Goal: Information Seeking & Learning: Compare options

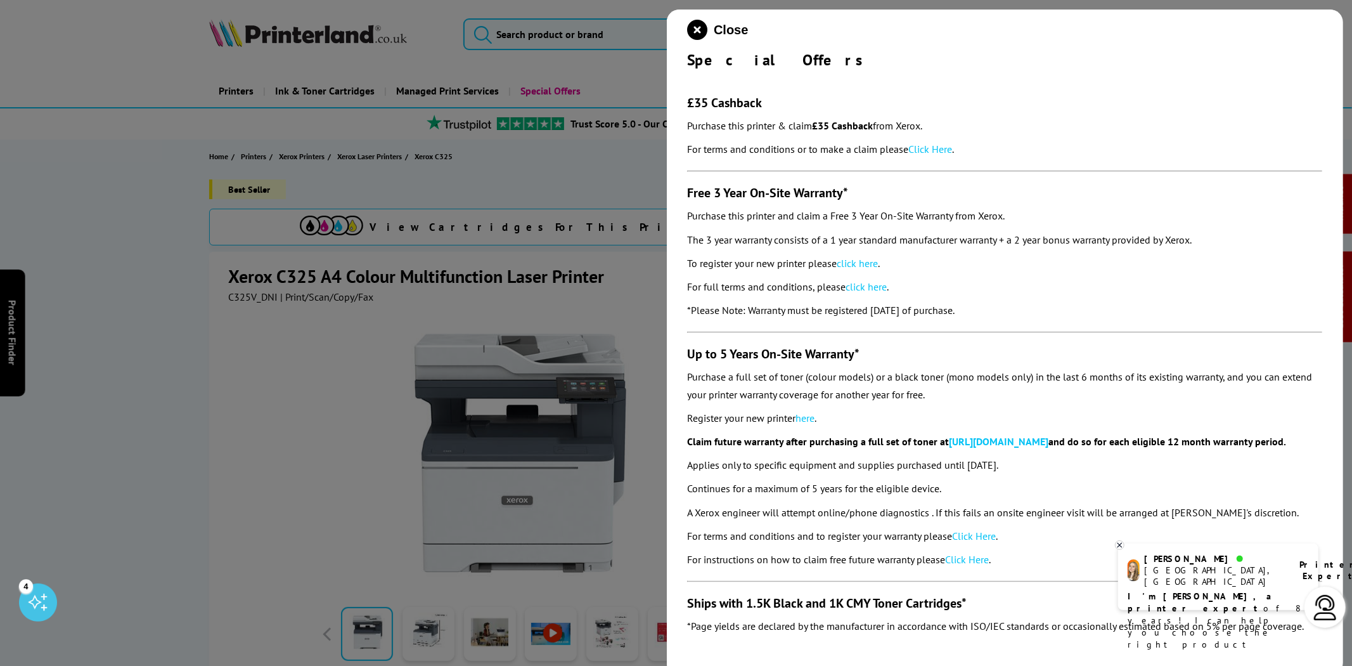
drag, startPoint x: 1004, startPoint y: 314, endPoint x: 680, endPoint y: 103, distance: 386.7
click at [680, 103] on div "Close Special Offers £35 Cashback Purchase this printer & claim £35 Cashback fr…" at bounding box center [1005, 343] width 676 height 666
copy section "£35 Cashback Purchase this printer & claim £35 Cashback from Xerox. For terms a…"
click at [939, 147] on link "Click Here" at bounding box center [931, 149] width 44 height 13
click at [853, 257] on link "click here" at bounding box center [857, 263] width 41 height 13
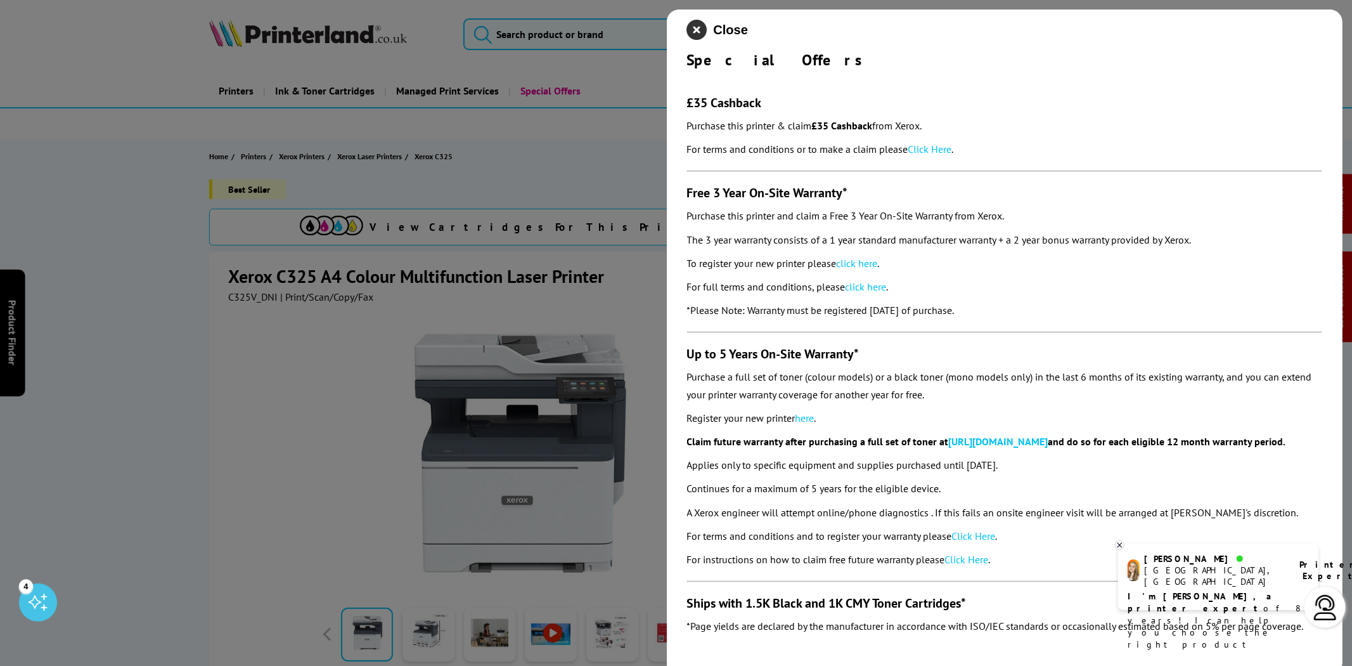
click at [695, 30] on icon "close modal" at bounding box center [697, 30] width 20 height 20
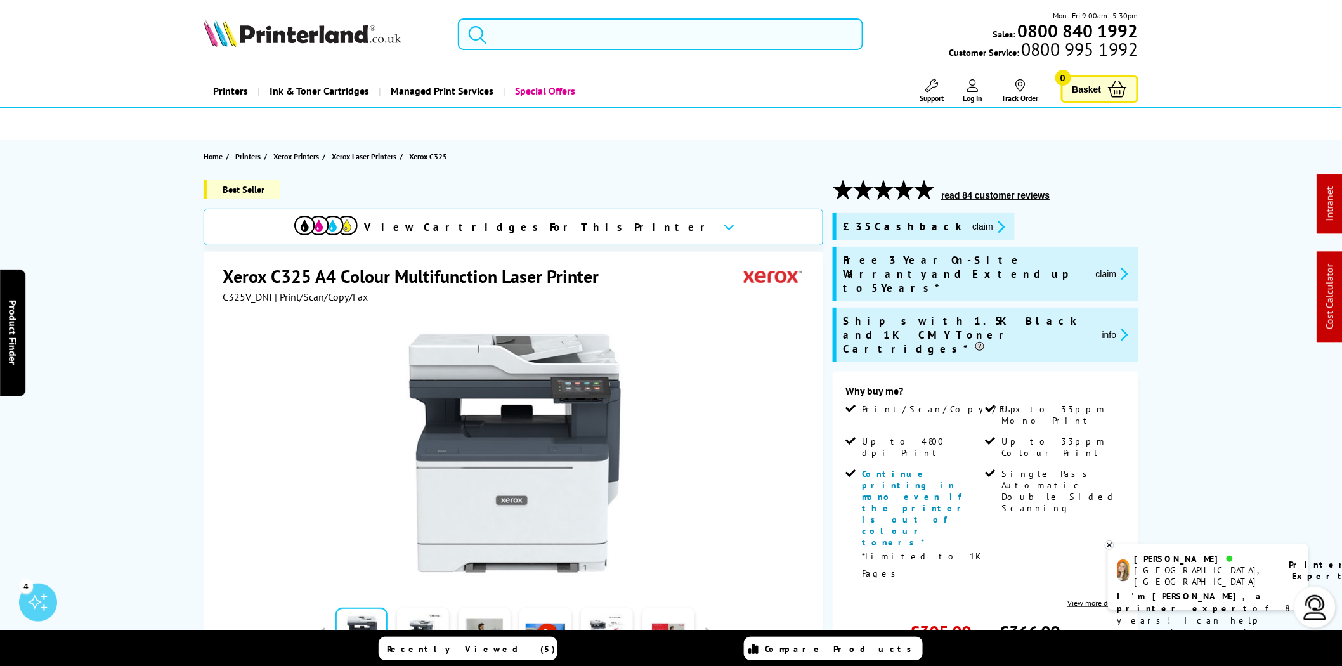
click at [633, 34] on input "search" at bounding box center [660, 34] width 405 height 32
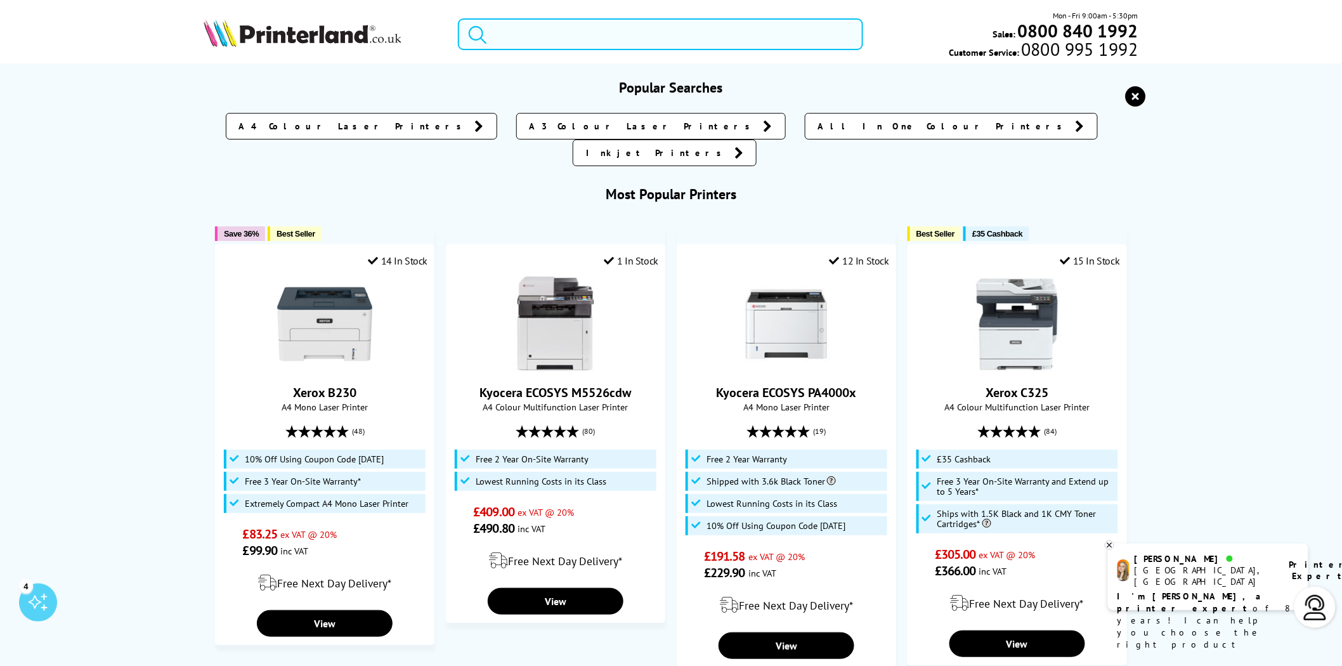
click at [536, 41] on input "search" at bounding box center [660, 34] width 405 height 32
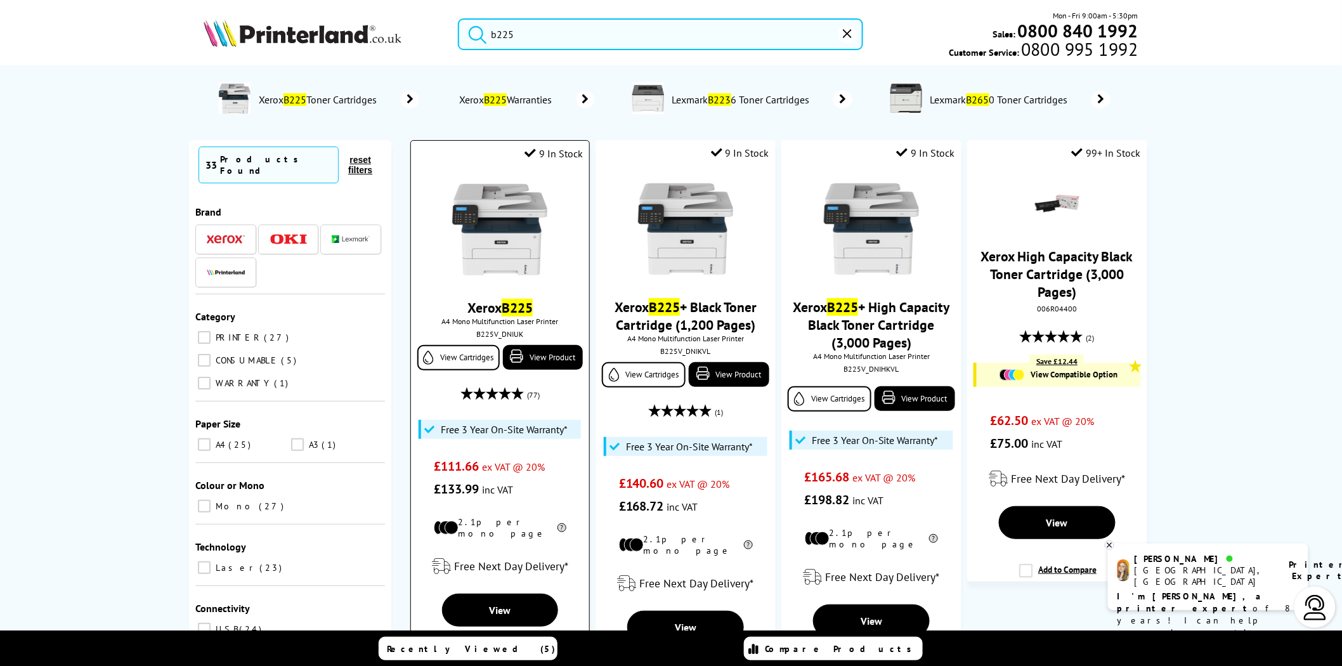
type input "b225"
click at [510, 277] on img at bounding box center [499, 229] width 95 height 95
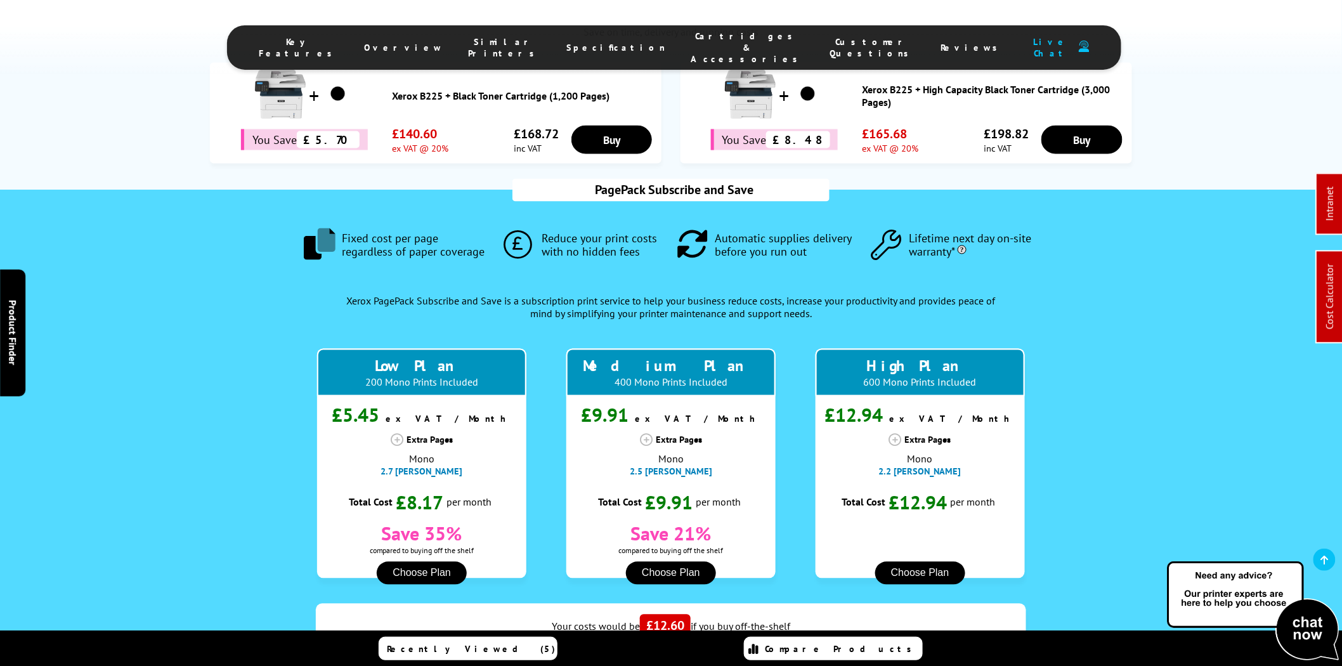
click at [692, 40] on span "Cartridges & Accessories" at bounding box center [746, 47] width 113 height 34
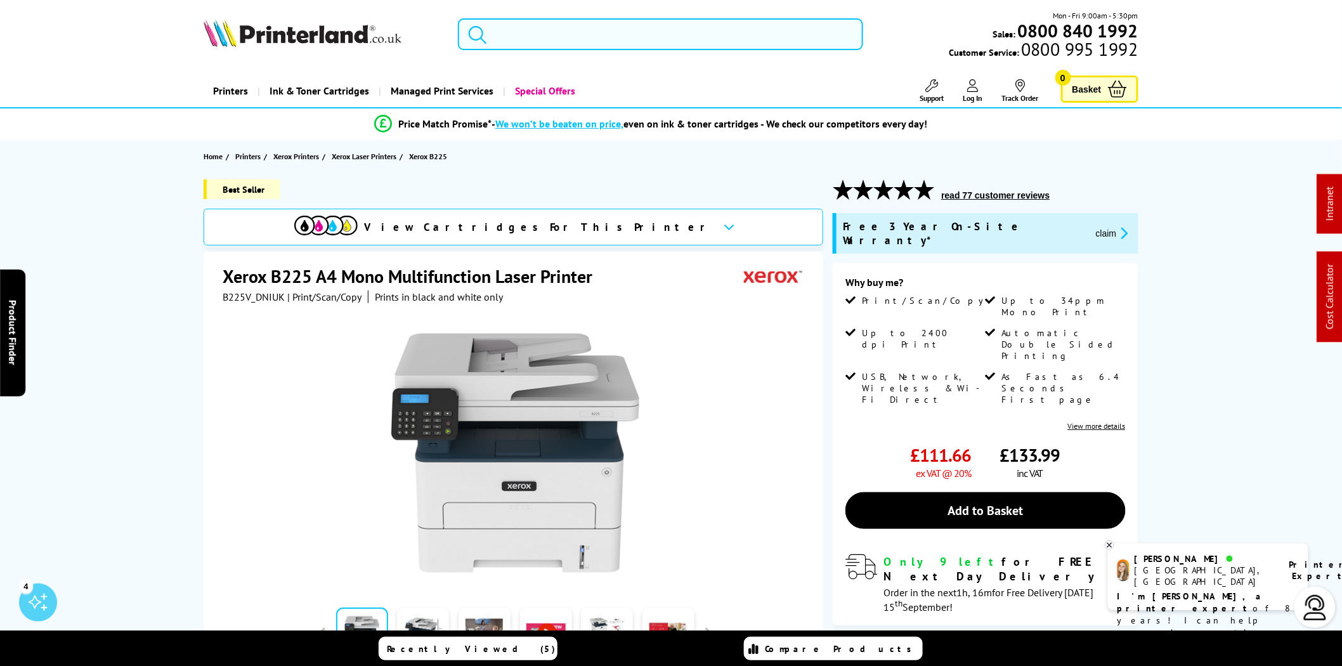
click at [701, 41] on input "search" at bounding box center [660, 34] width 405 height 32
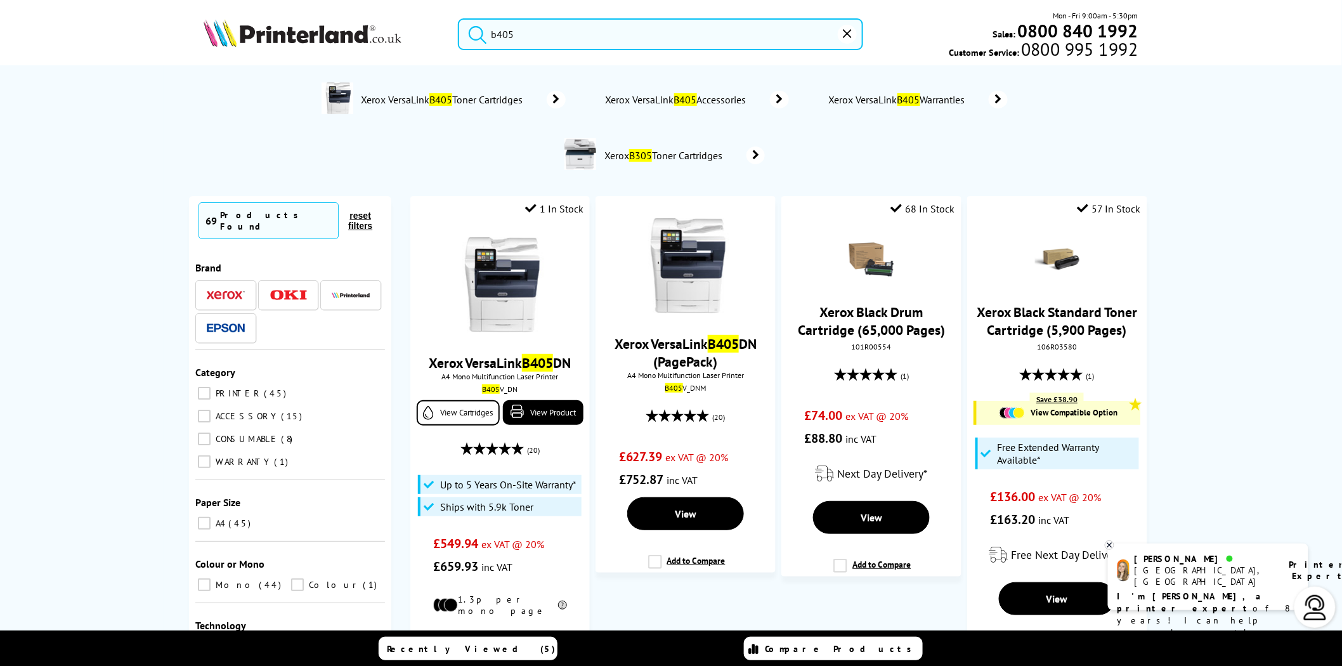
click at [622, 41] on input "b405" at bounding box center [660, 34] width 405 height 32
drag, startPoint x: 631, startPoint y: 30, endPoint x: 365, endPoint y: 40, distance: 267.1
click at [376, 41] on div "b405 Mon - Fri 9:00am - 5:30pm Sales: 0800 840 1992 Customer Service: 0800 995 …" at bounding box center [671, 38] width 1014 height 56
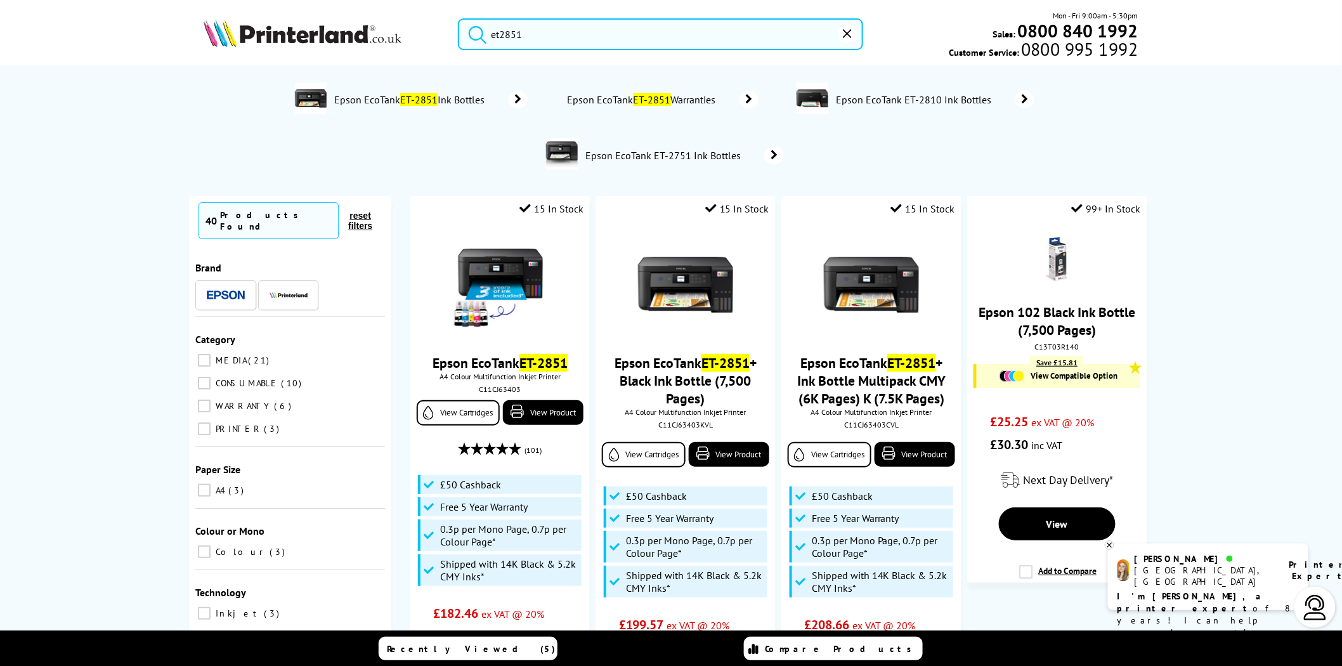
type input "et2851"
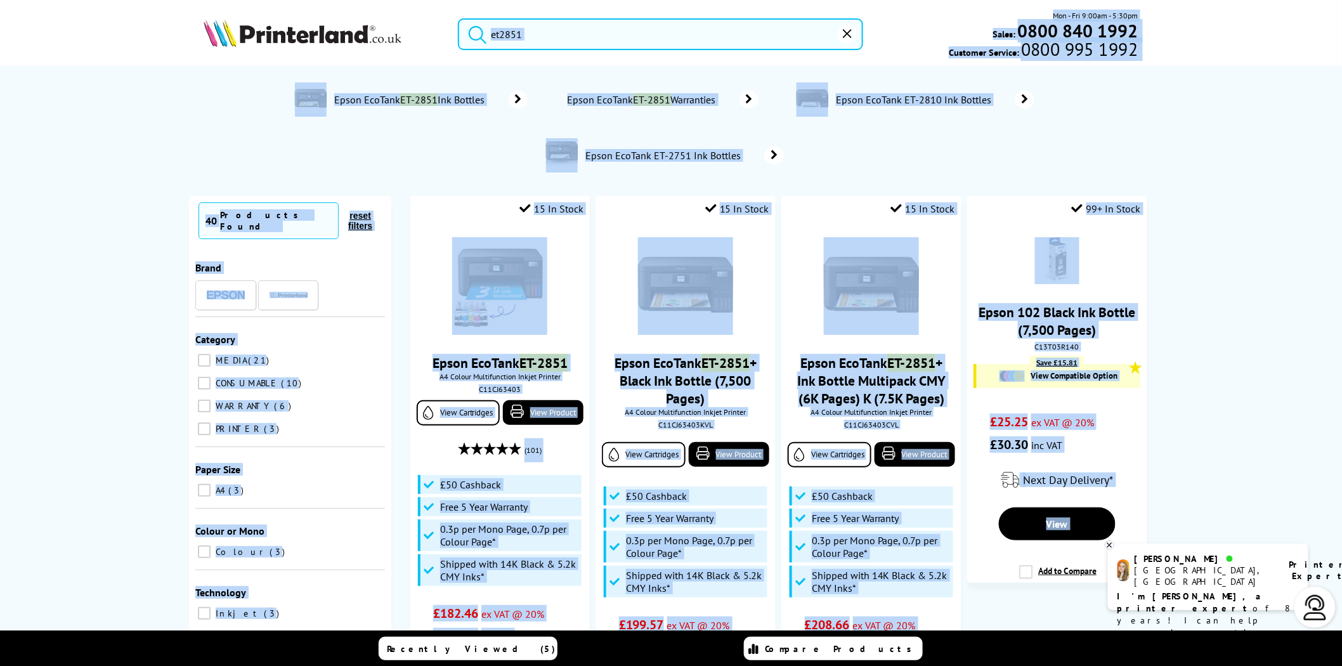
drag, startPoint x: 550, startPoint y: 36, endPoint x: 401, endPoint y: 34, distance: 149.0
click at [501, 29] on input "et2851" at bounding box center [660, 34] width 405 height 32
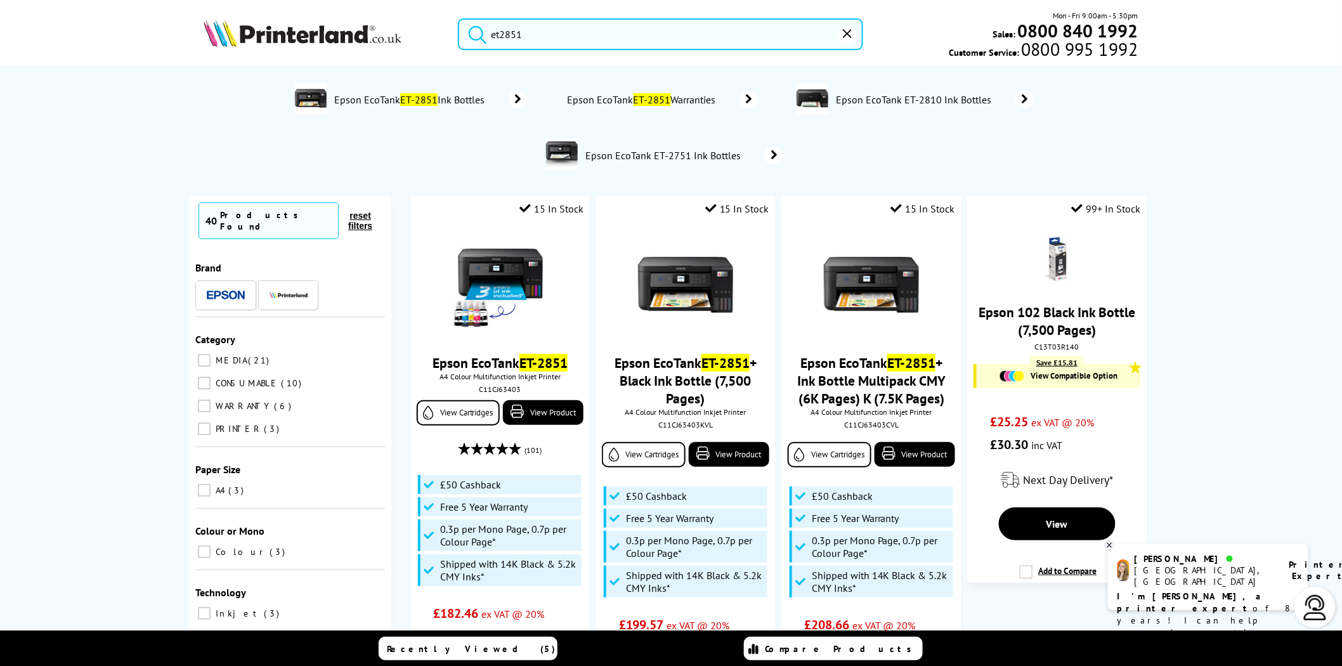
drag, startPoint x: 566, startPoint y: 36, endPoint x: 352, endPoint y: 27, distance: 213.9
click at [352, 27] on div "et2851 Mon - Fri 9:00am - 5:30pm Sales: 0800 840 1992 Customer Service: 0800 99…" at bounding box center [671, 38] width 1014 height 56
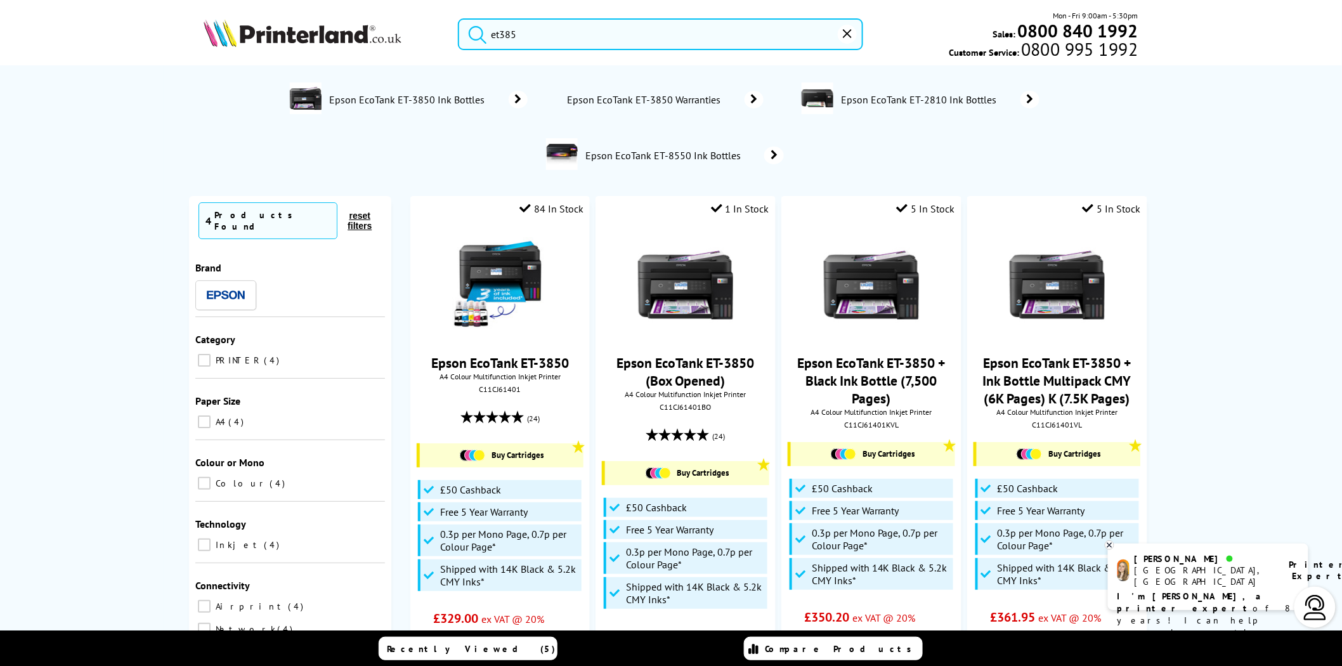
type input "et3850"
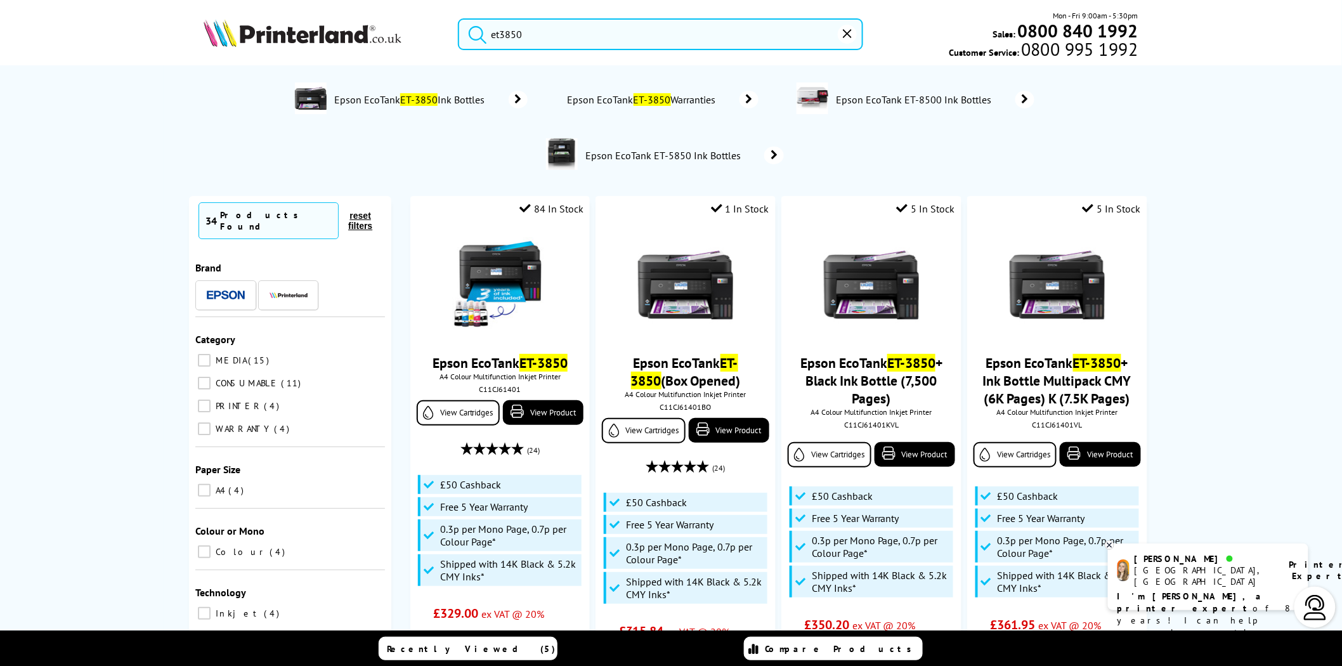
drag, startPoint x: 522, startPoint y: 36, endPoint x: 406, endPoint y: 23, distance: 116.7
click at [406, 23] on div "et3850 Mon - Fri 9:00am - 5:30pm Sales: 0800 840 1992 Customer Service: 0800 99…" at bounding box center [671, 38] width 1014 height 56
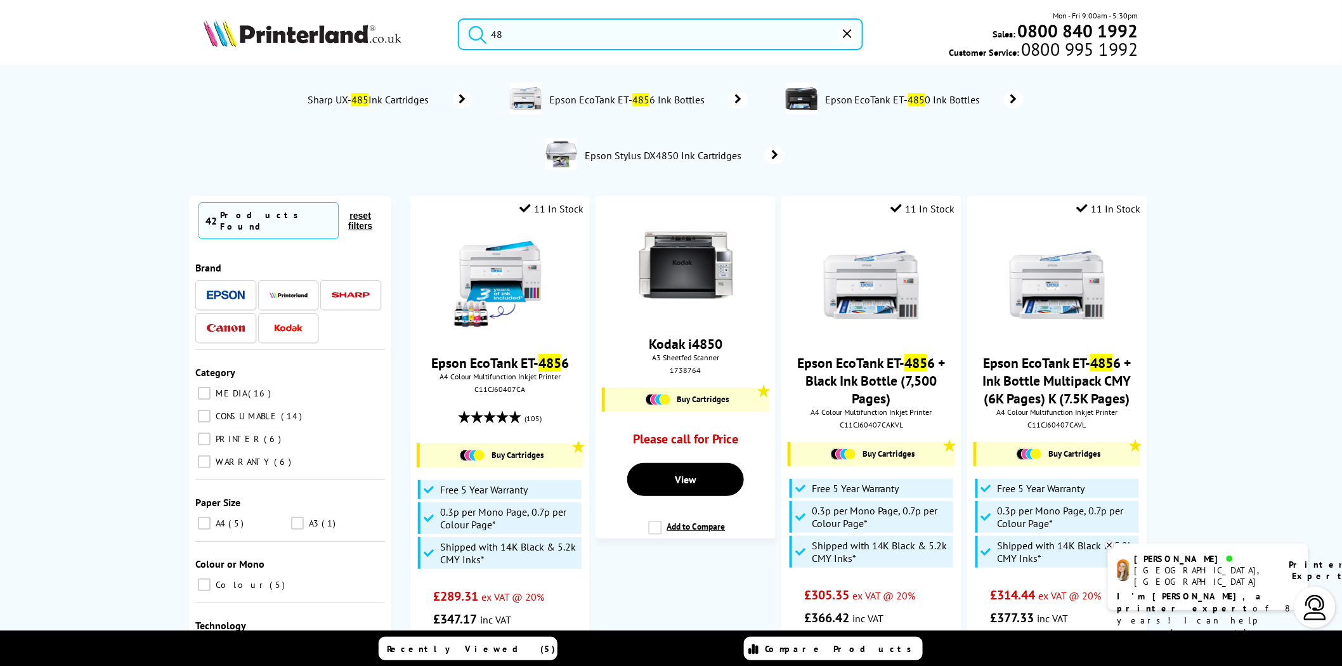
type input "4"
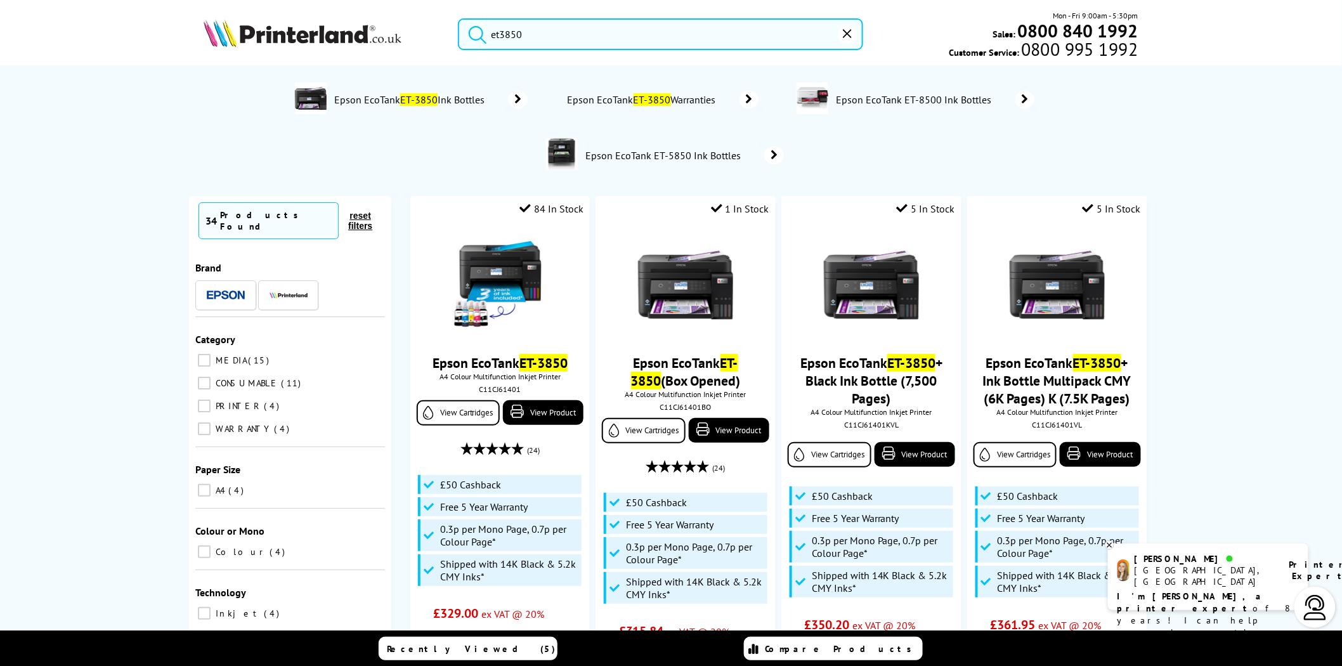
type input "et3850"
drag, startPoint x: 555, startPoint y: 39, endPoint x: 333, endPoint y: 32, distance: 222.0
click at [334, 32] on div "et3850 Mon - Fri 9:00am - 5:30pm Sales: 0800 840 1992 Customer Service: 0800 99…" at bounding box center [671, 38] width 1014 height 56
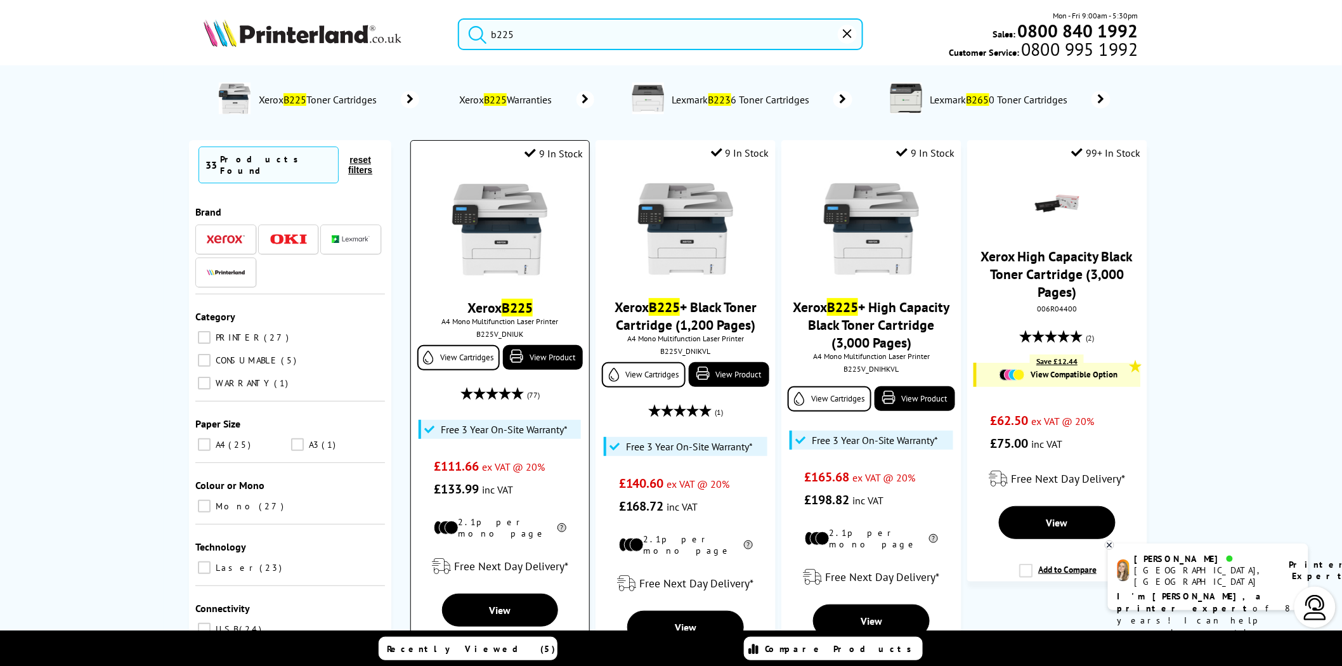
type input "b225"
click at [510, 276] on img at bounding box center [499, 229] width 95 height 95
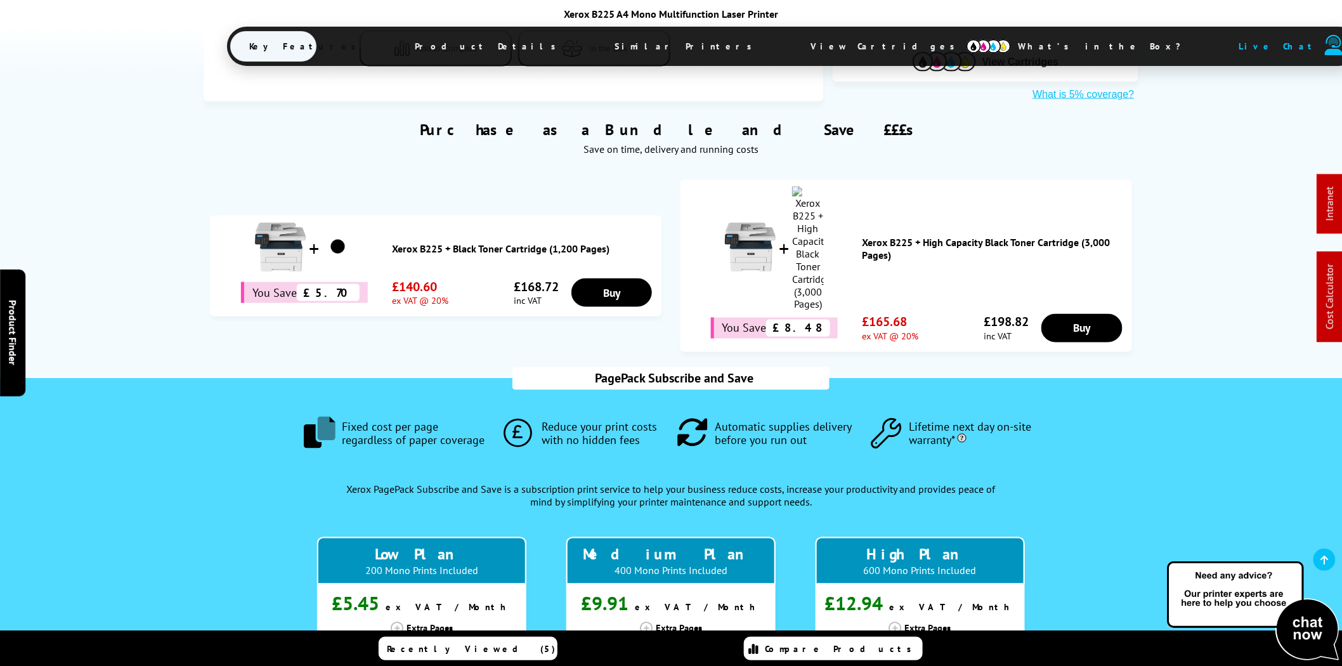
click at [791, 38] on span "View Cartridges" at bounding box center [888, 46] width 194 height 33
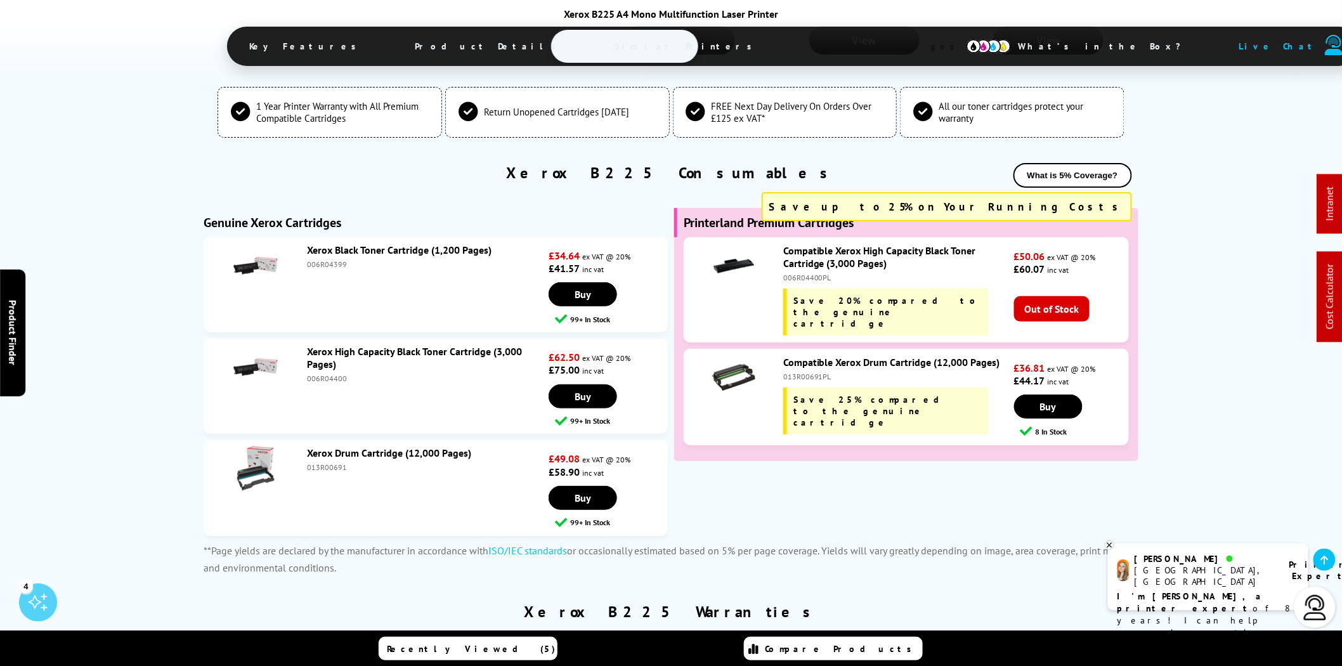
scroll to position [4079, 0]
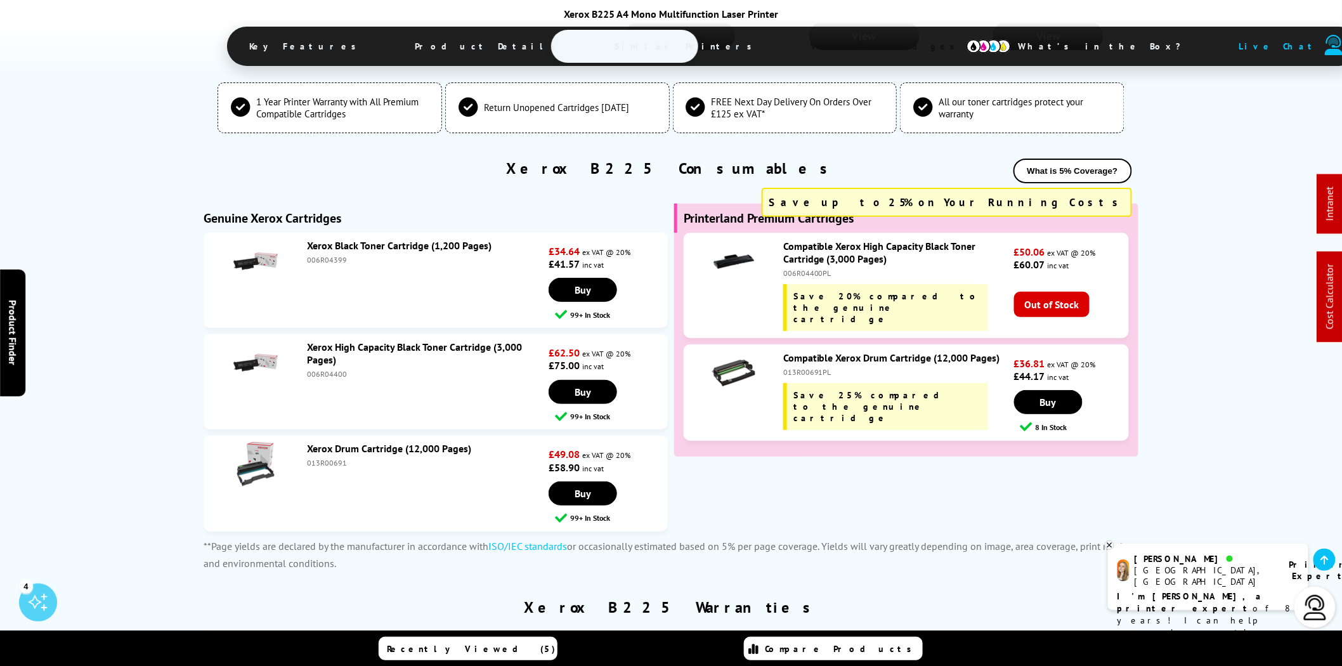
click at [325, 458] on div "013R00691" at bounding box center [426, 463] width 238 height 10
copy div "013R00691"
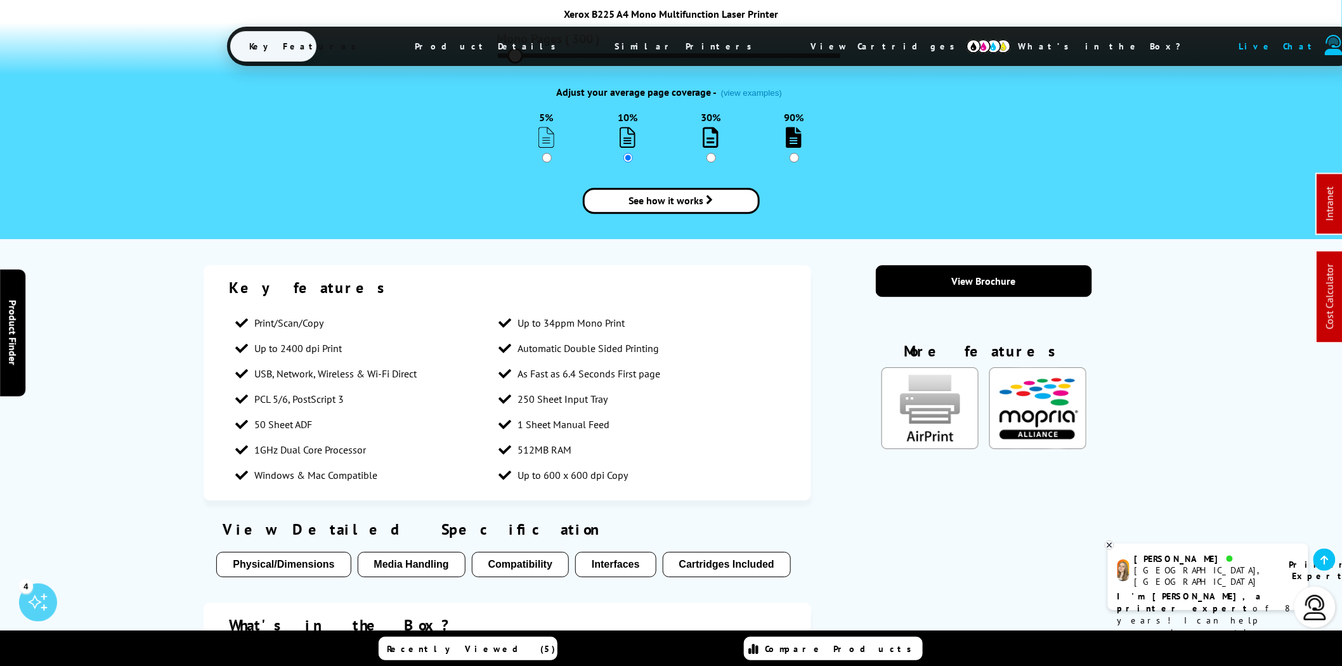
scroll to position [0, 0]
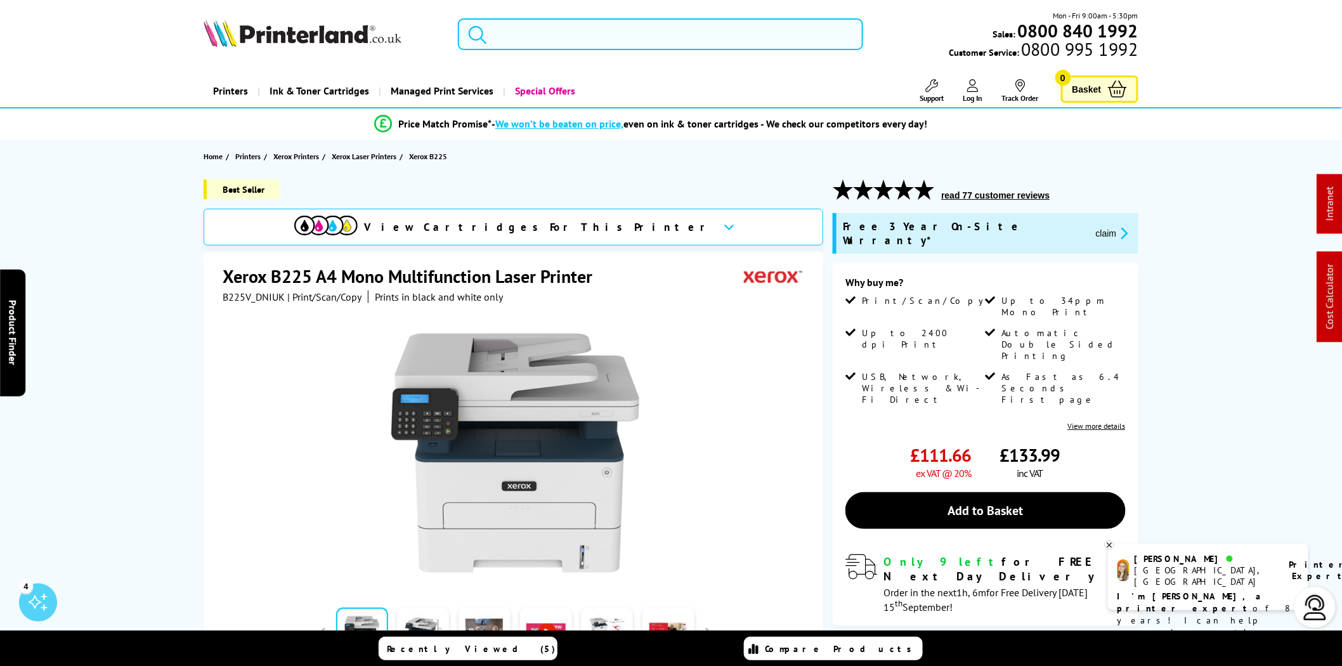
click at [806, 34] on input "search" at bounding box center [660, 34] width 405 height 32
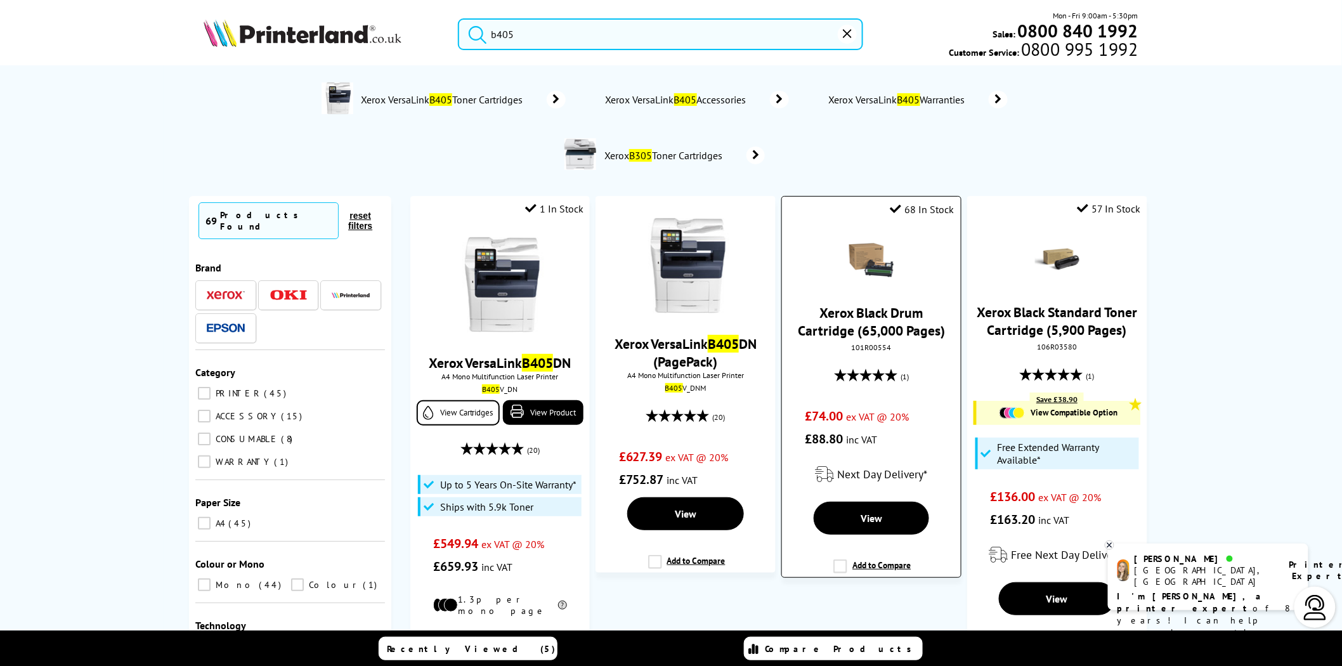
type input "b405"
click at [867, 352] on div "101R00554" at bounding box center [870, 347] width 159 height 10
copy div "101R00554"
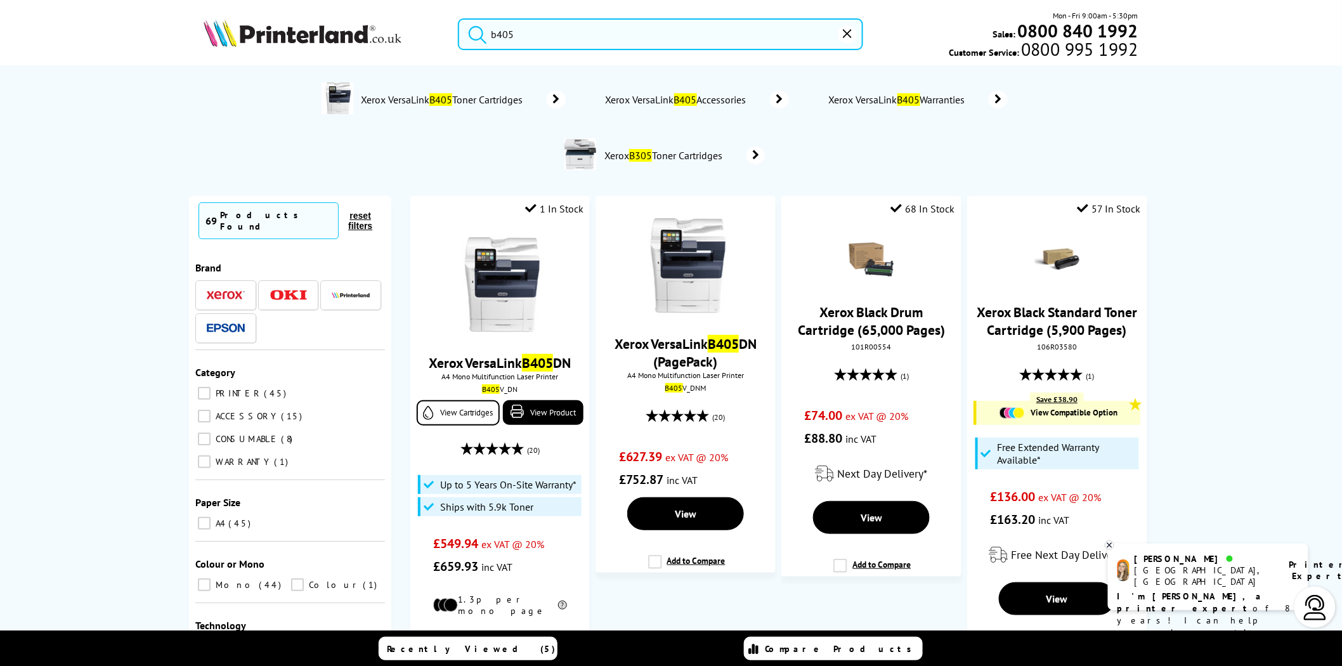
click at [615, 40] on input "b405" at bounding box center [660, 34] width 405 height 32
click at [466, 29] on form "b405" at bounding box center [660, 34] width 405 height 32
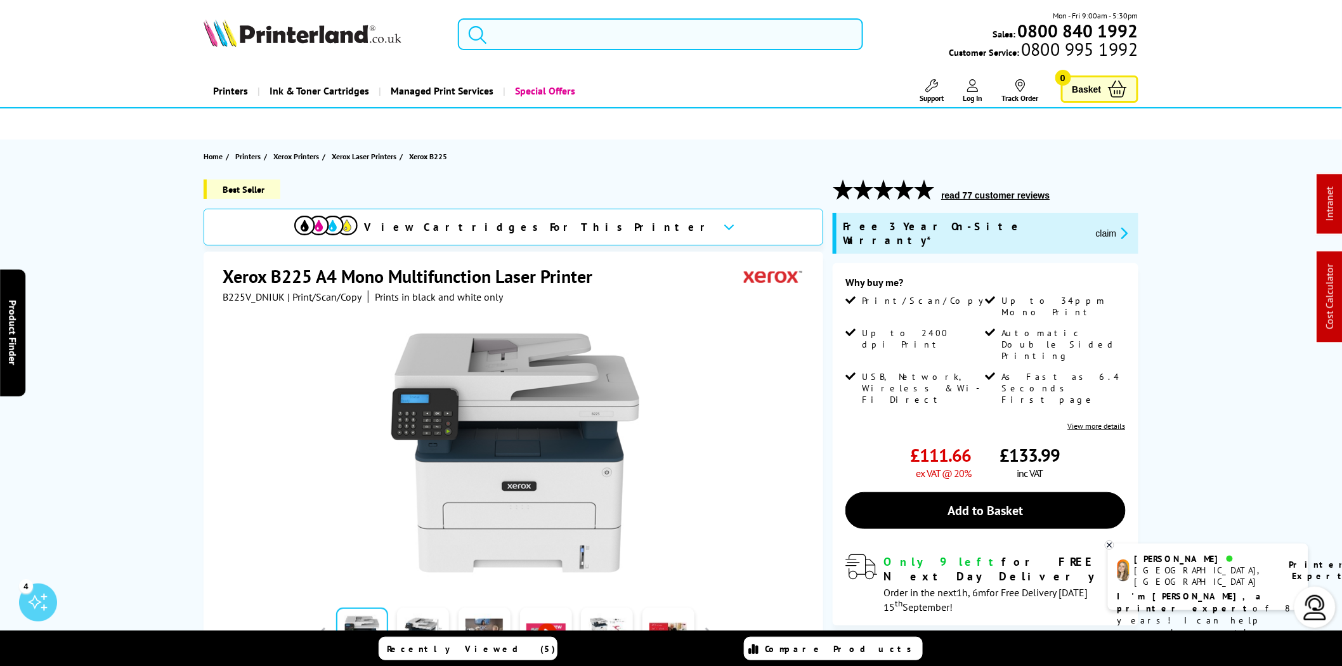
click at [572, 34] on input "search" at bounding box center [660, 34] width 405 height 32
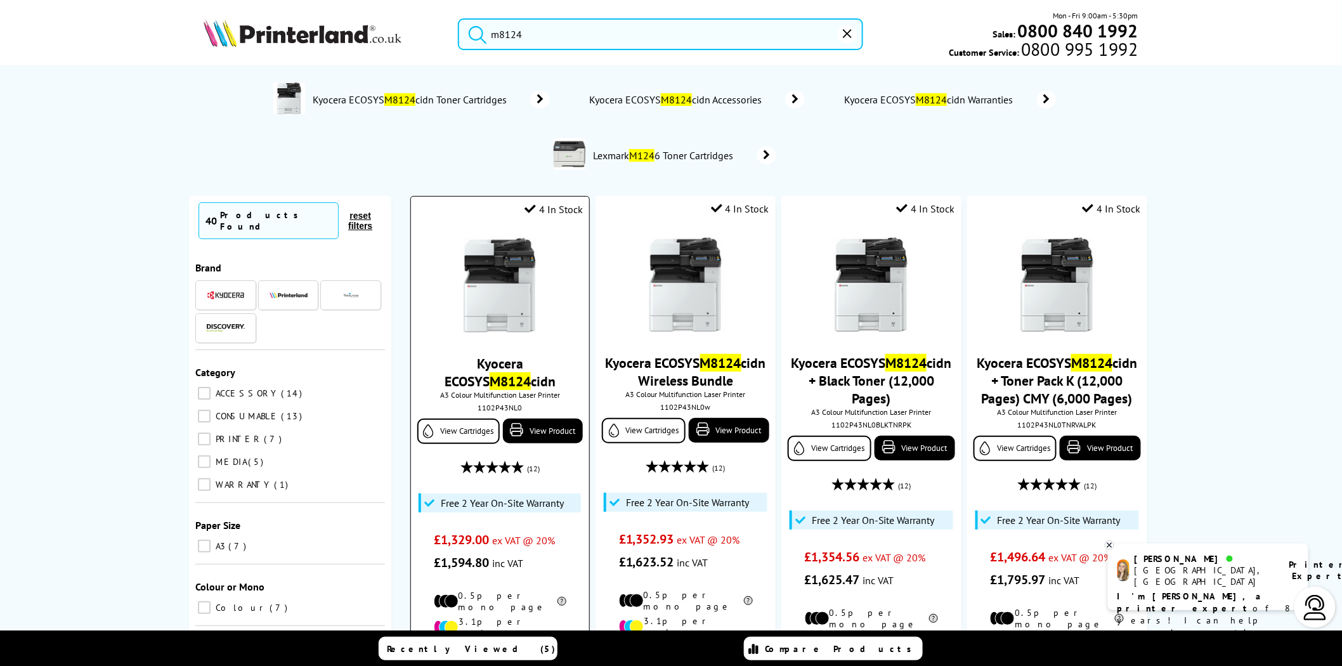
type input "m8124"
click at [521, 259] on img at bounding box center [499, 285] width 95 height 95
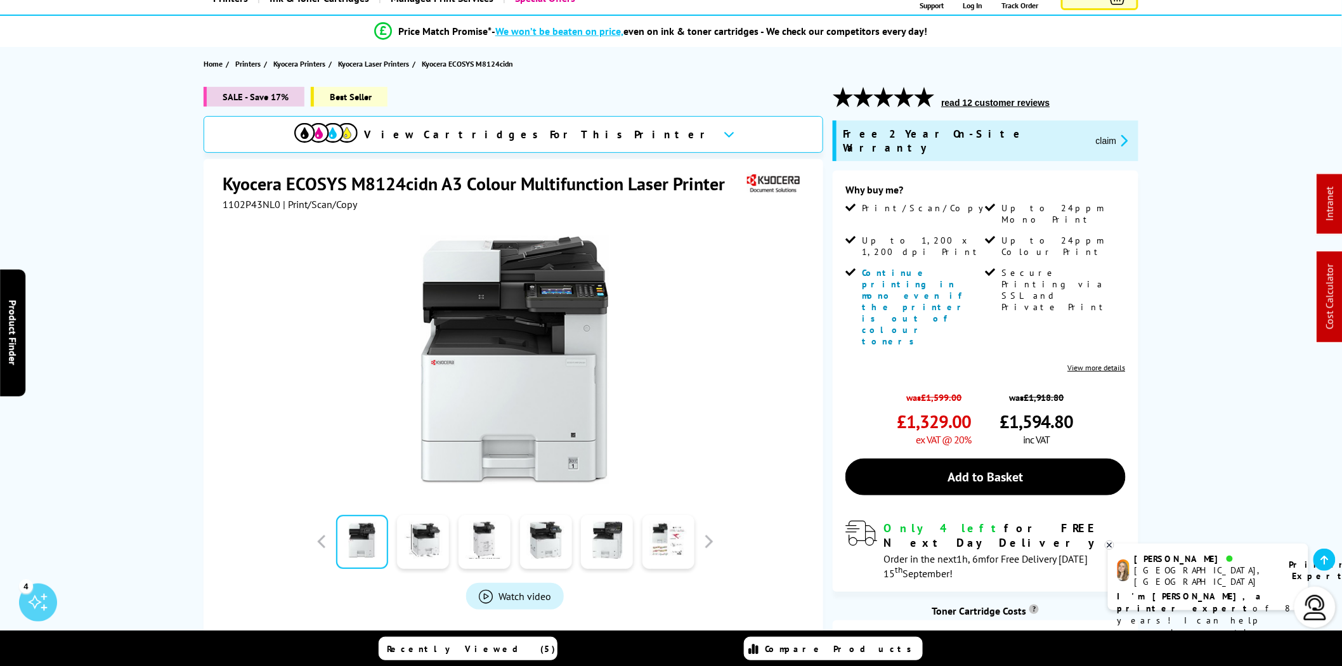
click at [254, 205] on span "1102P43NL0" at bounding box center [252, 204] width 58 height 13
copy span "1102P43NL0"
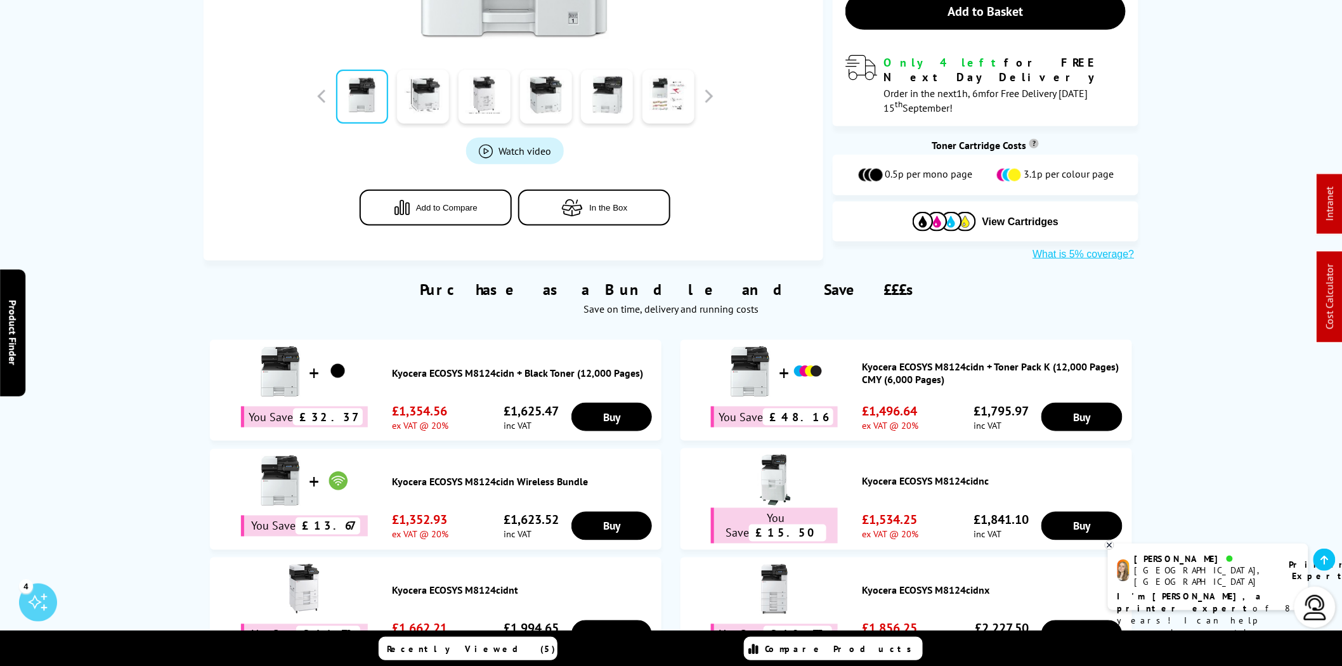
scroll to position [680, 0]
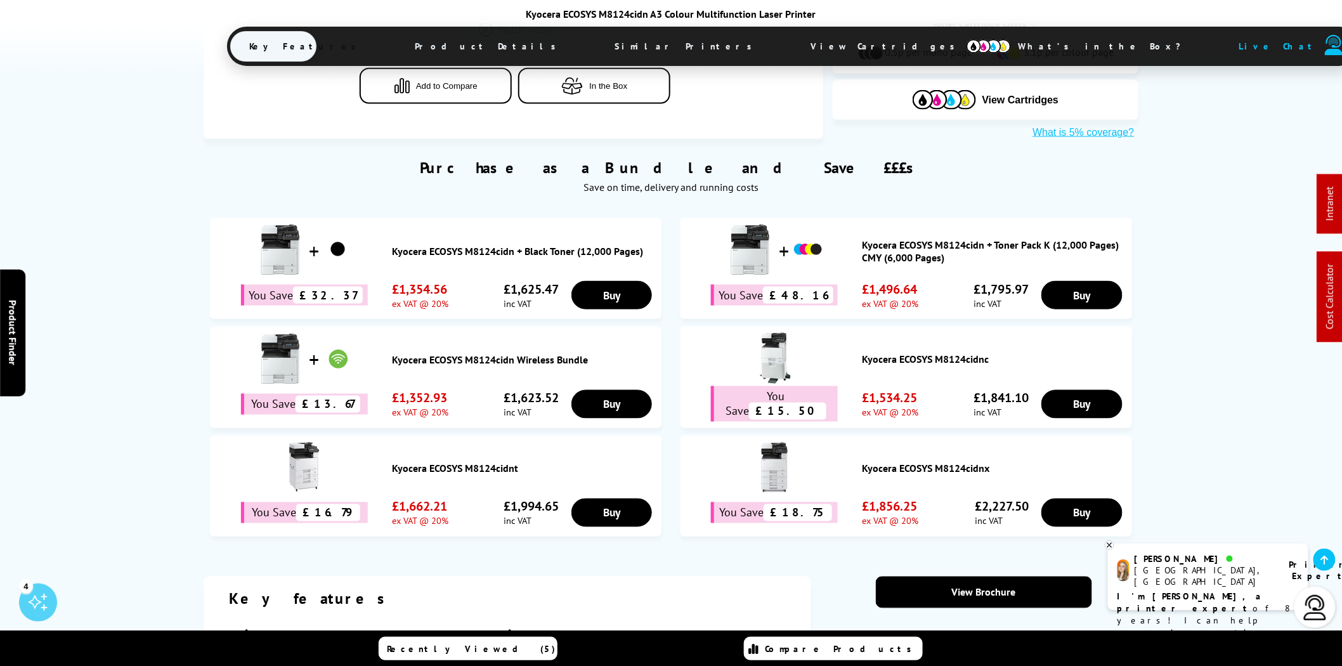
click at [791, 46] on span "View Cartridges" at bounding box center [888, 46] width 194 height 33
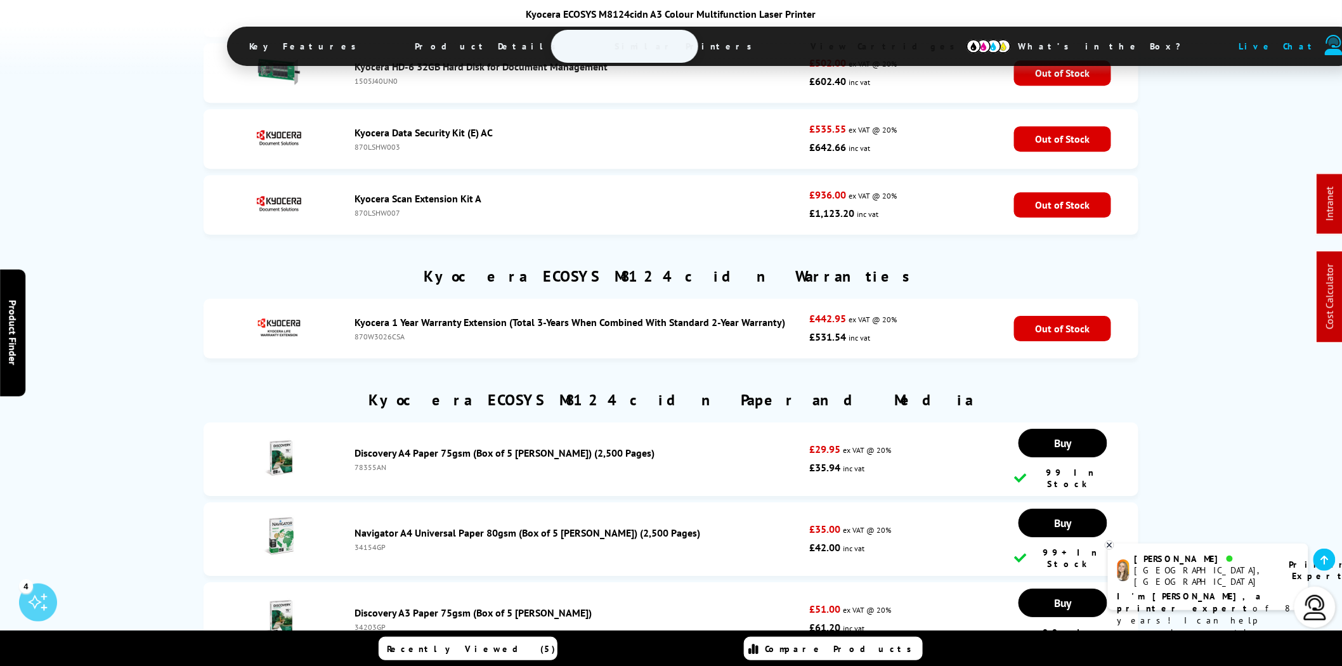
scroll to position [5577, 0]
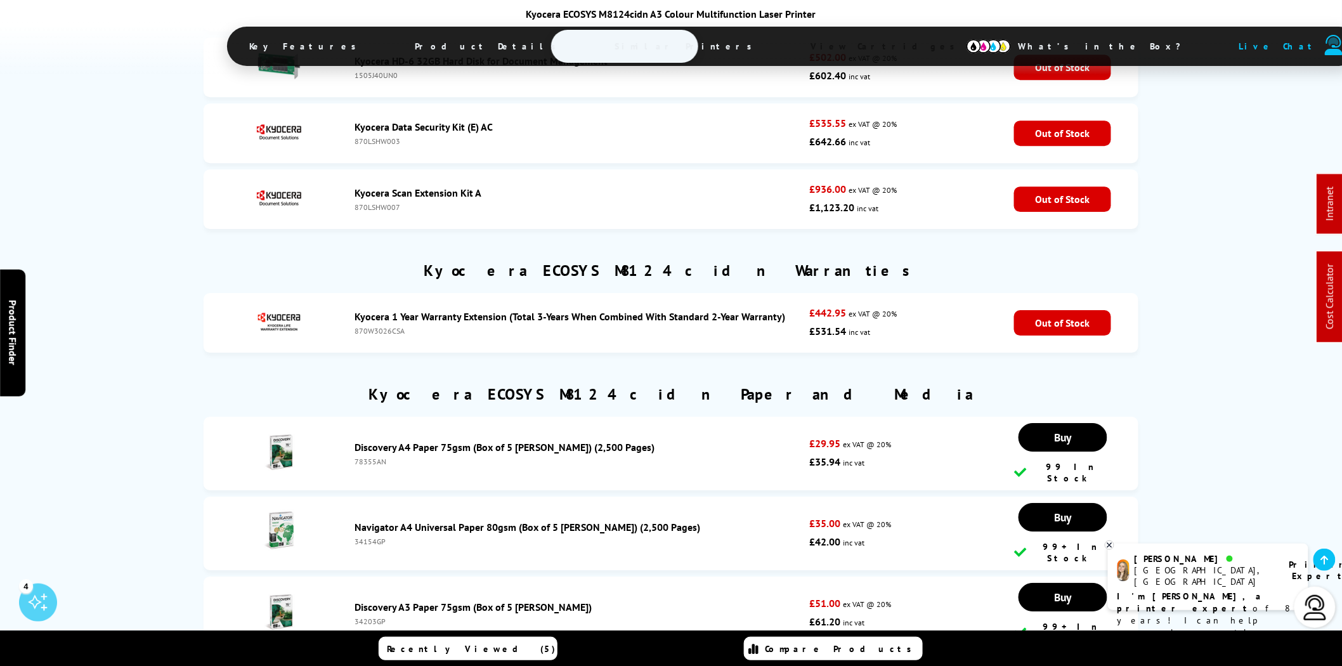
click at [385, 326] on div "870W3026CSA" at bounding box center [578, 331] width 448 height 10
copy div "870W3026CSA"
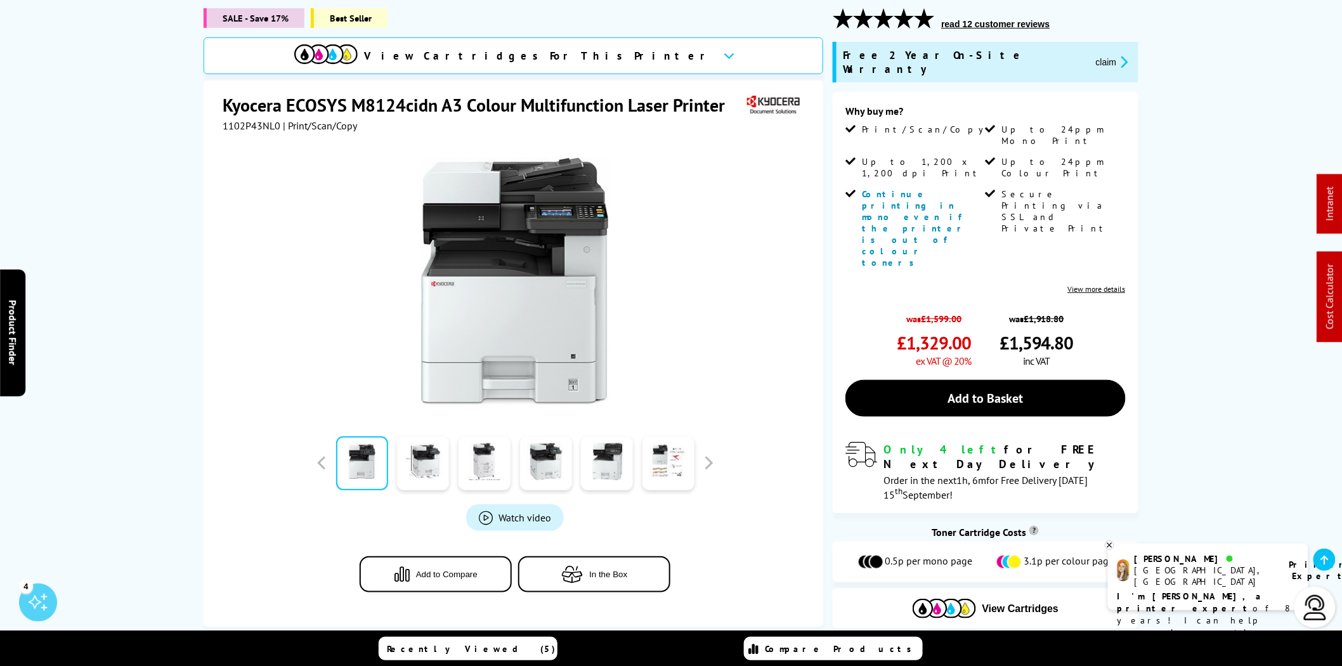
scroll to position [0, 0]
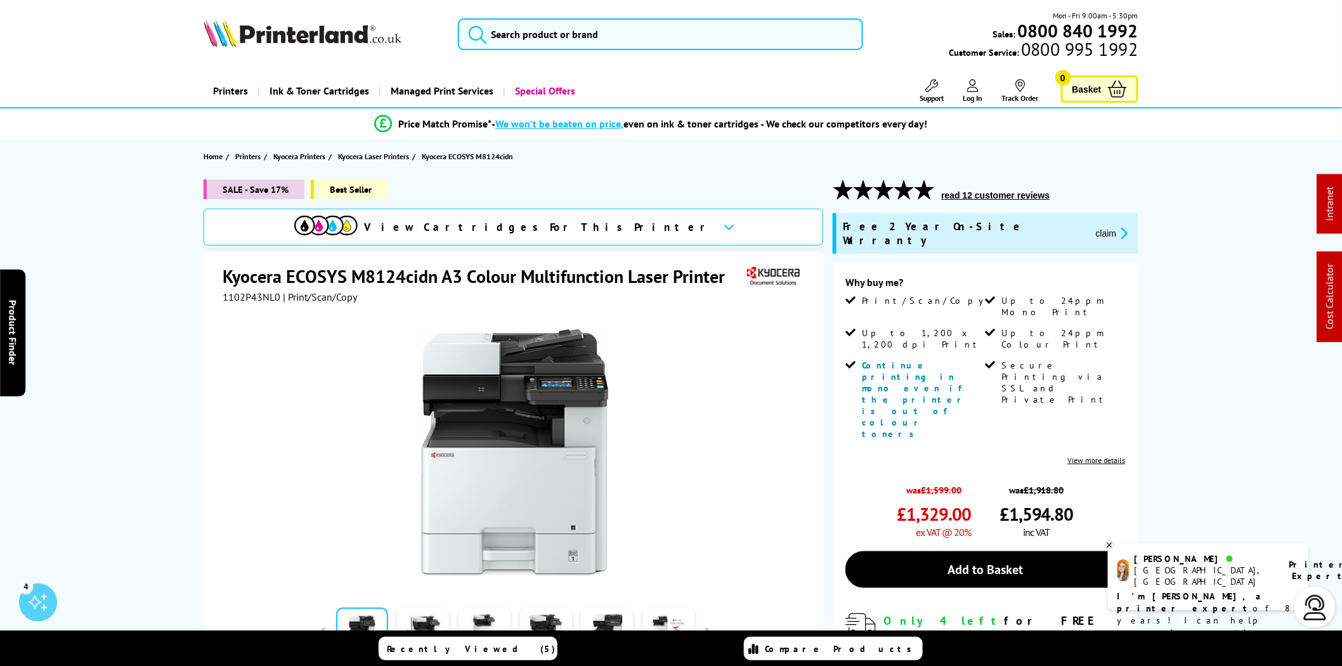
drag, startPoint x: 169, startPoint y: 229, endPoint x: 161, endPoint y: 211, distance: 19.3
click at [165, 220] on div "SALE - Save 17% Best Seller View Cartridges For This Printer Kyocera ECOSYS M81…" at bounding box center [671, 499] width 1014 height 640
drag, startPoint x: 290, startPoint y: 35, endPoint x: 269, endPoint y: 35, distance: 20.9
click at [290, 35] on img at bounding box center [303, 33] width 198 height 28
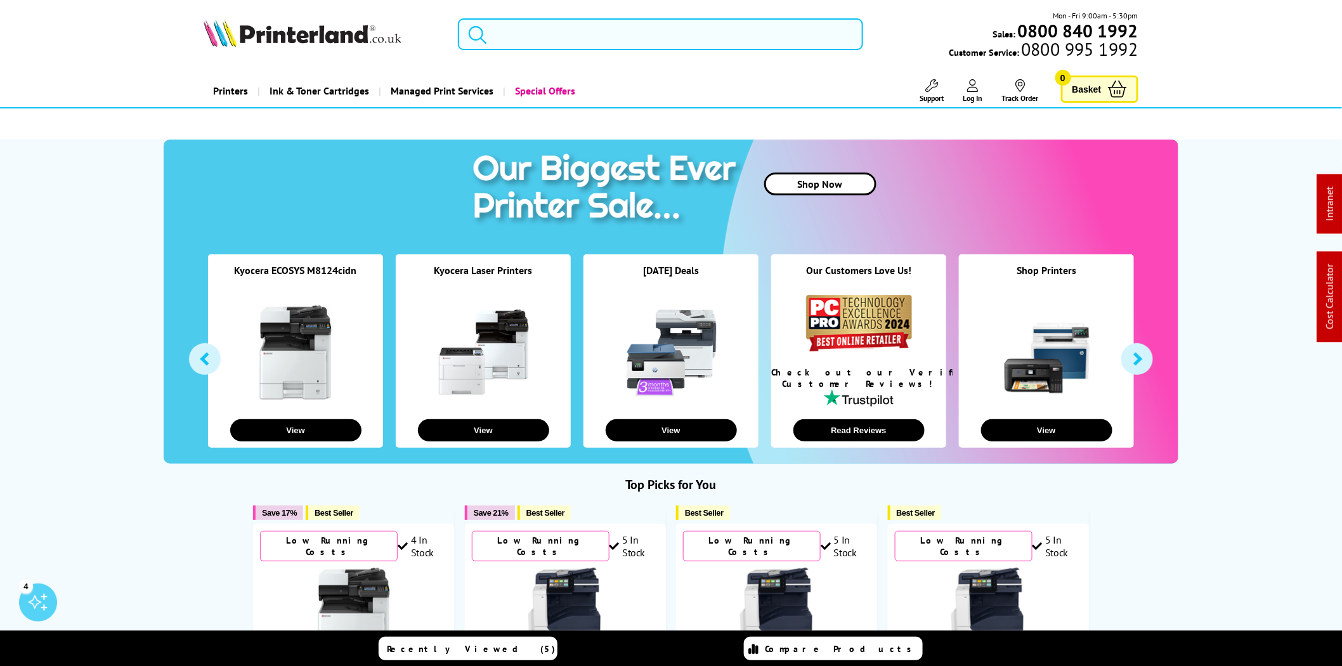
click at [510, 32] on input "search" at bounding box center [660, 34] width 405 height 32
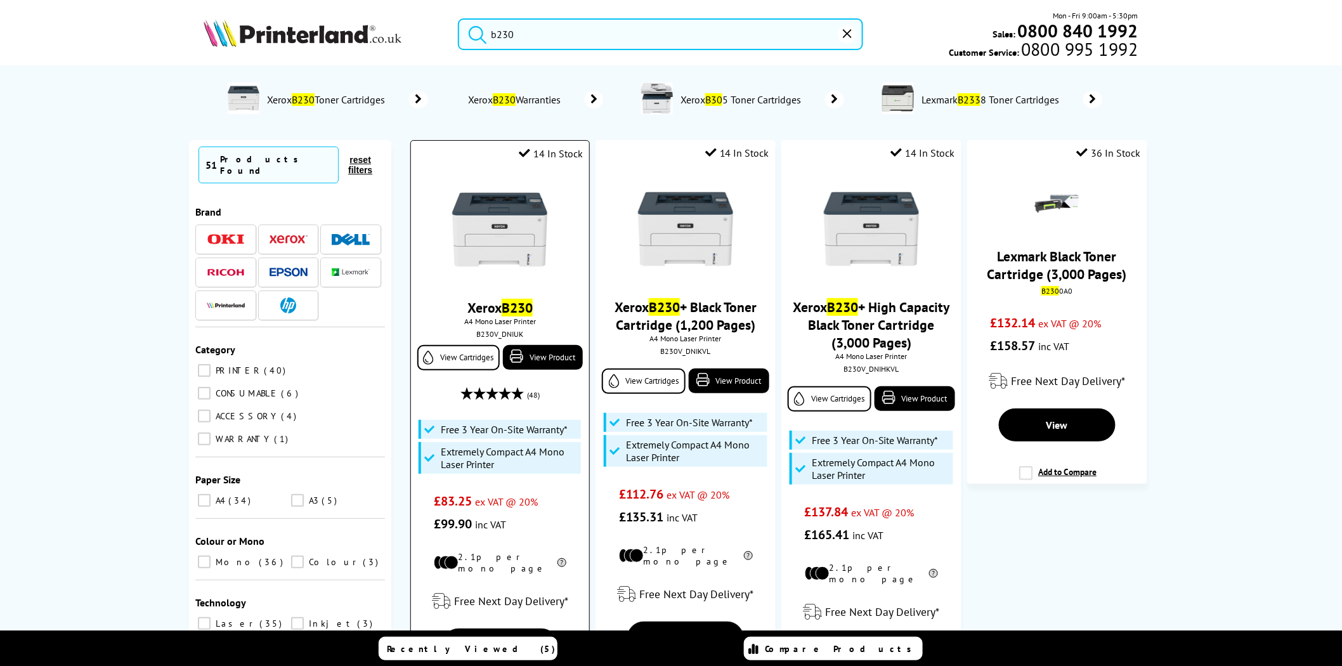
type input "b230"
click at [495, 217] on img at bounding box center [499, 229] width 95 height 95
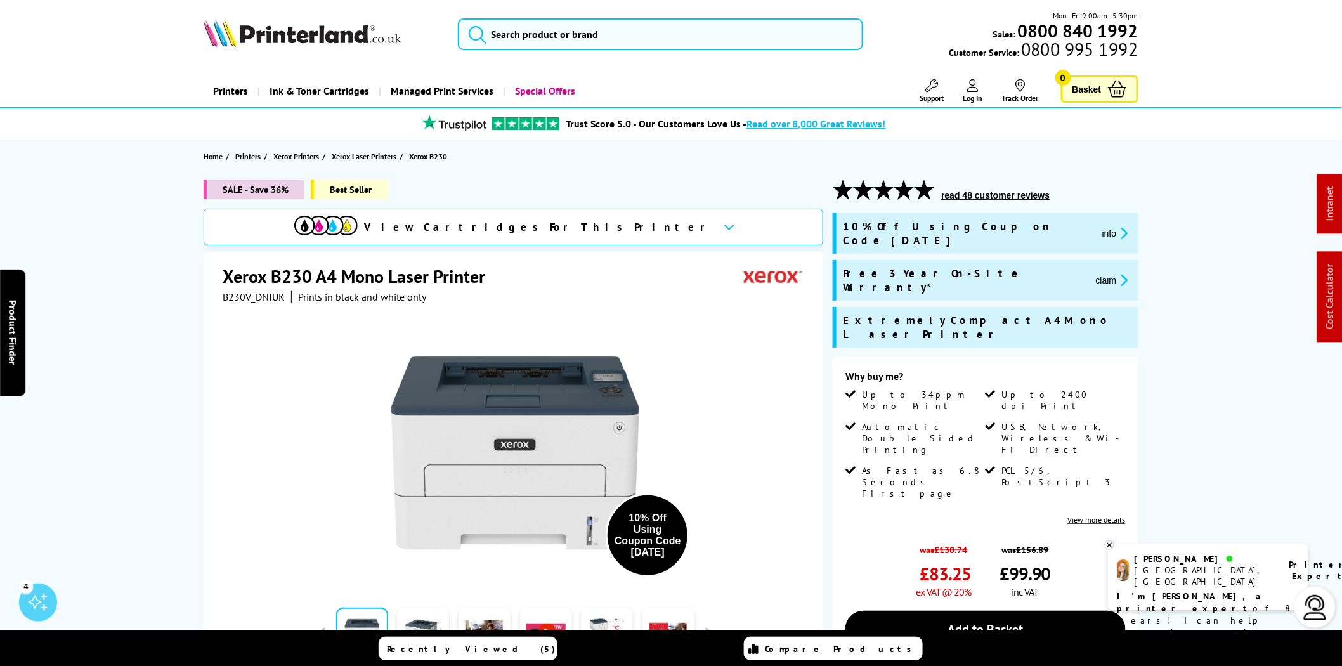
scroll to position [704, 0]
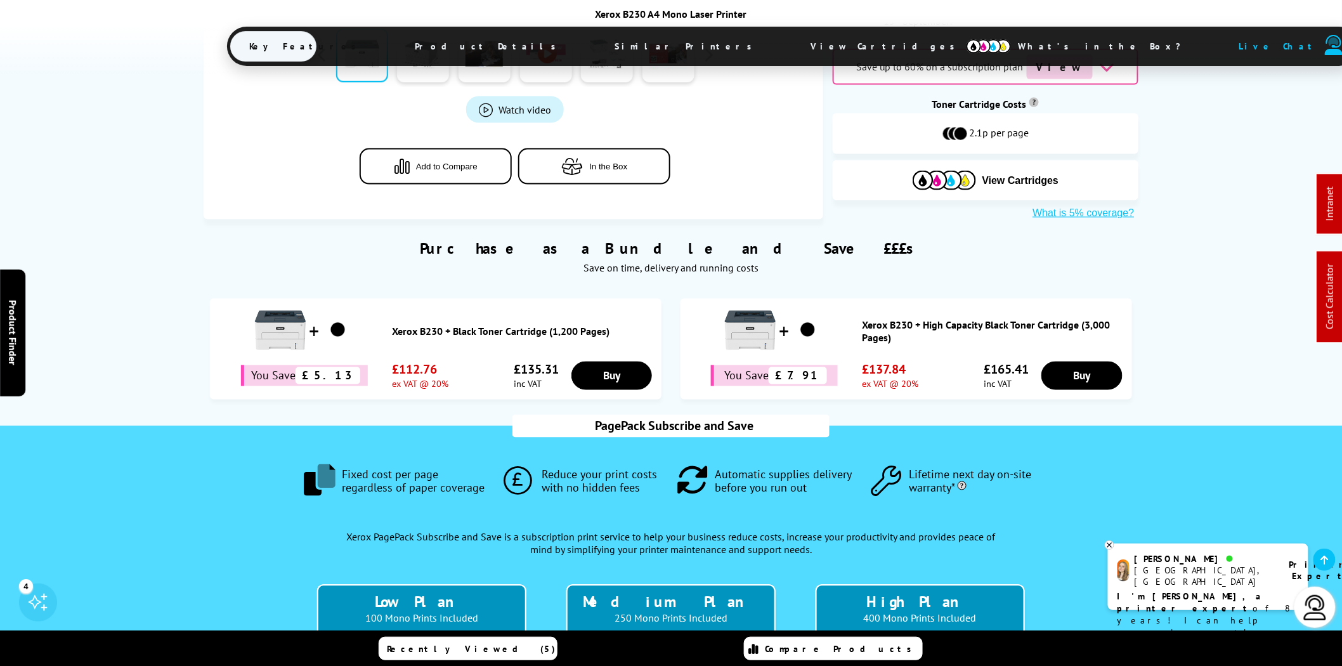
click at [791, 46] on span "View Cartridges" at bounding box center [888, 46] width 194 height 33
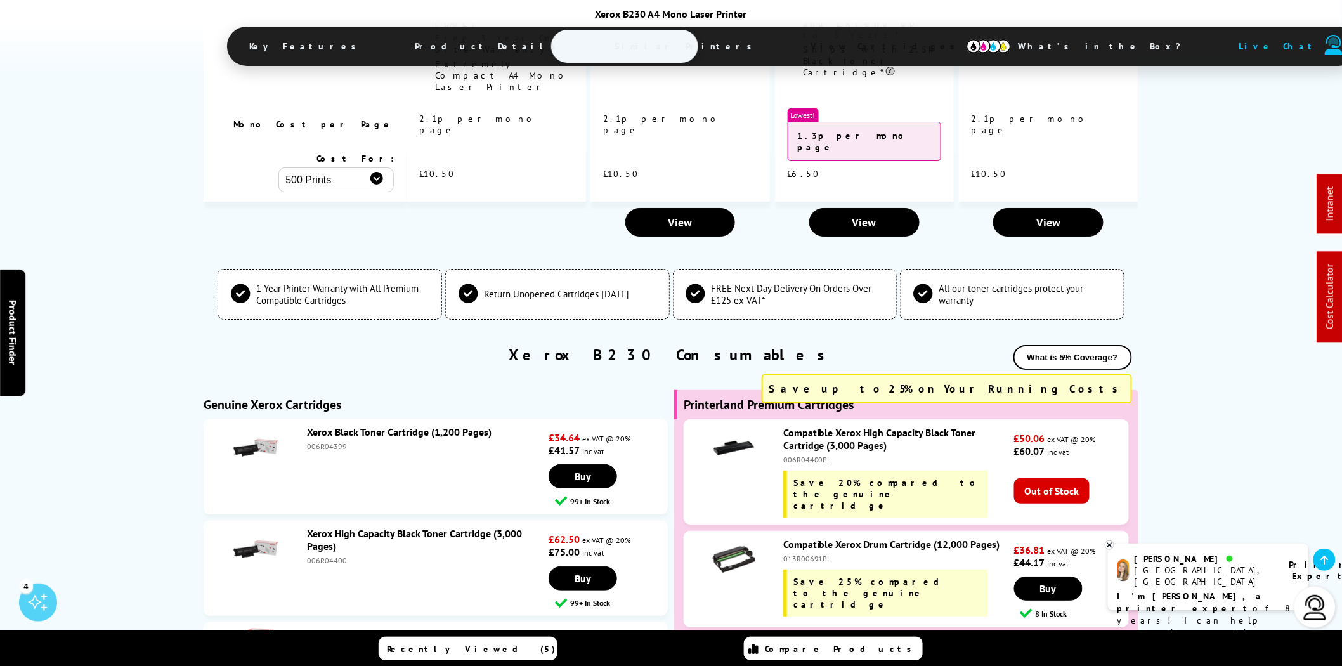
scroll to position [3914, 0]
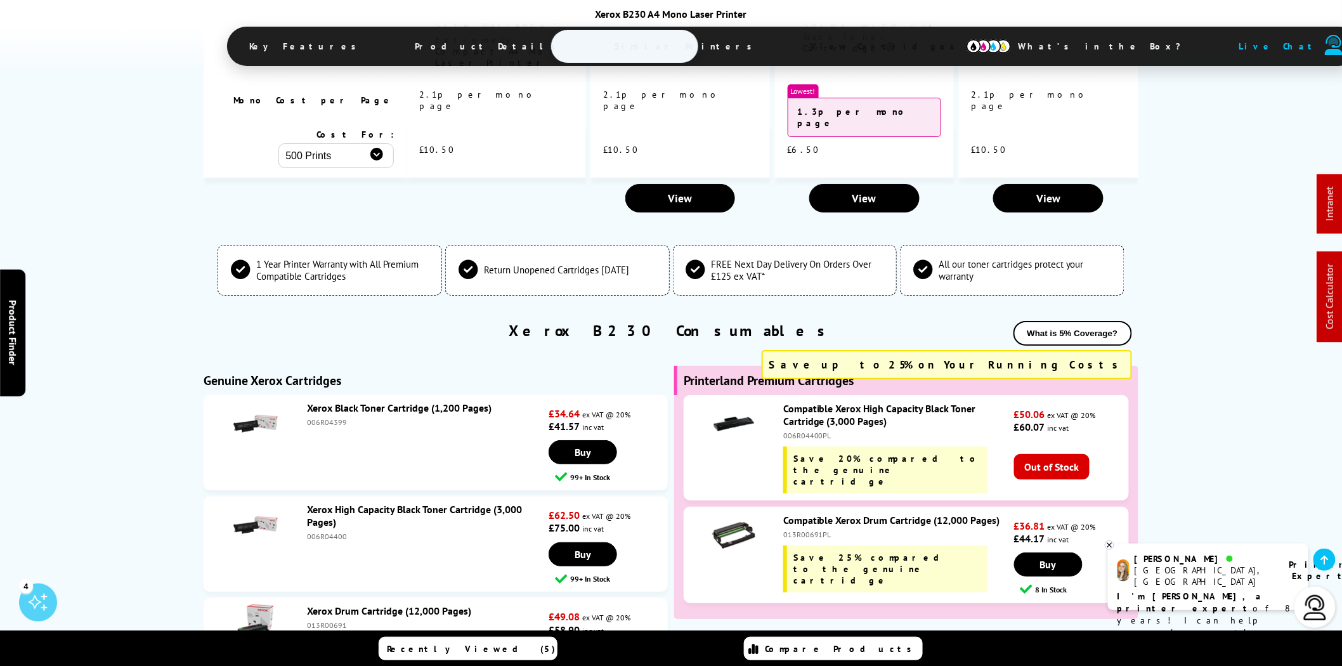
click at [323, 531] on div "006R04400" at bounding box center [426, 536] width 238 height 10
copy div "006R04400"
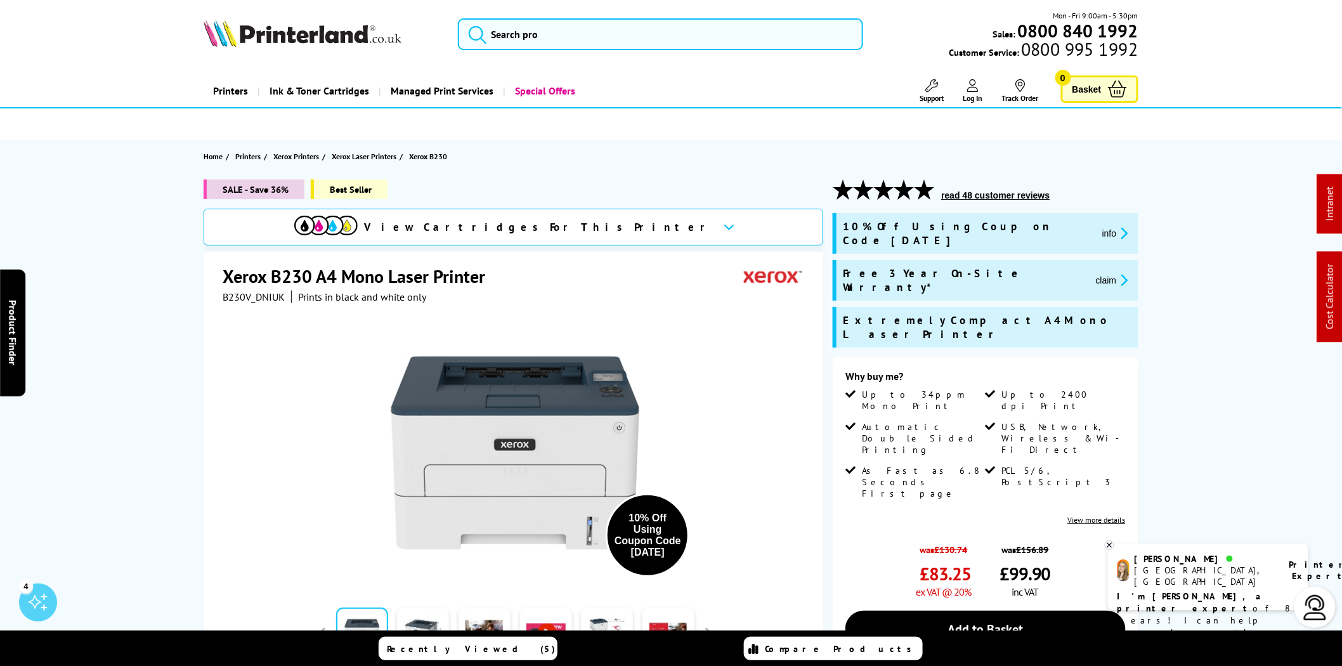
click at [1092, 273] on button "claim" at bounding box center [1112, 280] width 40 height 15
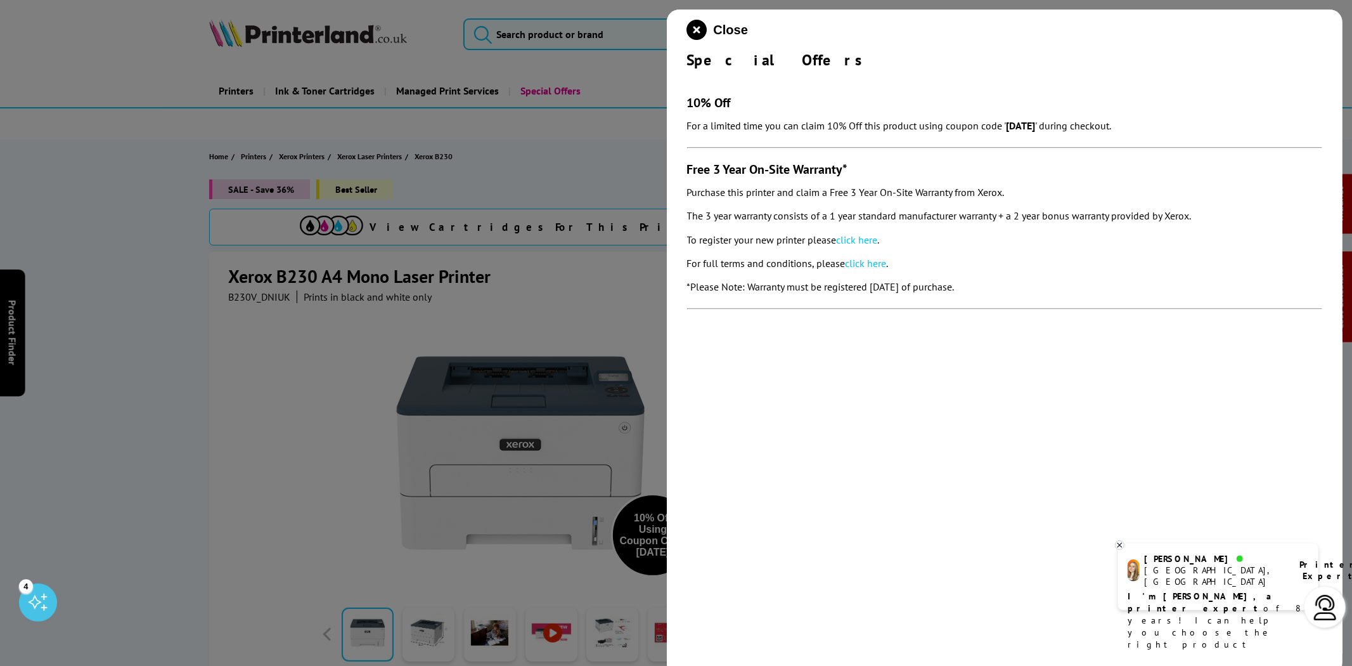
drag, startPoint x: 1049, startPoint y: 286, endPoint x: 683, endPoint y: 169, distance: 384.2
click at [683, 169] on div "Close Special Offers 10% Off For a limited time you can claim 10% Off this prod…" at bounding box center [1005, 343] width 676 height 666
copy section "Free 3 Year On-Site Warranty* Purchase this printer and claim a Free 3 Year On-…"
click at [862, 235] on link "click here" at bounding box center [857, 239] width 41 height 13
click at [694, 27] on icon "close modal" at bounding box center [697, 30] width 20 height 20
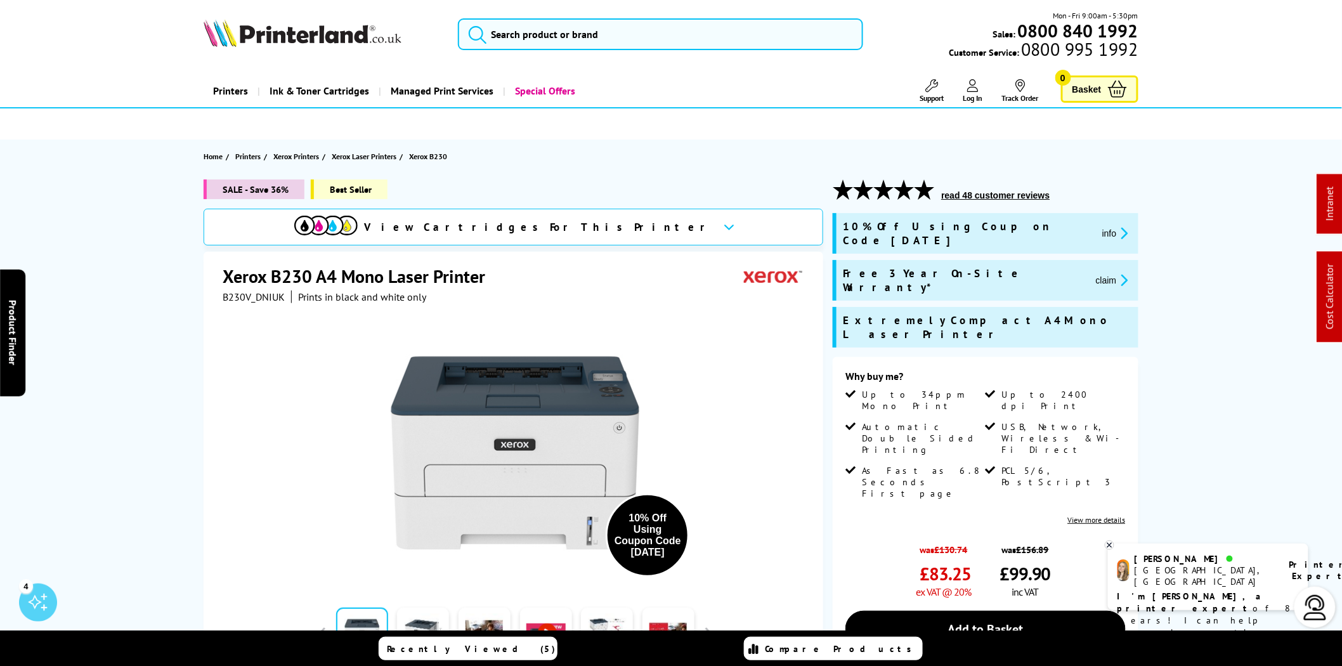
click at [273, 25] on img at bounding box center [303, 33] width 198 height 28
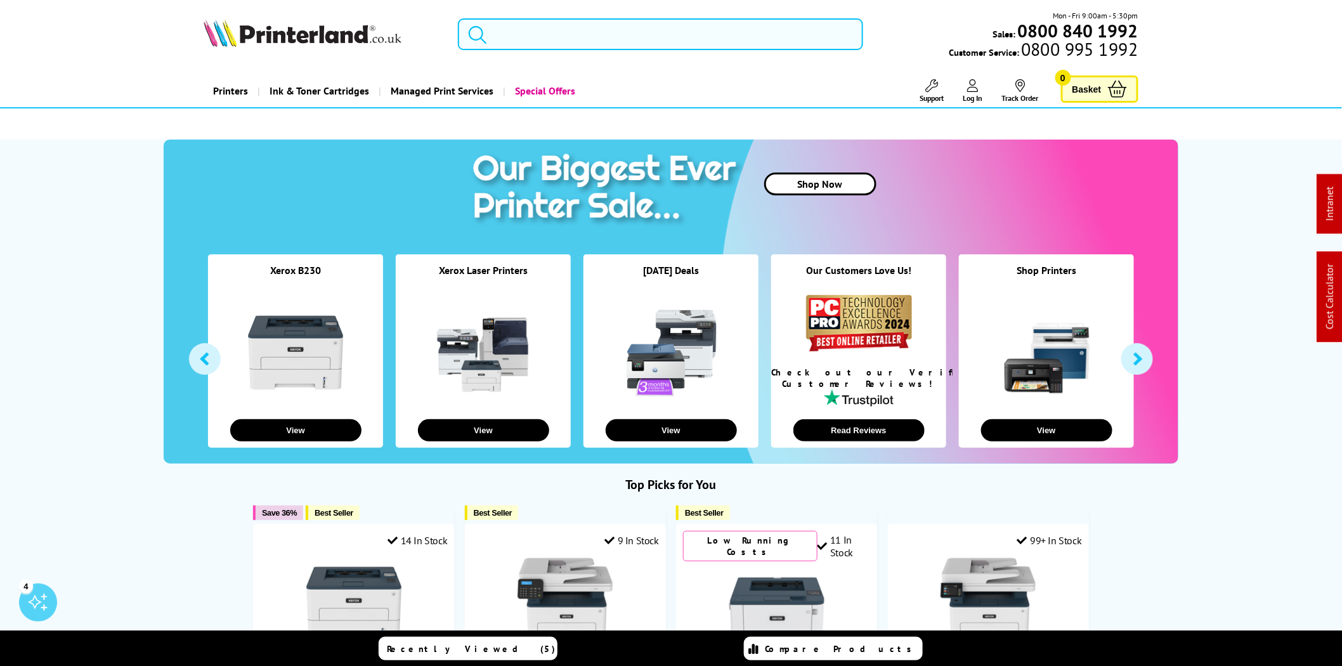
click at [749, 46] on input "search" at bounding box center [660, 34] width 405 height 32
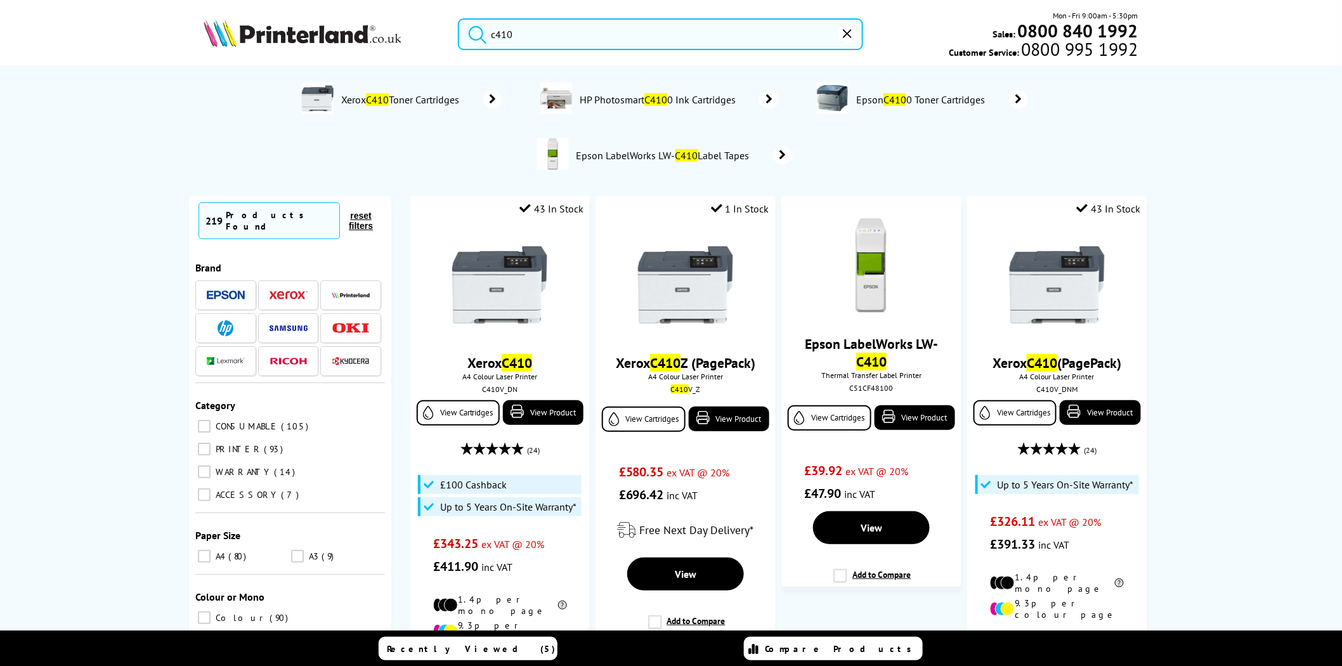
type input "c410"
click at [511, 280] on img at bounding box center [499, 285] width 95 height 95
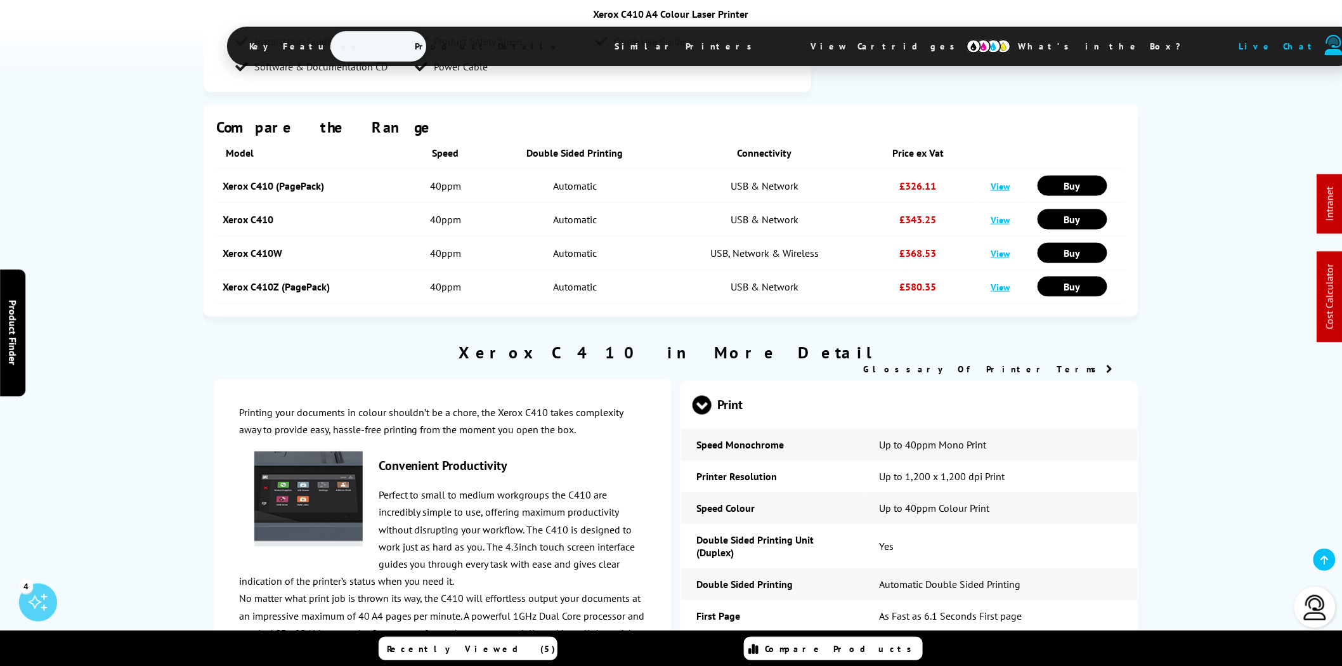
click at [791, 56] on span "View Cartridges" at bounding box center [888, 46] width 194 height 33
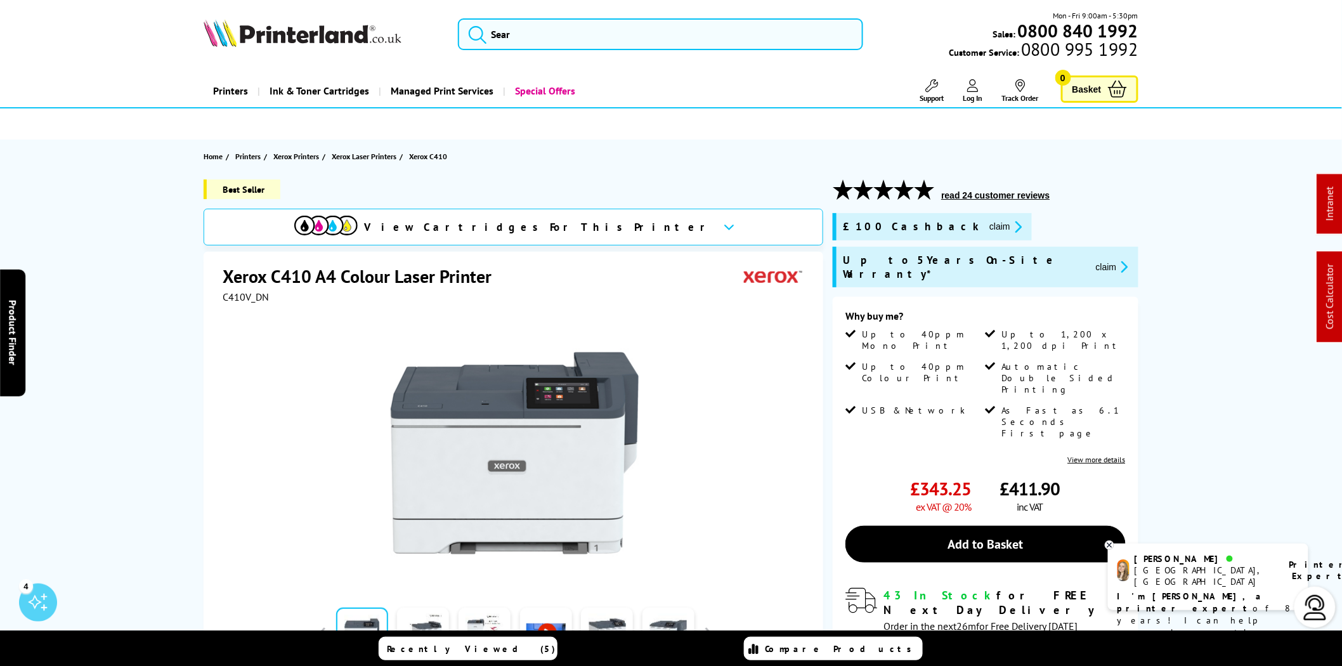
click at [312, 37] on img at bounding box center [303, 33] width 198 height 28
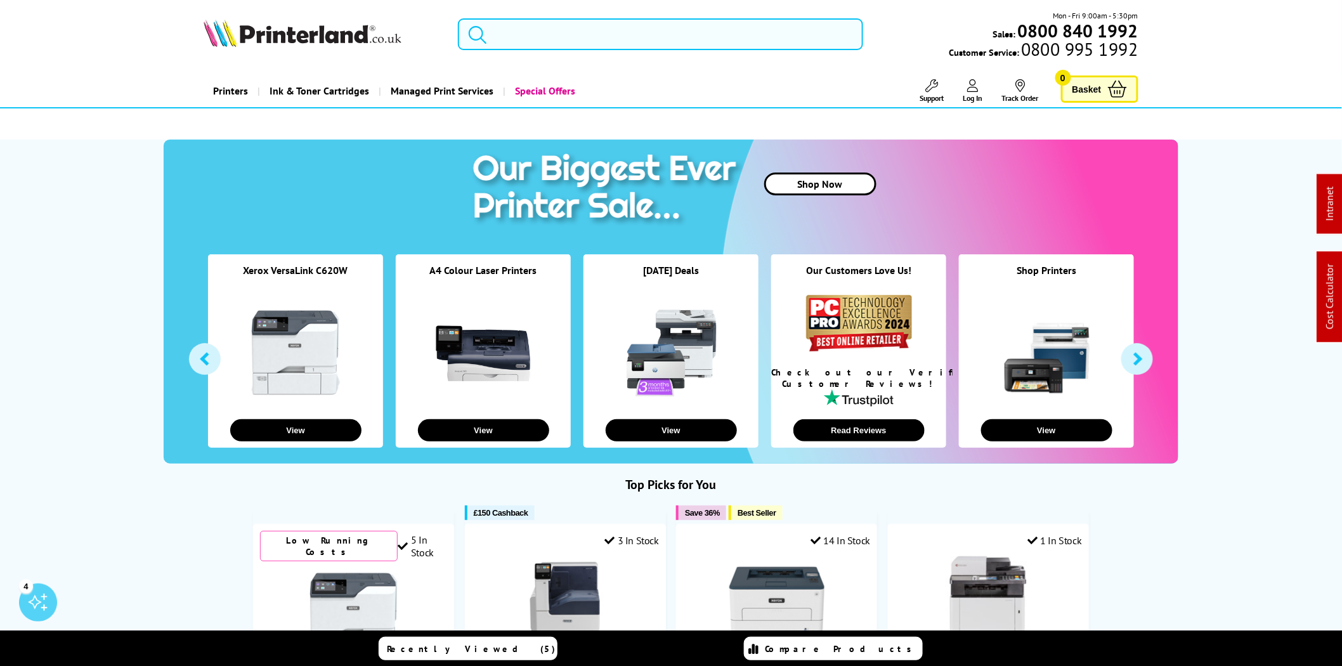
click at [620, 39] on input "search" at bounding box center [660, 34] width 405 height 32
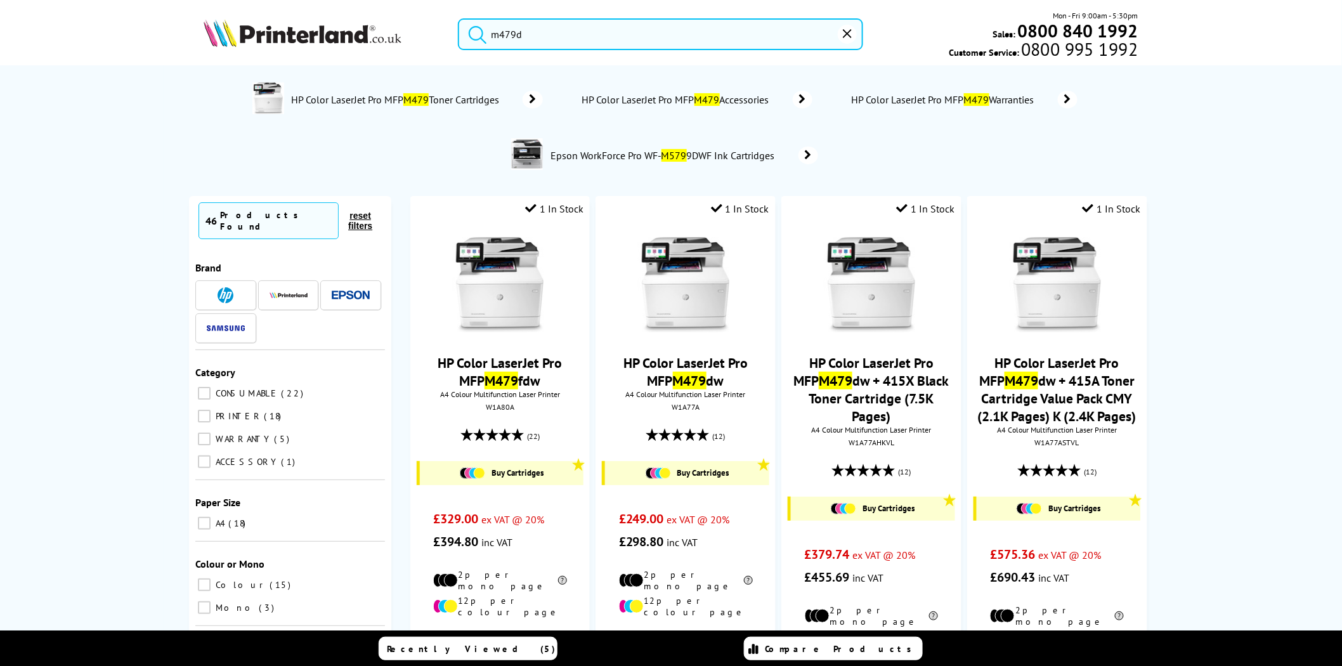
type input "m479dw"
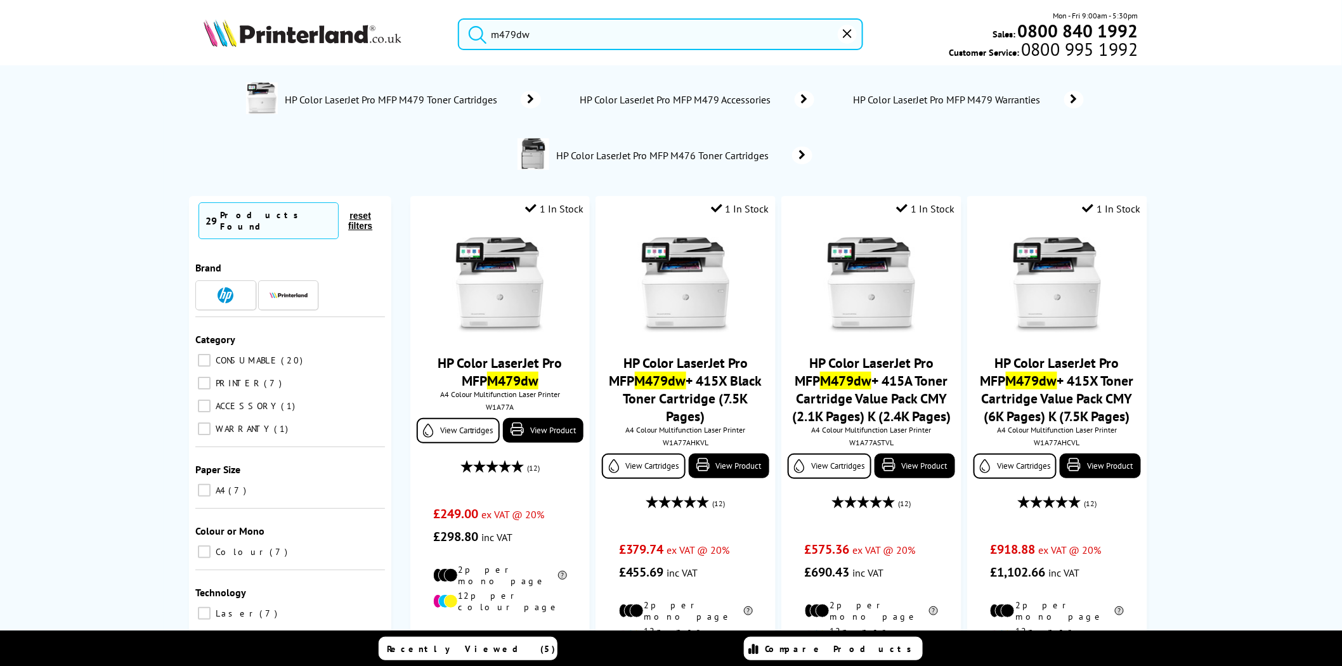
drag, startPoint x: 620, startPoint y: 39, endPoint x: 381, endPoint y: 36, distance: 239.0
click at [381, 36] on div "m479dw Mon - Fri 9:00am - 5:30pm Sales: 0800 840 1992 Customer Service: 0800 99…" at bounding box center [671, 38] width 1014 height 56
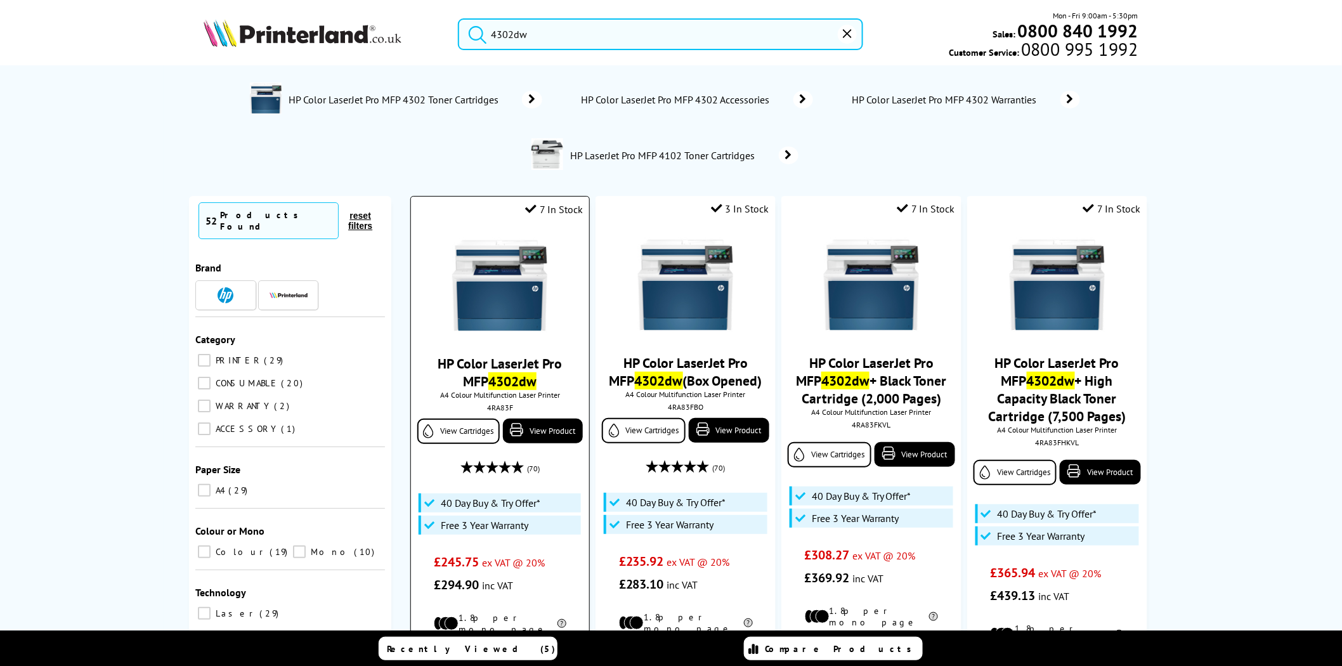
type input "4302dw"
click at [503, 409] on div "4RA83F" at bounding box center [499, 408] width 159 height 10
copy div "4RA83F"
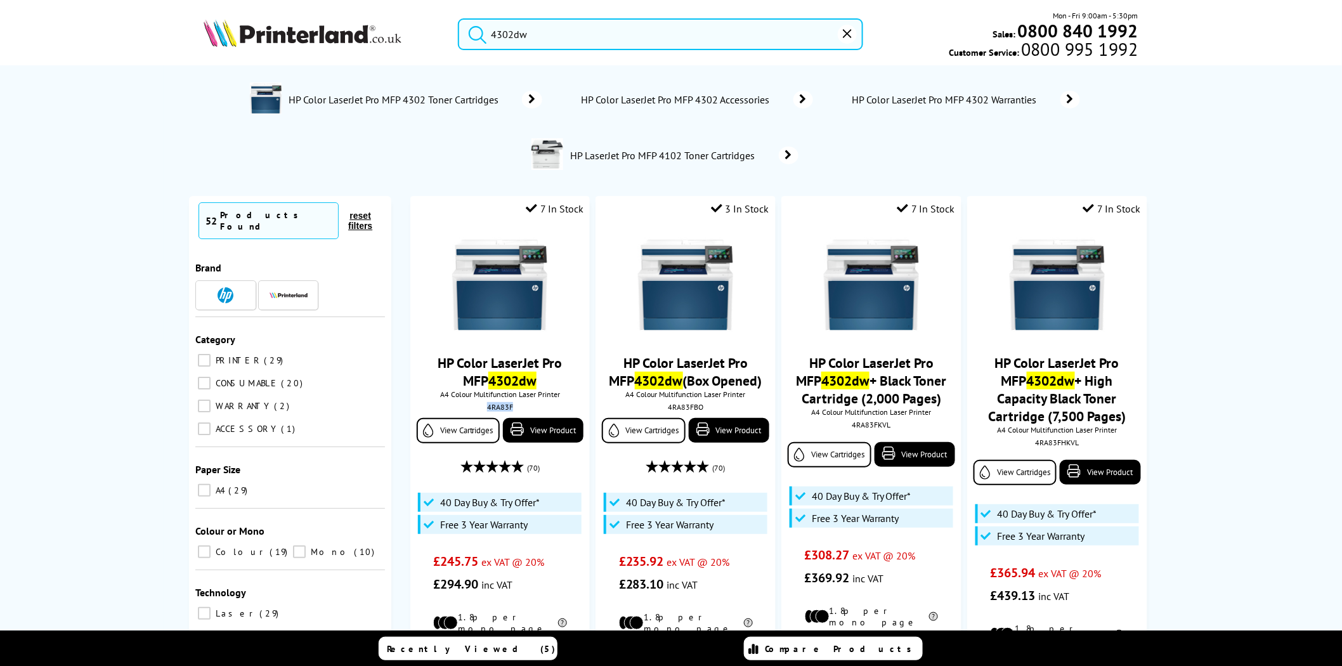
click at [268, 33] on img at bounding box center [303, 33] width 198 height 28
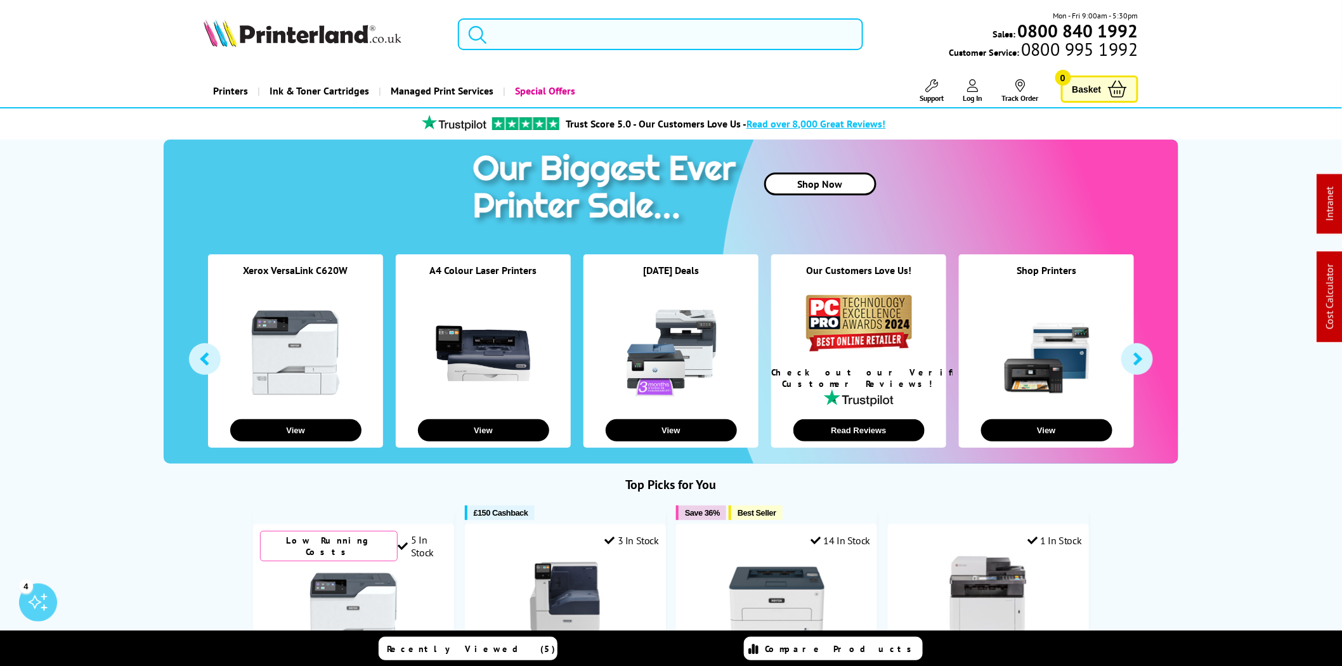
click at [574, 29] on input "search" at bounding box center [660, 34] width 405 height 32
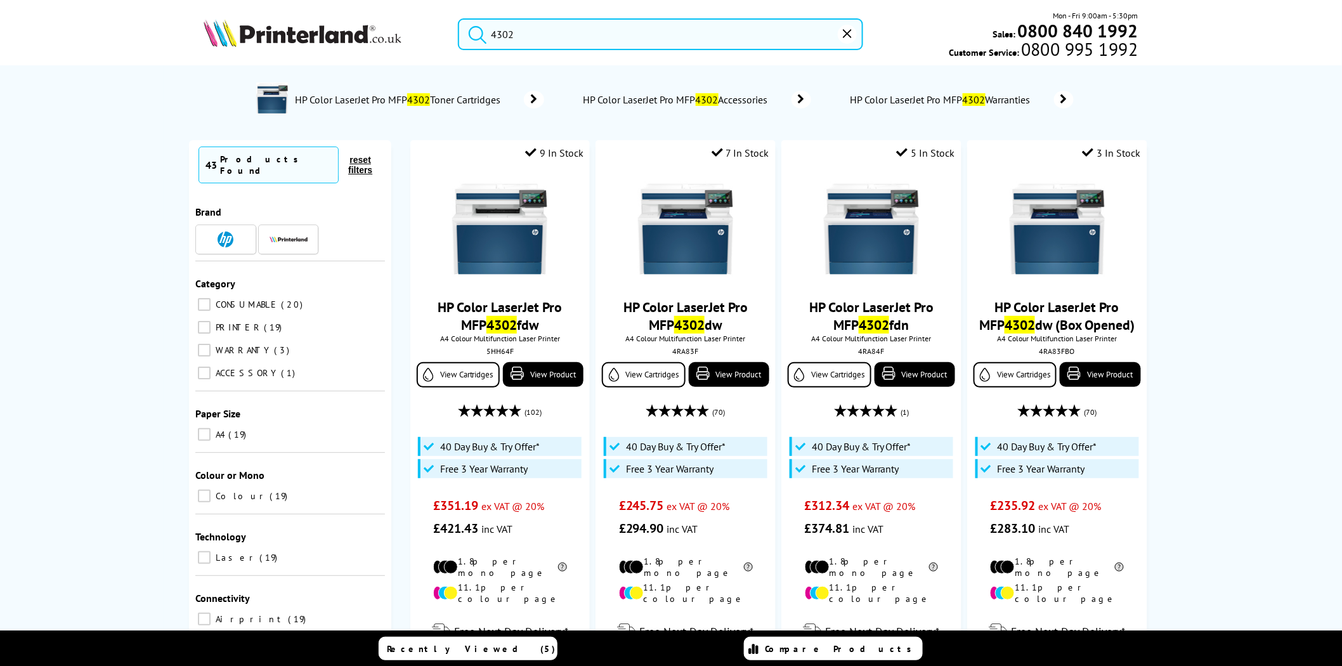
type input "4302"
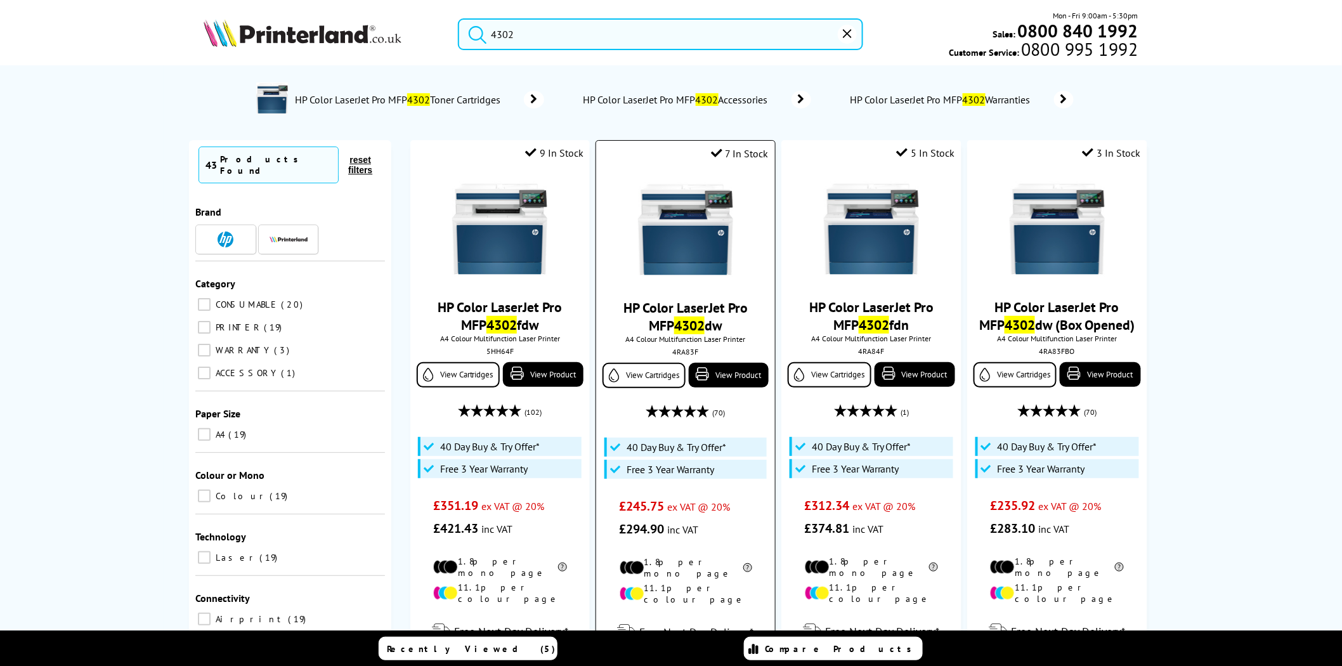
click at [692, 352] on div "4RA83F" at bounding box center [684, 352] width 159 height 10
drag, startPoint x: 692, startPoint y: 352, endPoint x: 699, endPoint y: 356, distance: 7.7
click at [716, 370] on link "View Product" at bounding box center [729, 375] width 80 height 25
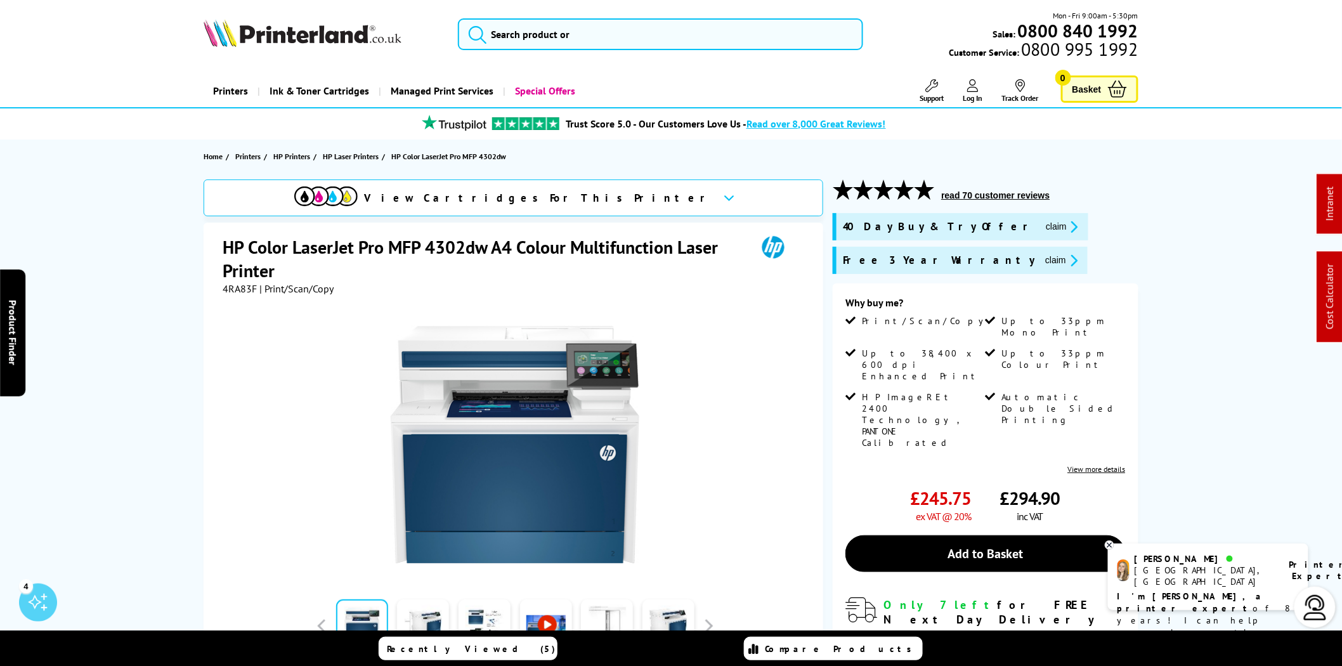
click at [235, 290] on span "4RA83F" at bounding box center [240, 288] width 34 height 13
copy span "4RA83F"
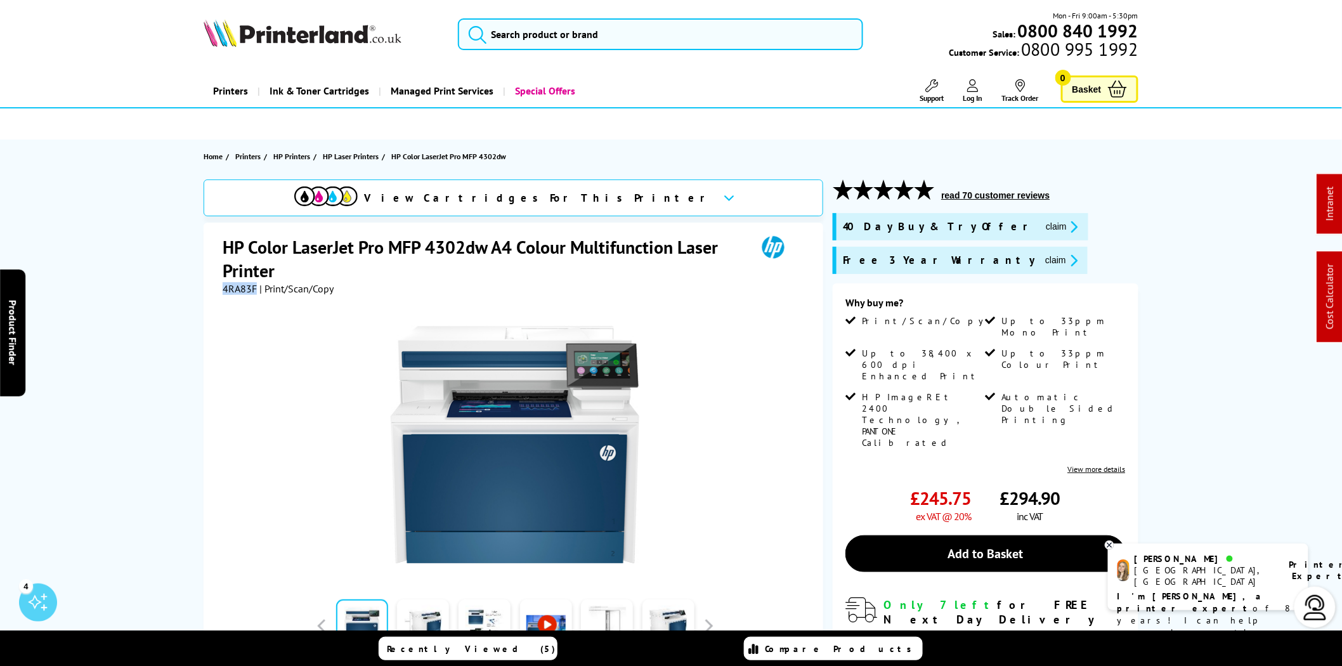
click at [302, 37] on img at bounding box center [303, 33] width 198 height 28
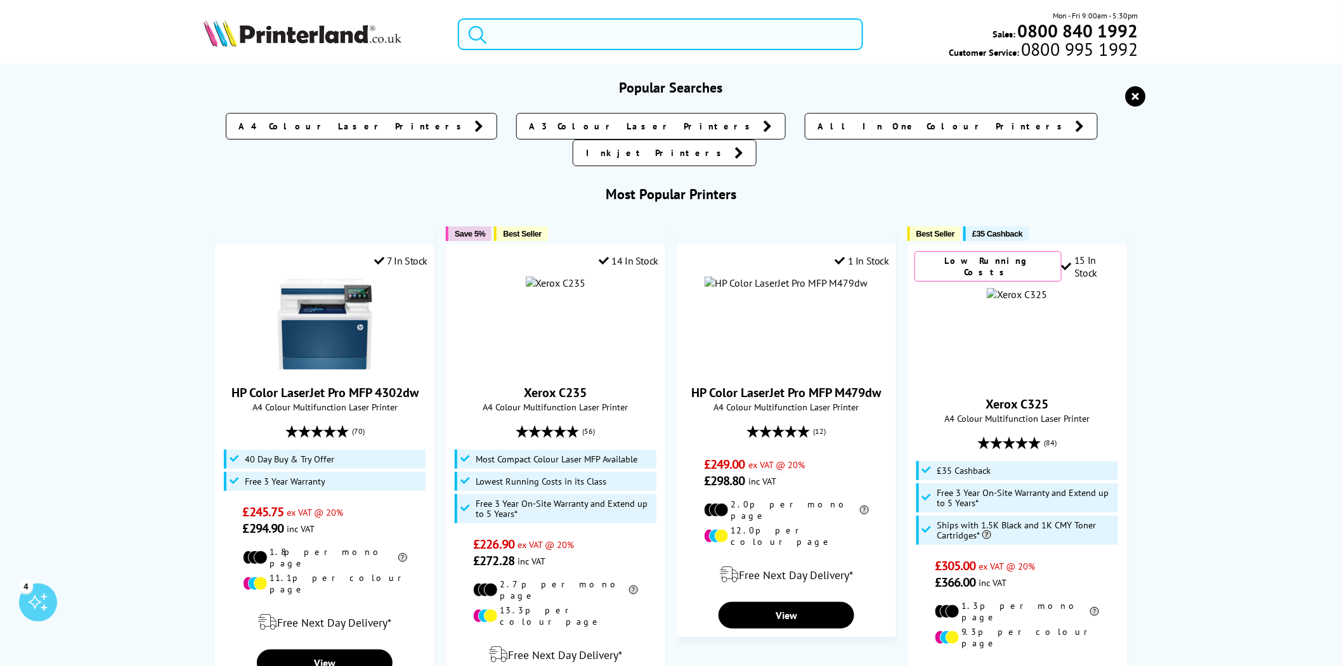
click at [633, 24] on input "search" at bounding box center [660, 34] width 405 height 32
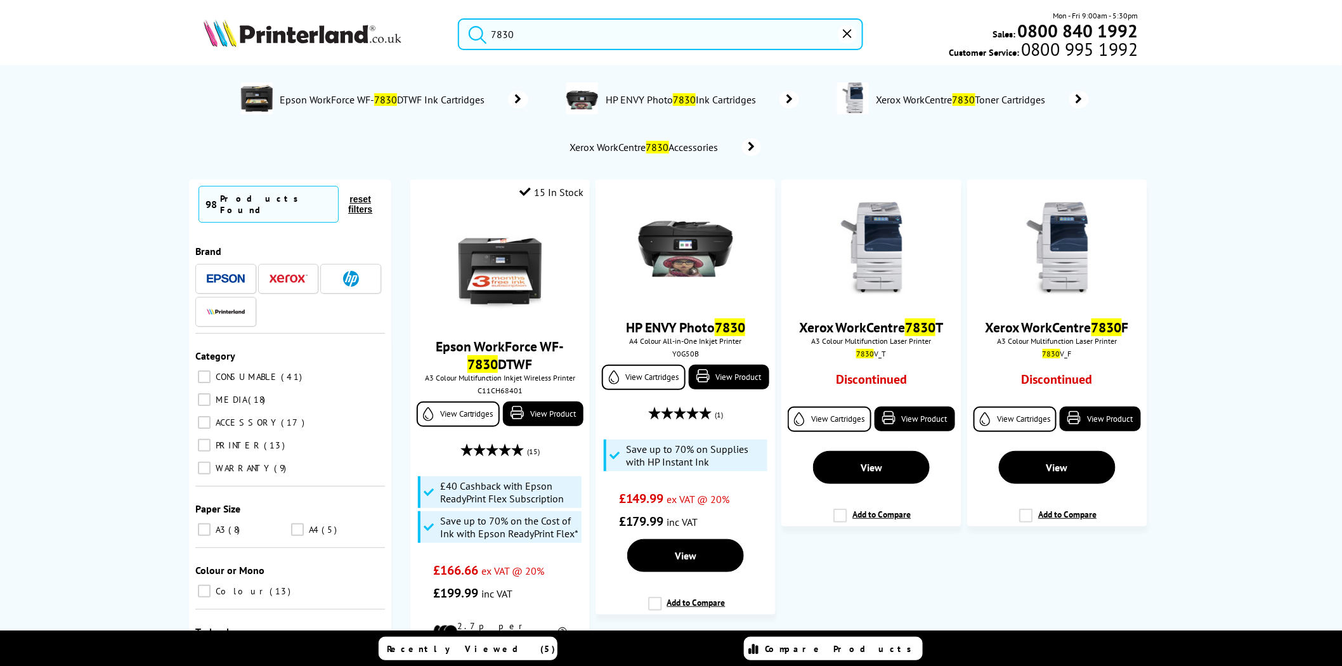
click at [533, 32] on input "7830" at bounding box center [660, 34] width 405 height 32
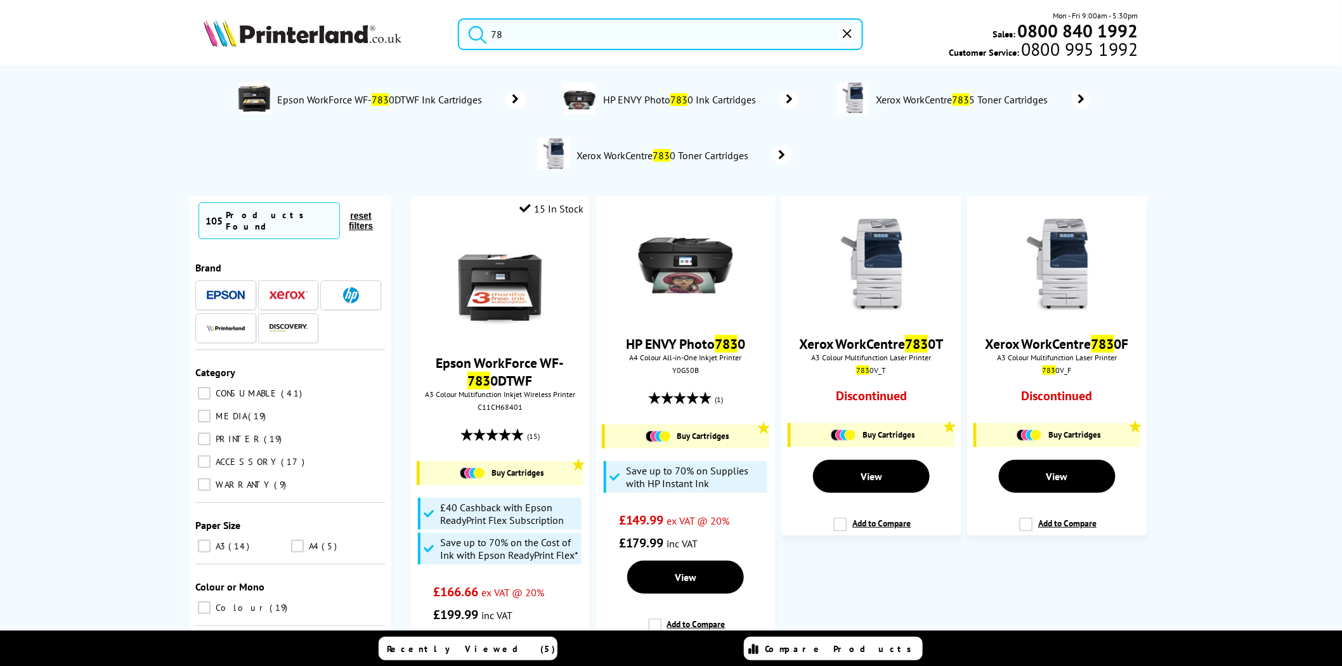
type input "7"
type input "7830"
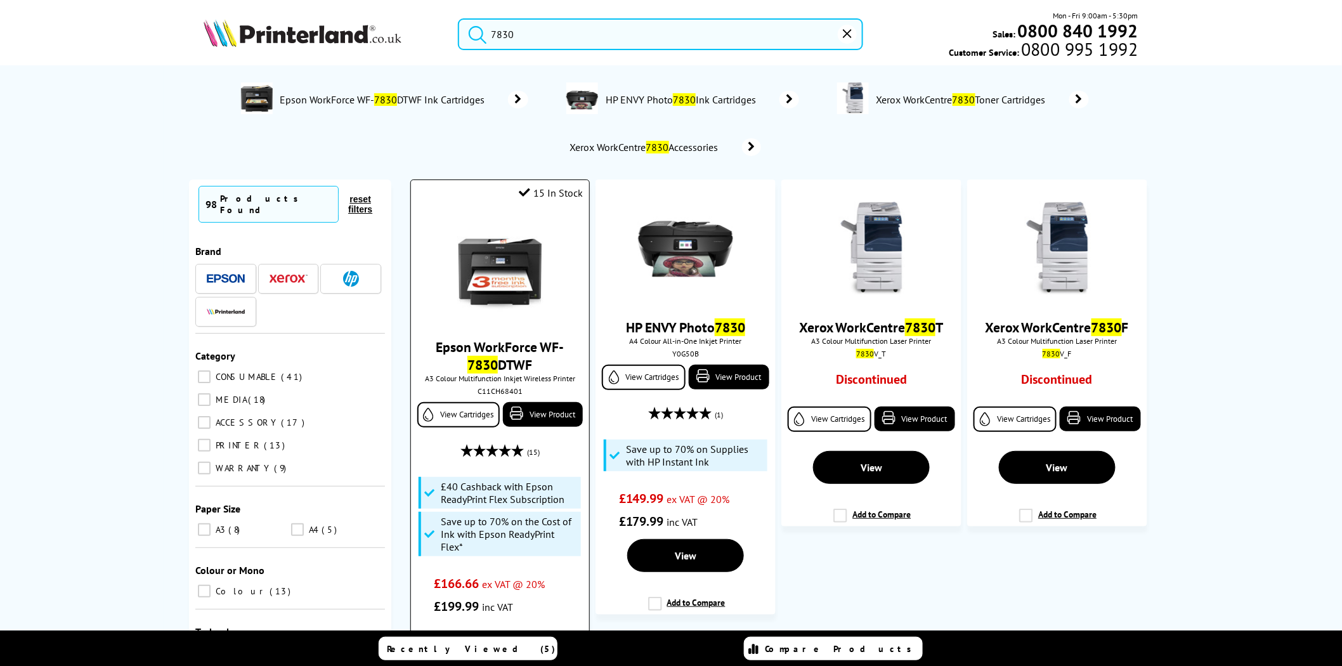
click at [496, 248] on img at bounding box center [499, 268] width 95 height 95
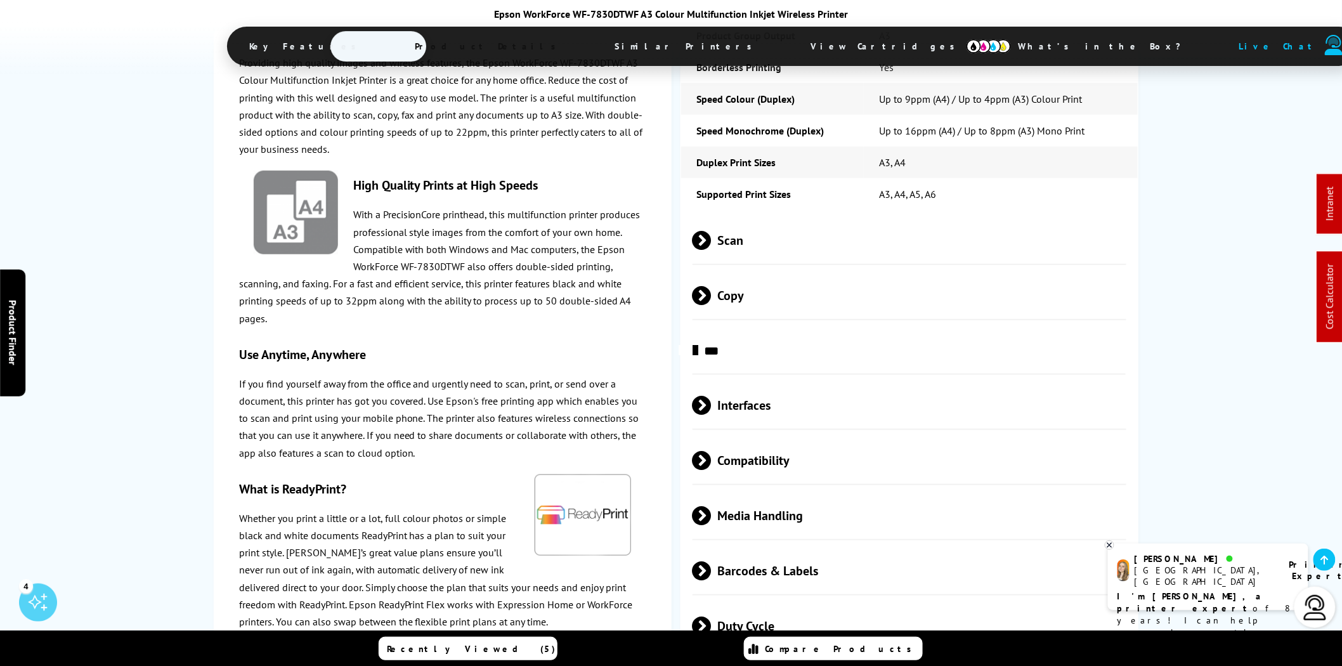
scroll to position [2340, 0]
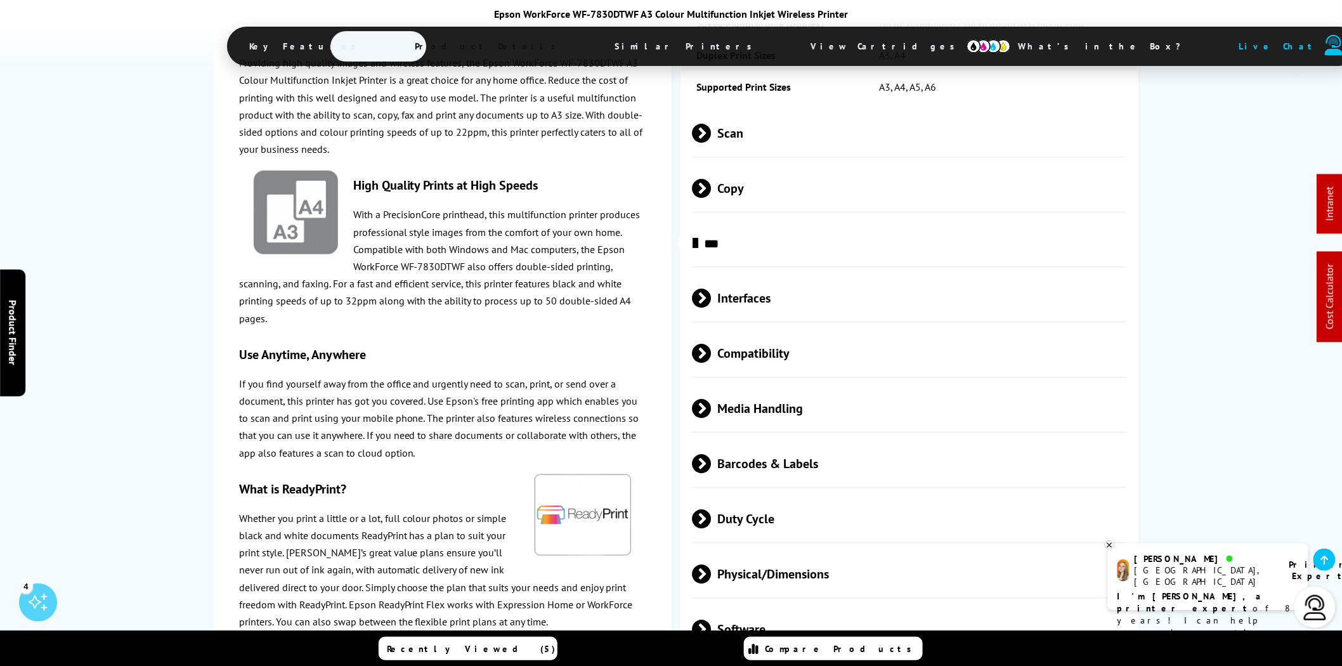
click at [873, 329] on span "Compatibility" at bounding box center [909, 353] width 434 height 48
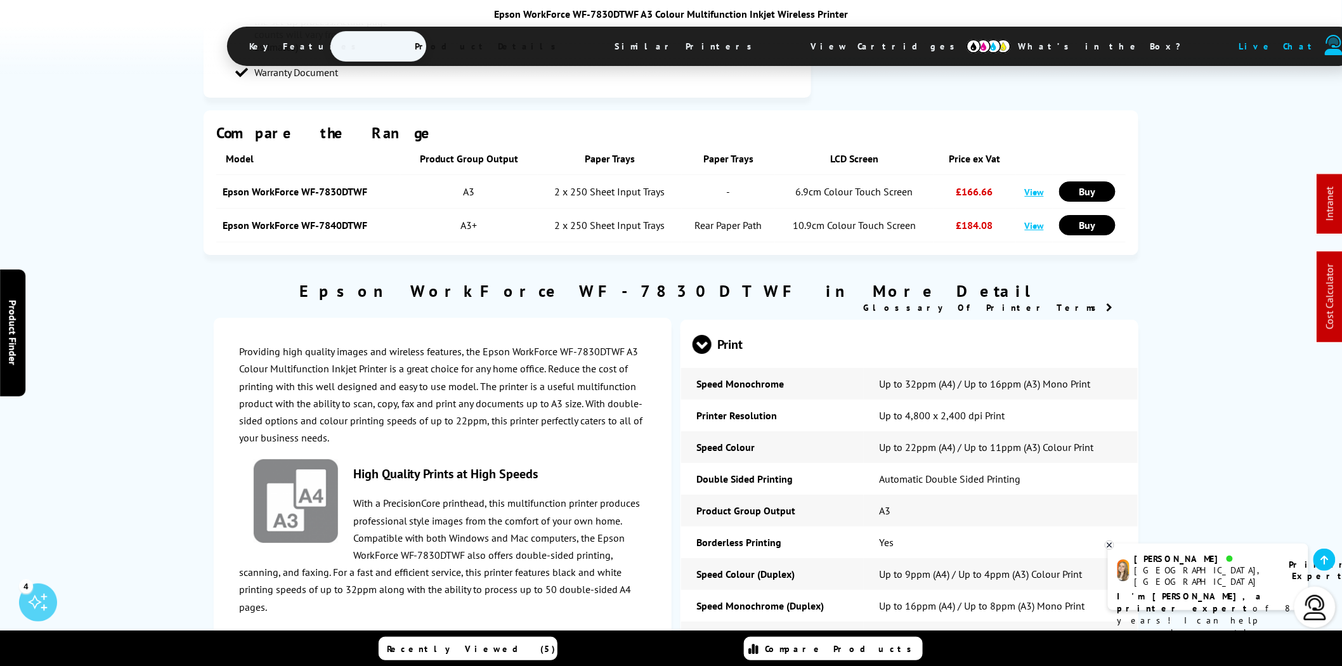
scroll to position [0, 0]
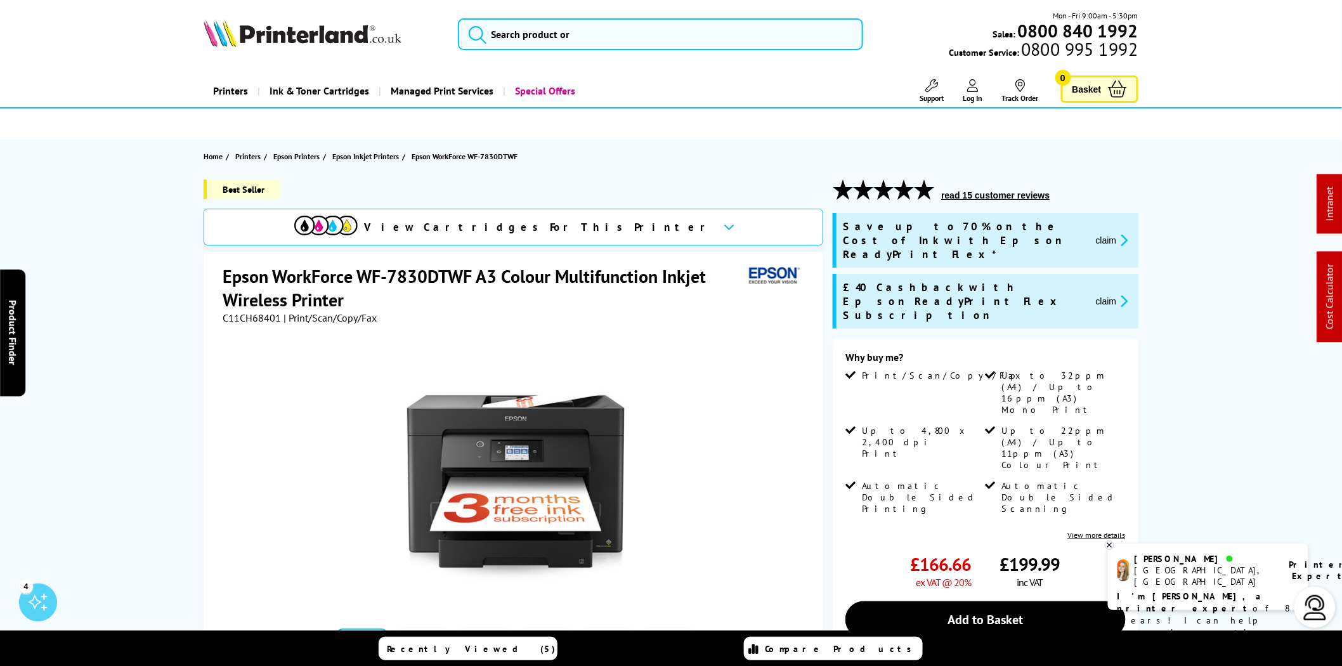
click at [257, 316] on span "C11CH68401" at bounding box center [252, 317] width 58 height 13
copy span "C11CH68401"
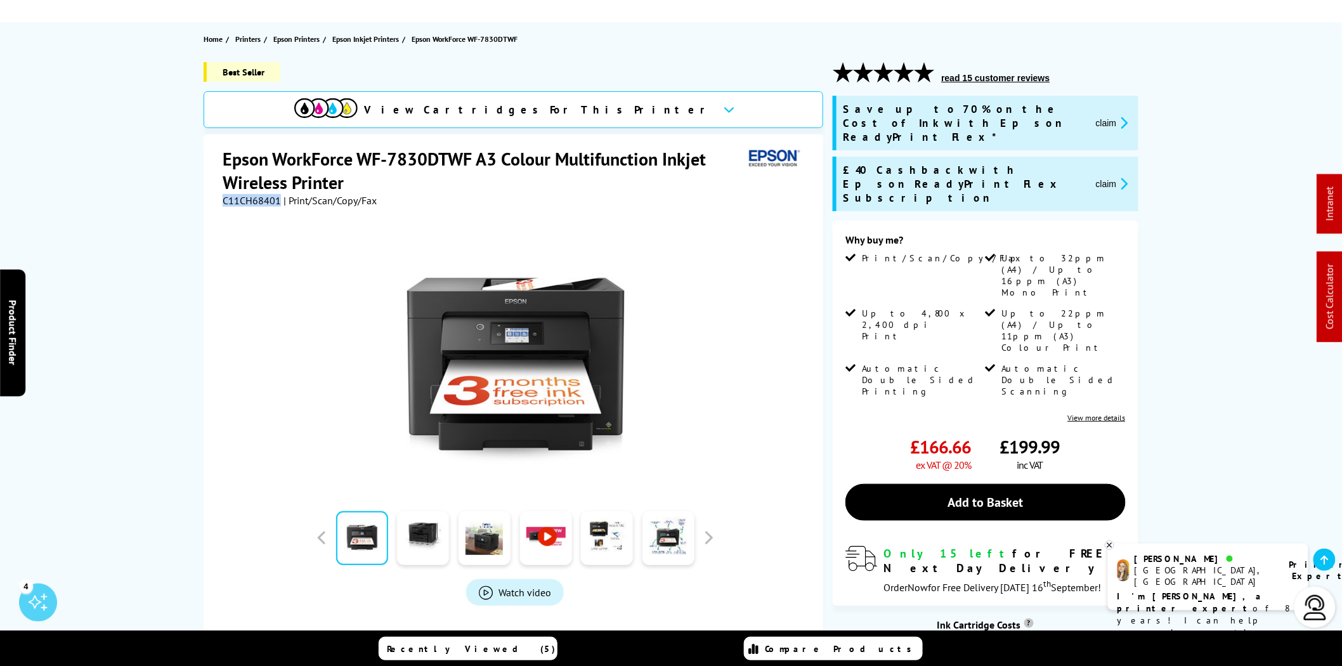
copy span "C11CH68401"
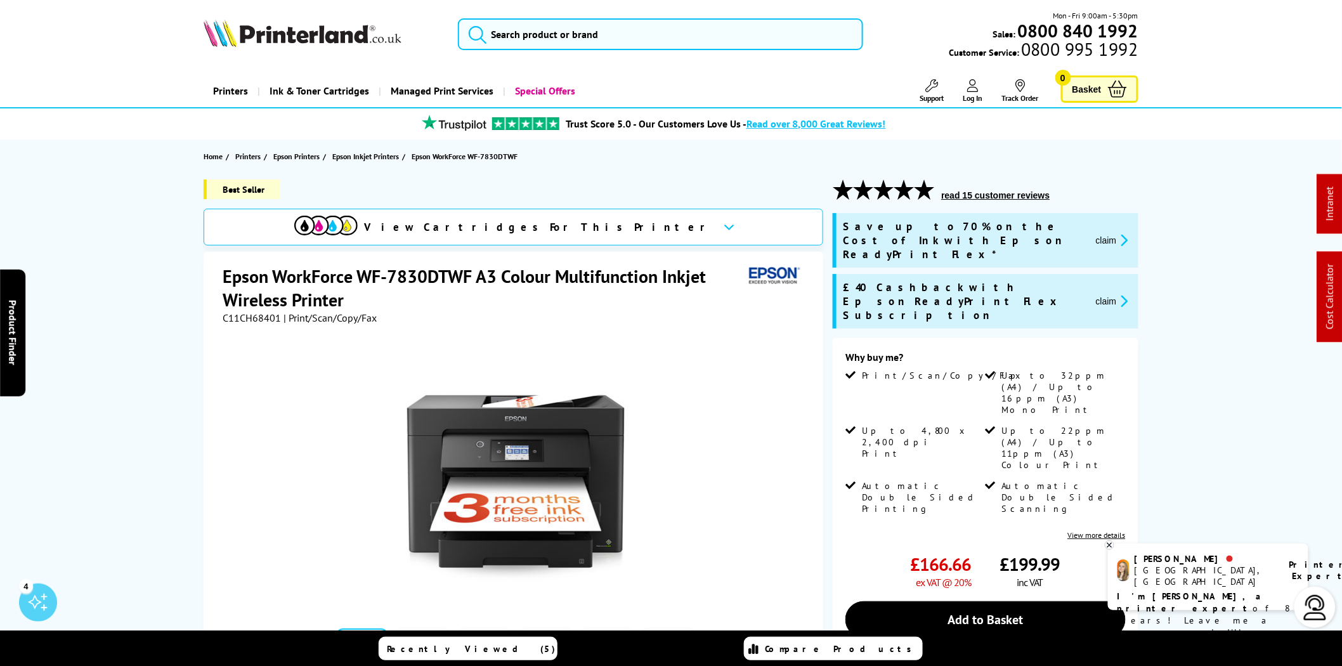
click at [325, 46] on img at bounding box center [303, 33] width 198 height 28
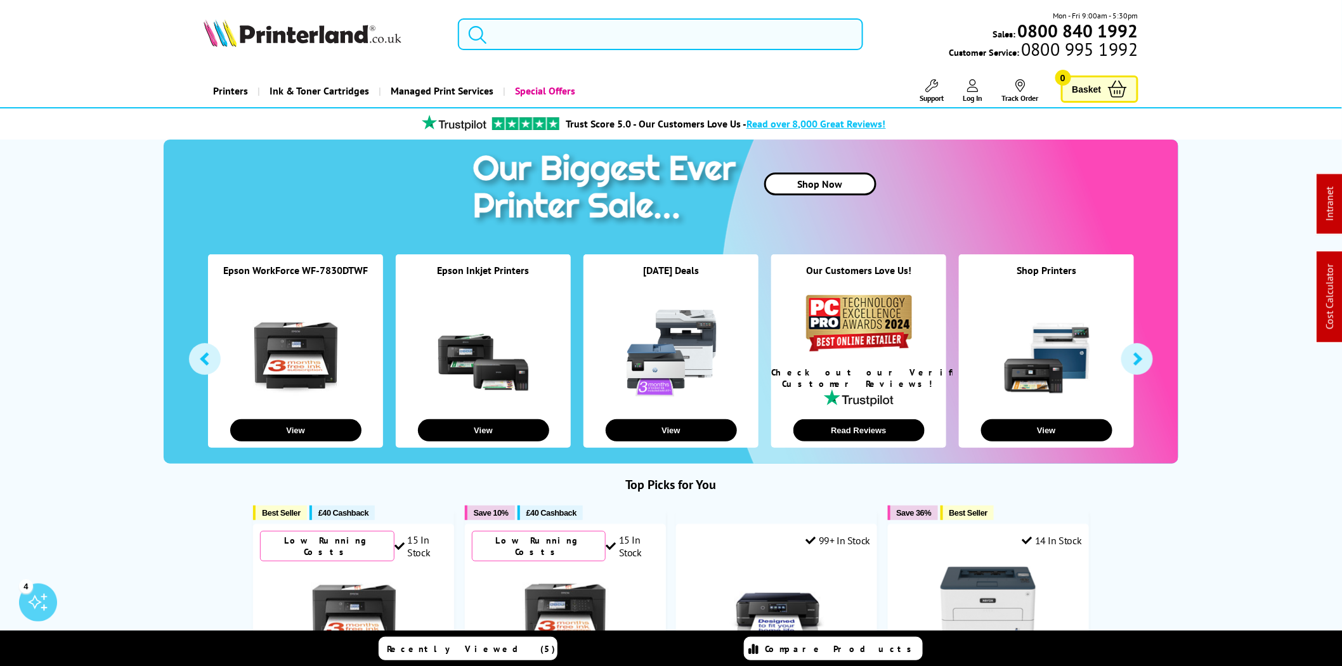
click at [575, 32] on input "search" at bounding box center [660, 34] width 405 height 32
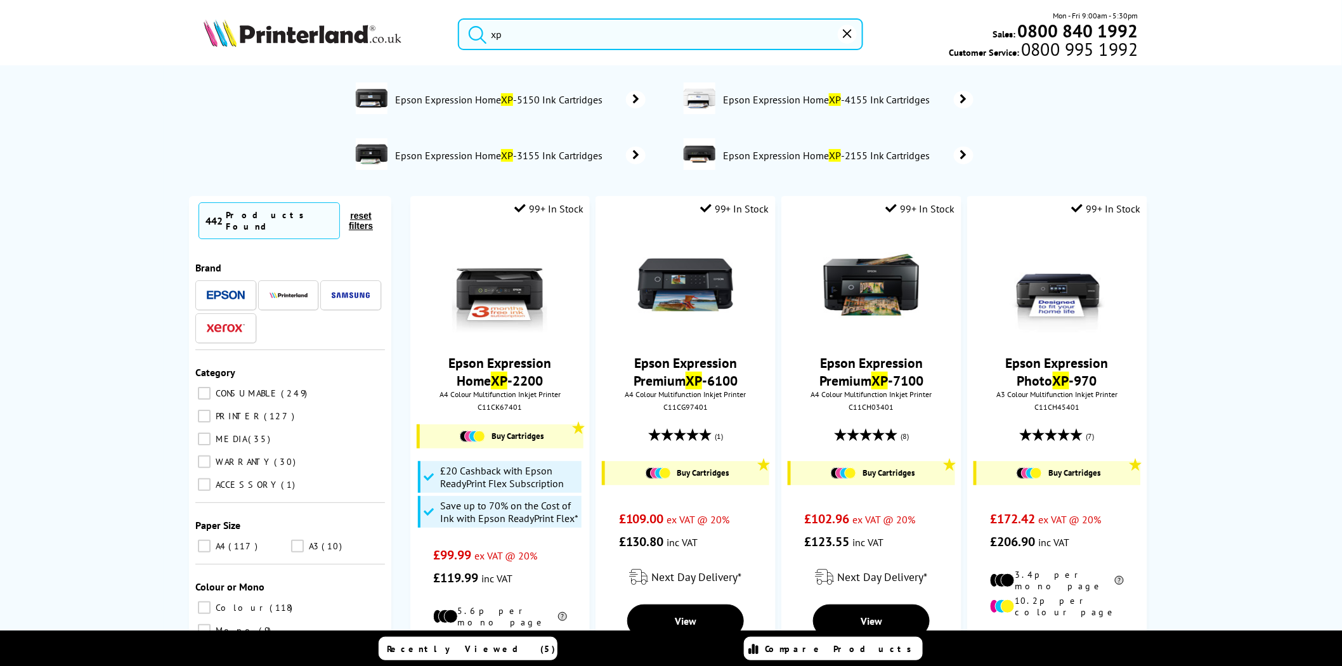
type input "x"
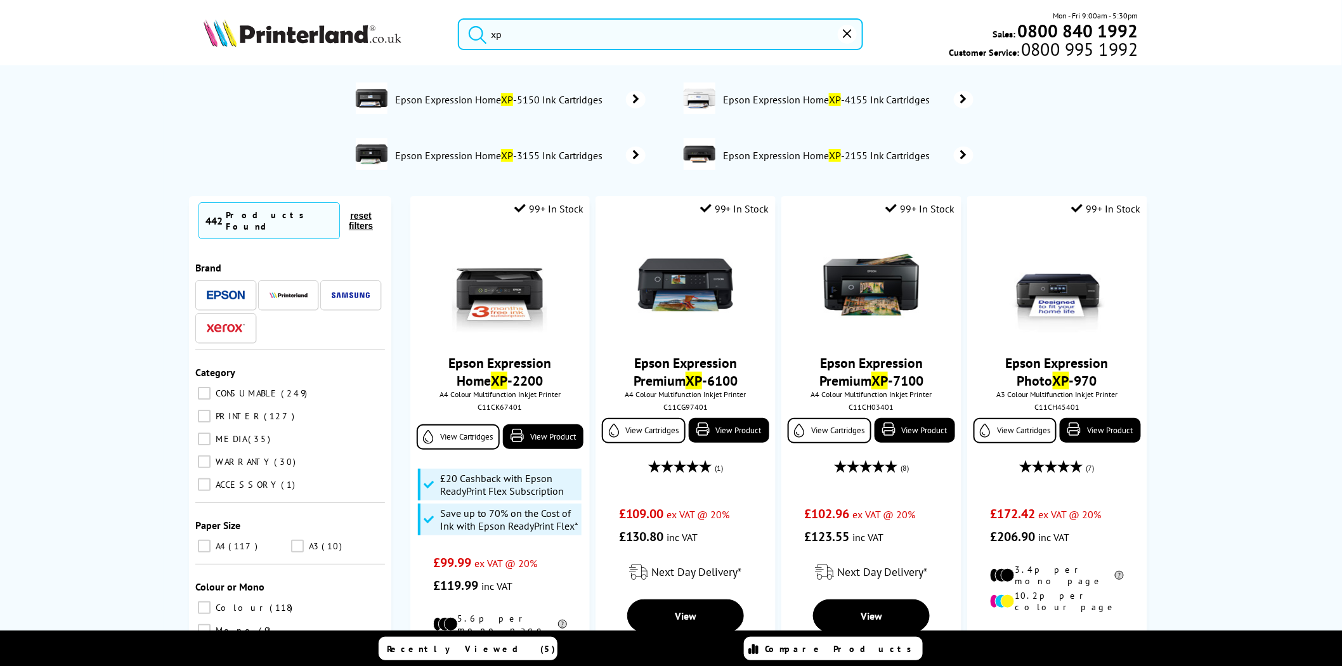
type input "x"
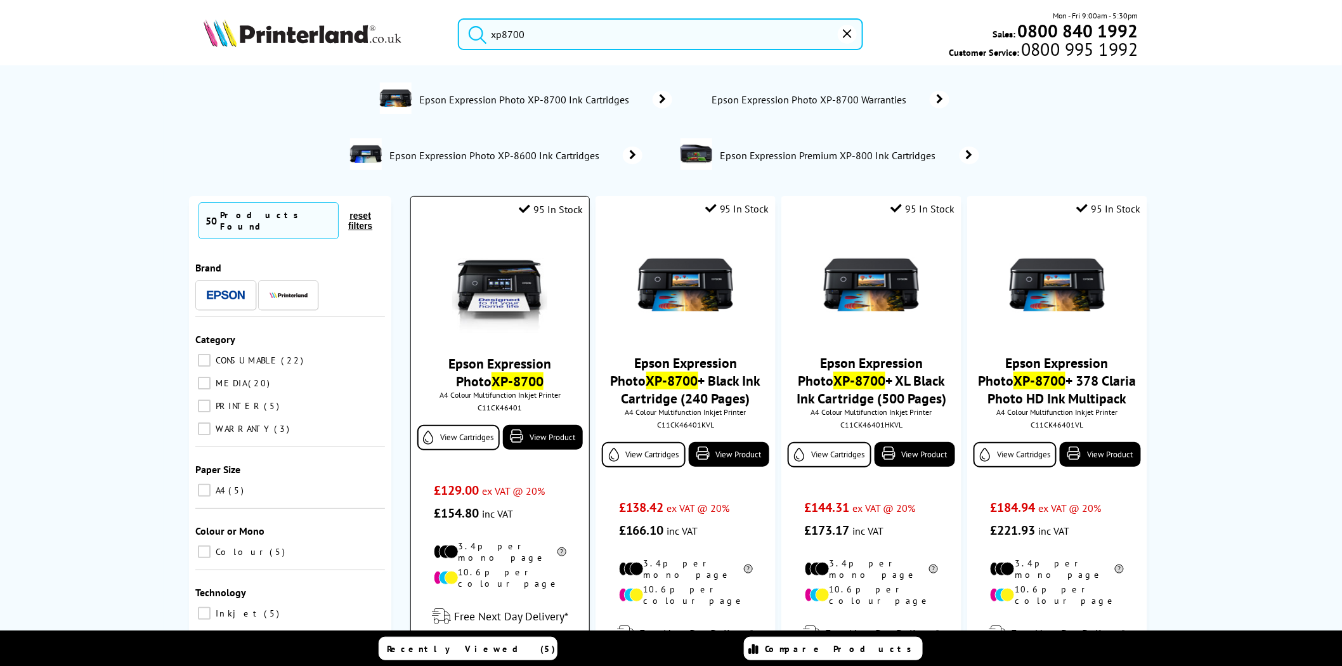
type input "xp8700"
click at [512, 252] on img at bounding box center [499, 285] width 95 height 95
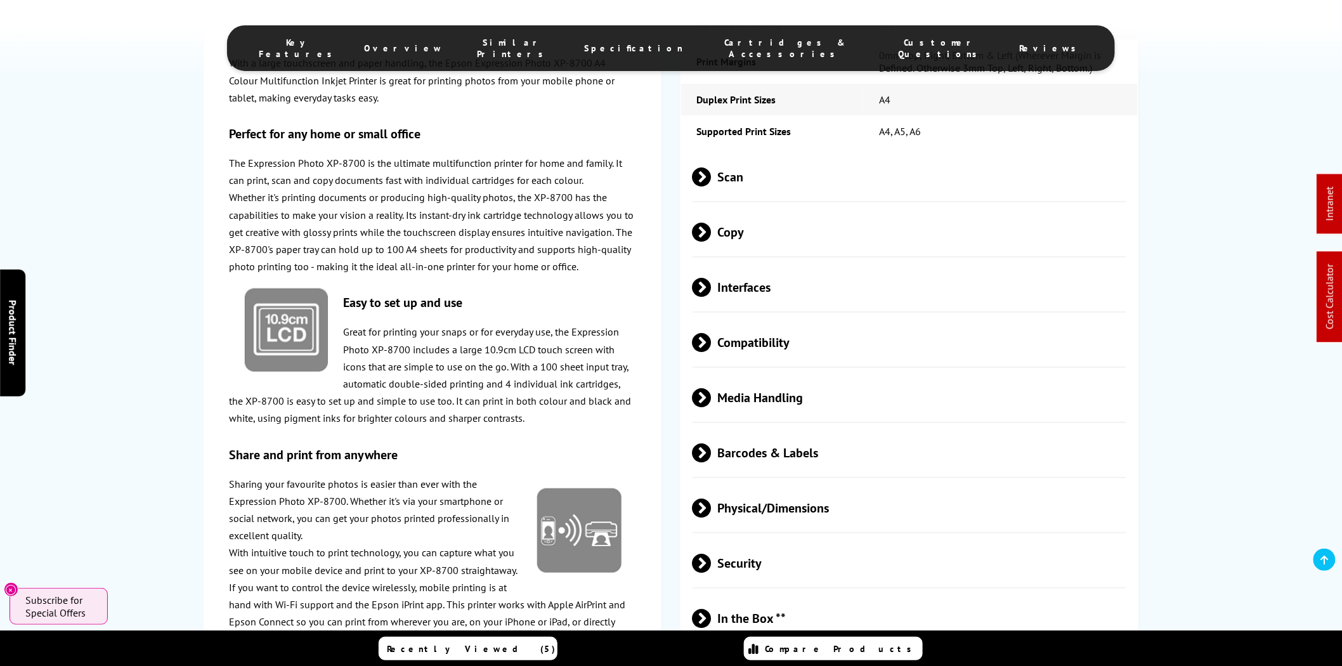
scroll to position [2168, 0]
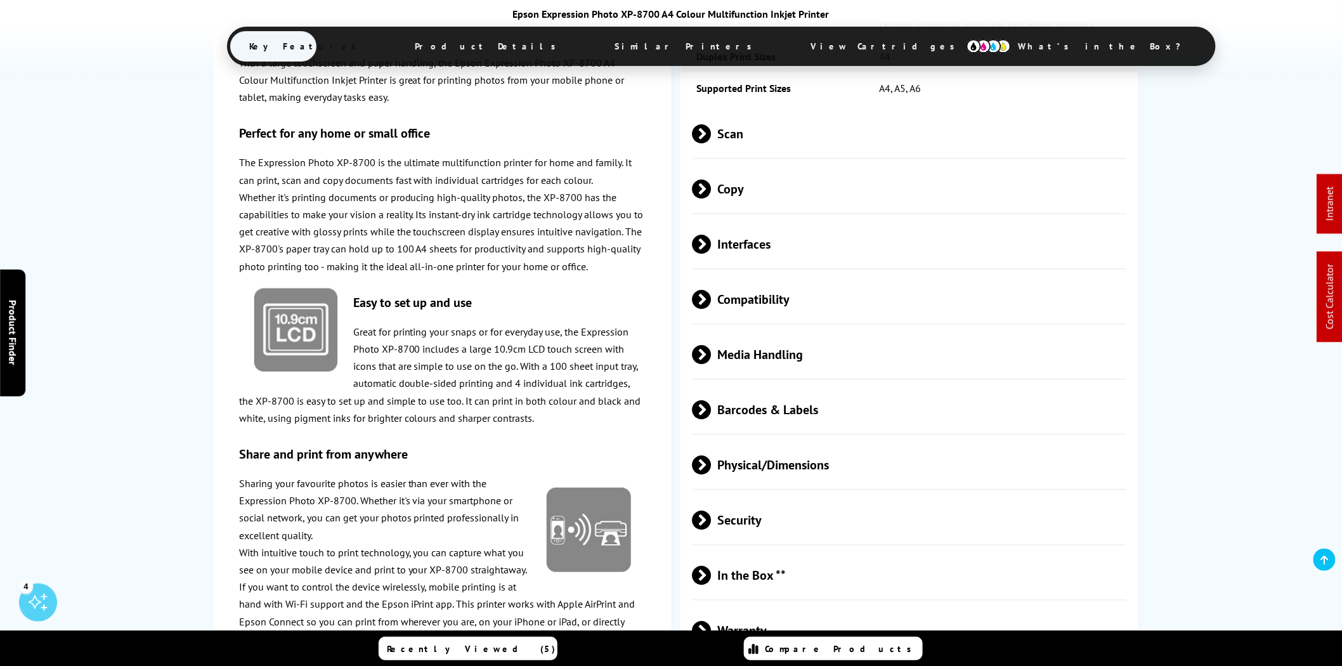
click at [792, 378] on span "Media Handling" at bounding box center [909, 355] width 434 height 48
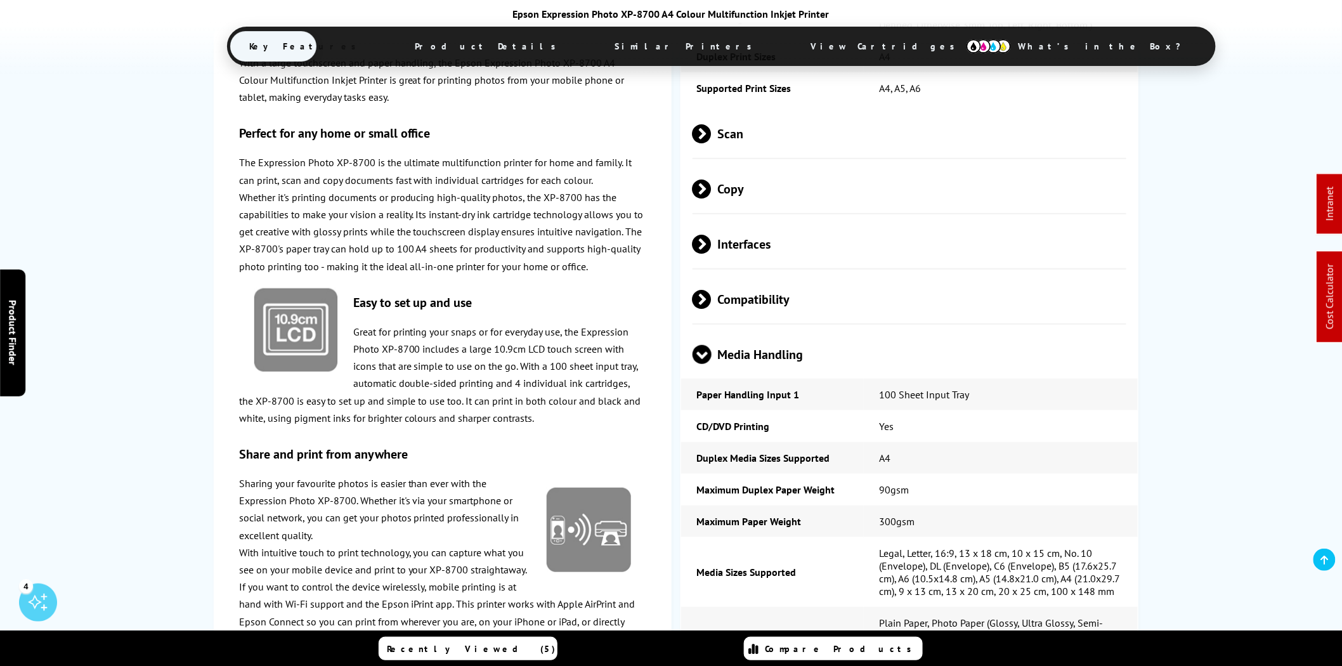
scroll to position [2286, 0]
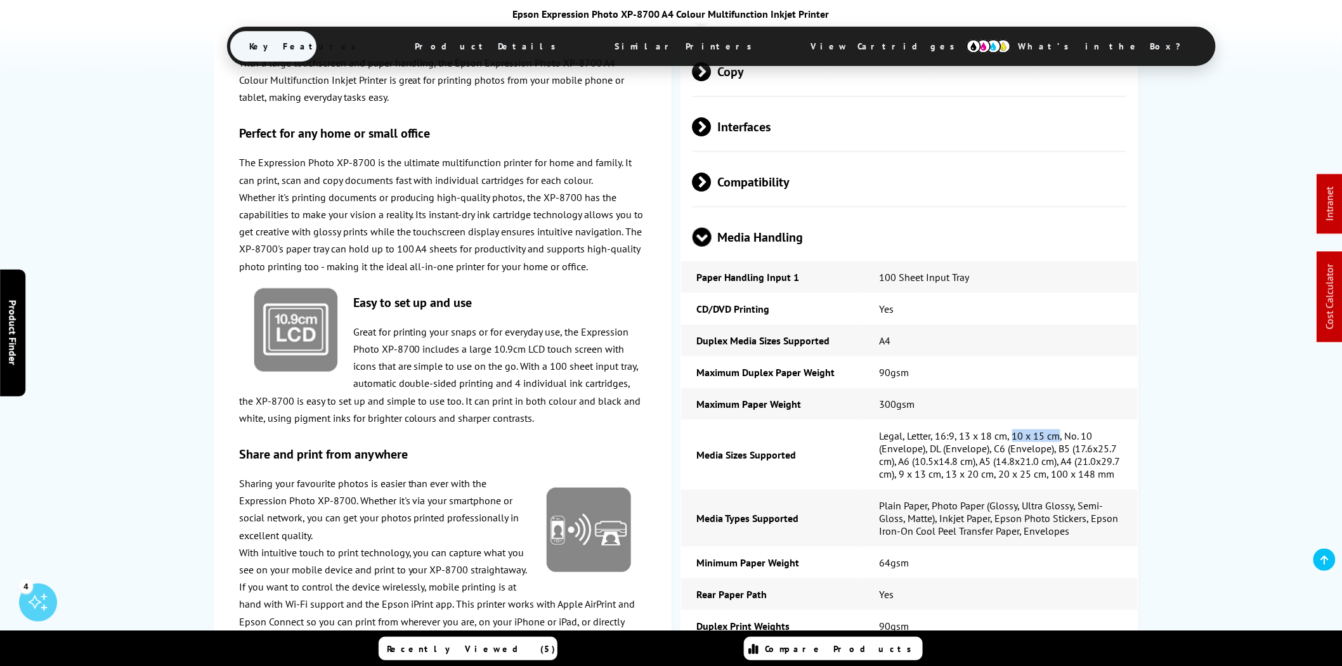
drag, startPoint x: 1059, startPoint y: 468, endPoint x: 1012, endPoint y: 468, distance: 46.3
click at [1012, 468] on td "Legal, Letter, 16:9, 13 x 18 cm, 10 x 15 cm, No. 10 (Envelope), DL (Envelope), …" at bounding box center [1001, 455] width 274 height 70
copy td "10 x 15 cm"
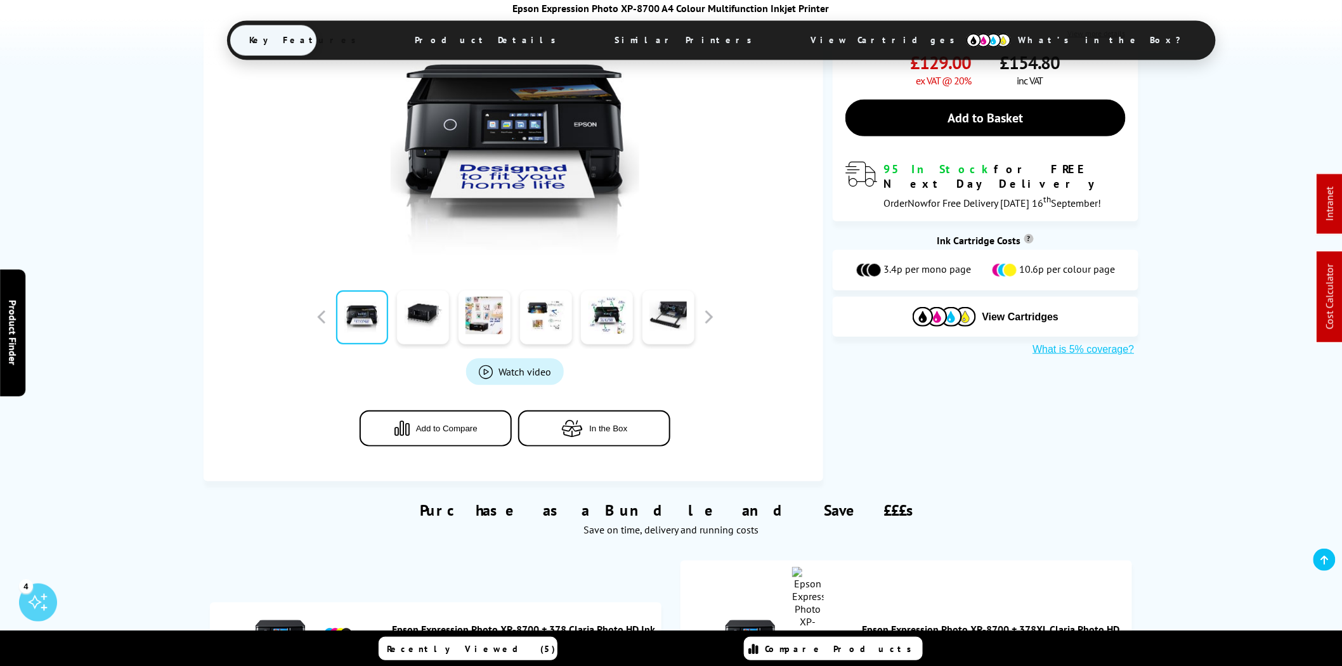
scroll to position [110, 0]
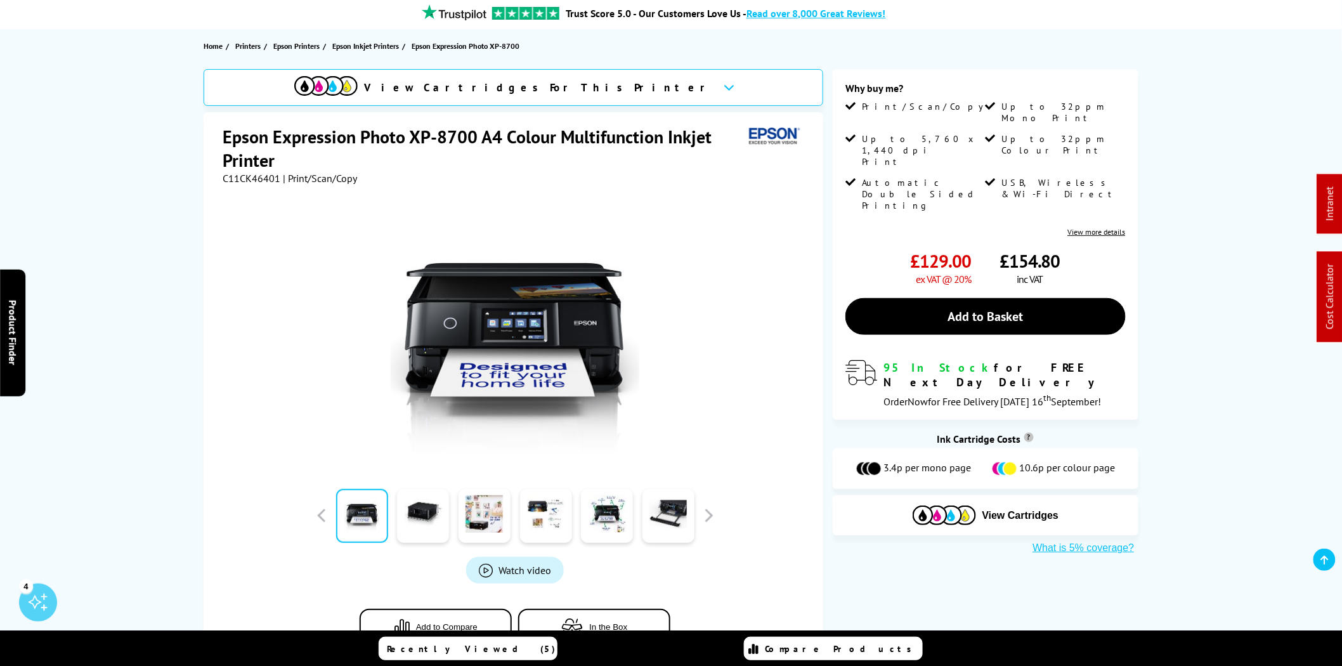
click at [529, 180] on div "C11CK46401 | Print/Scan/Copy" at bounding box center [515, 178] width 585 height 13
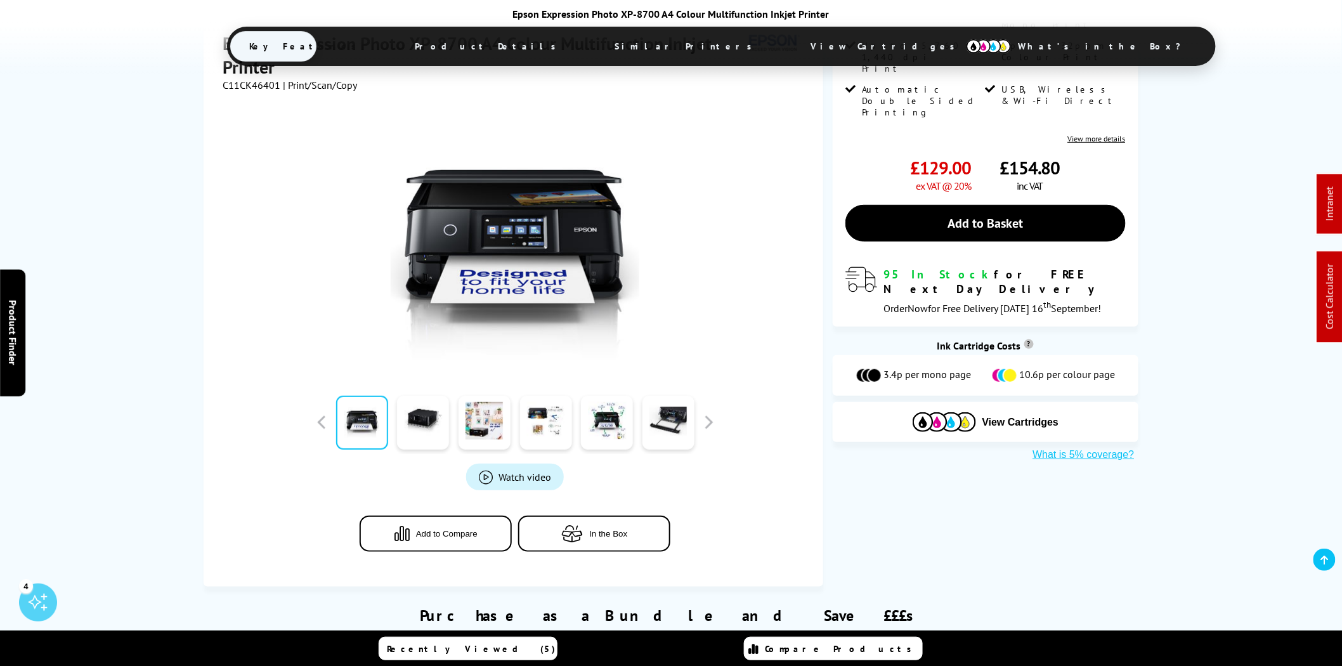
scroll to position [791, 0]
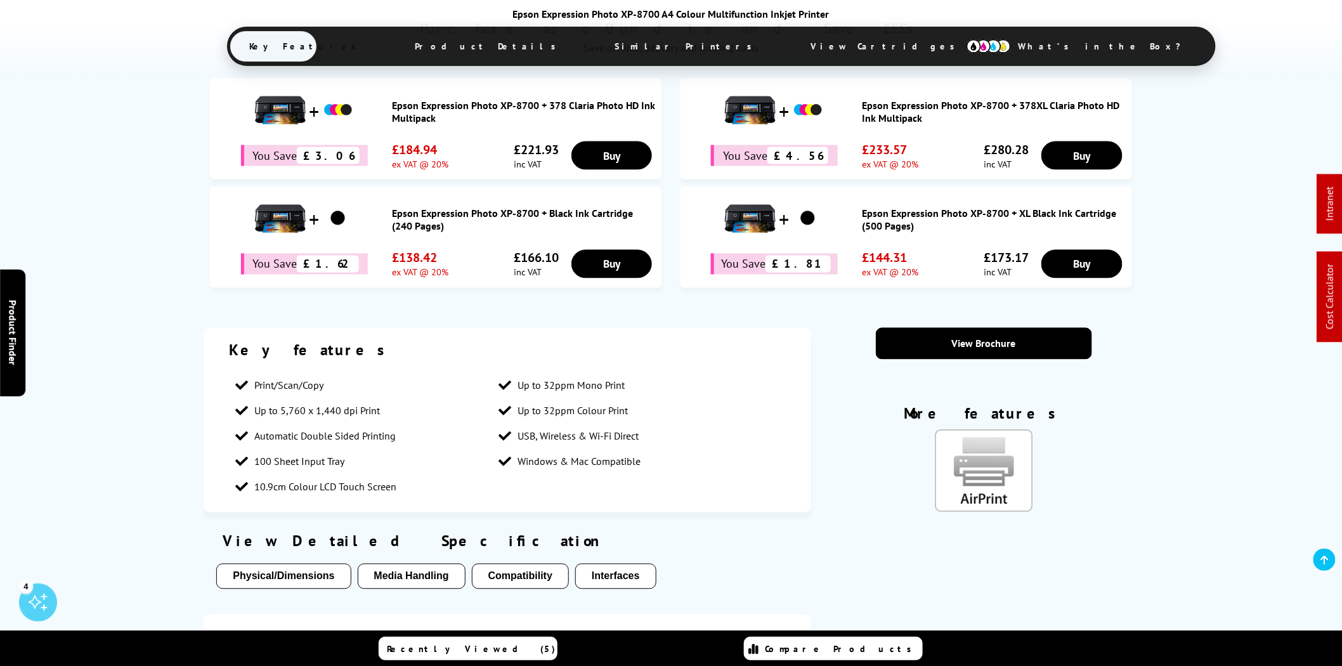
click at [791, 49] on span "View Cartridges" at bounding box center [888, 46] width 194 height 33
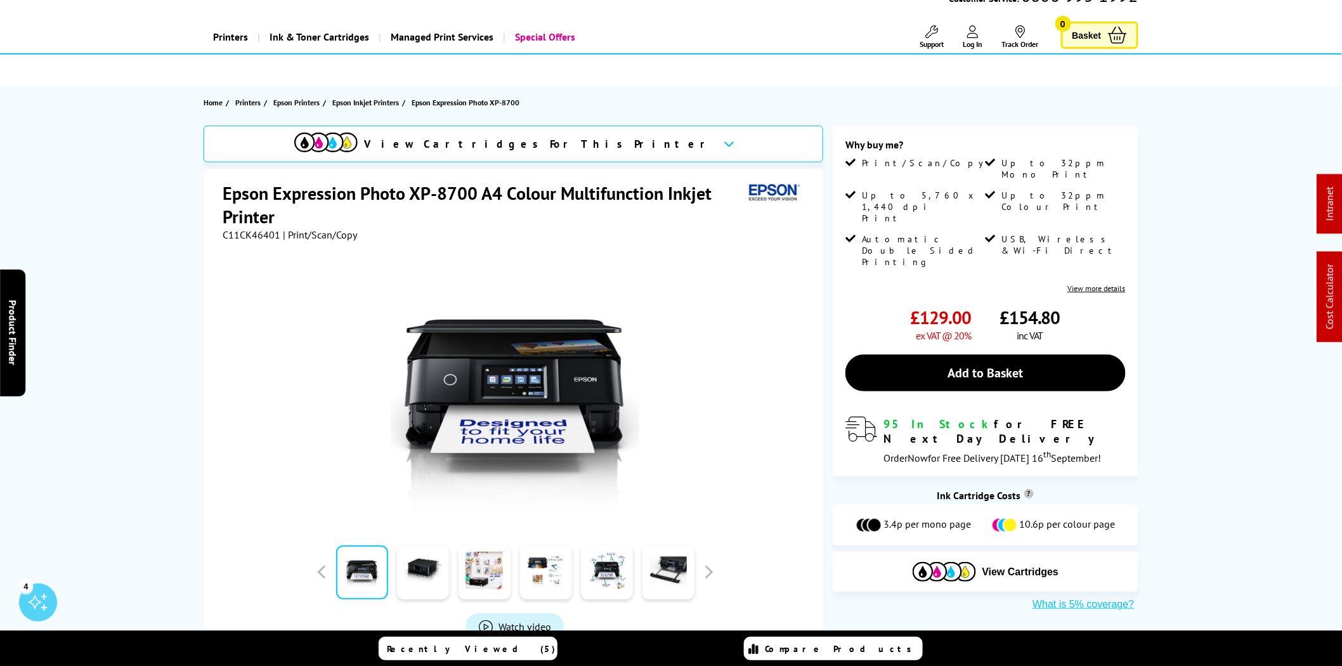
scroll to position [0, 0]
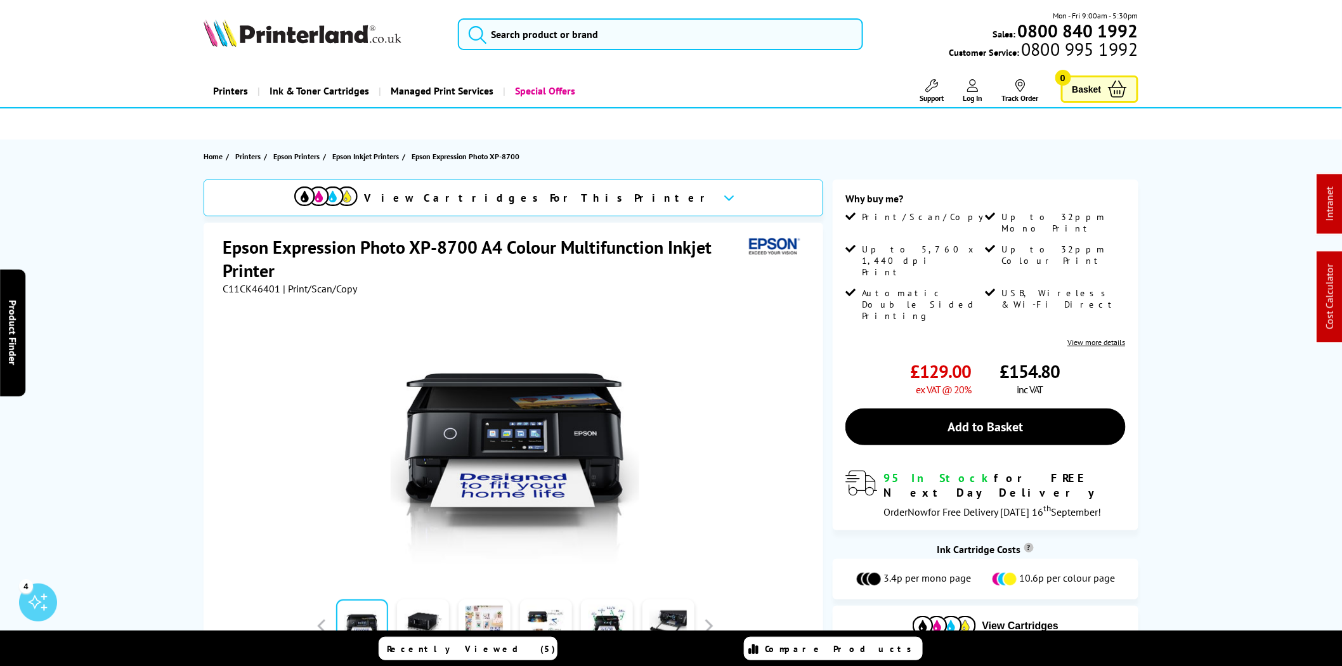
click at [314, 34] on img at bounding box center [303, 33] width 198 height 28
